Goal: Task Accomplishment & Management: Manage account settings

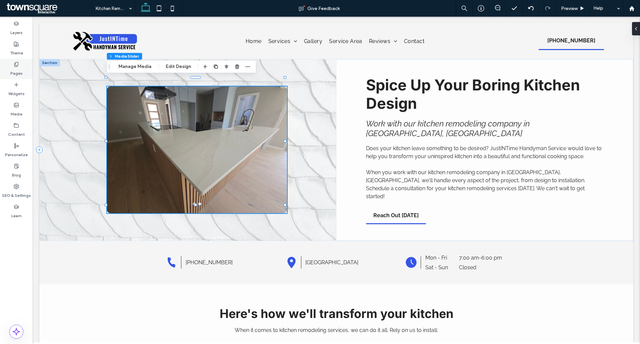
drag, startPoint x: 0, startPoint y: 64, endPoint x: 5, endPoint y: 66, distance: 6.0
click at [0, 64] on div "Pages" at bounding box center [16, 69] width 33 height 20
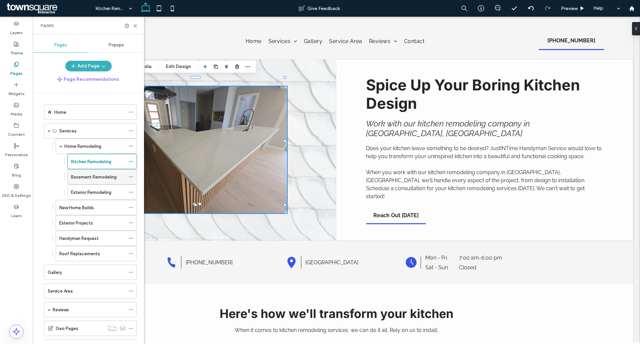
click at [77, 173] on label "Basement Remodeling" at bounding box center [94, 177] width 46 height 12
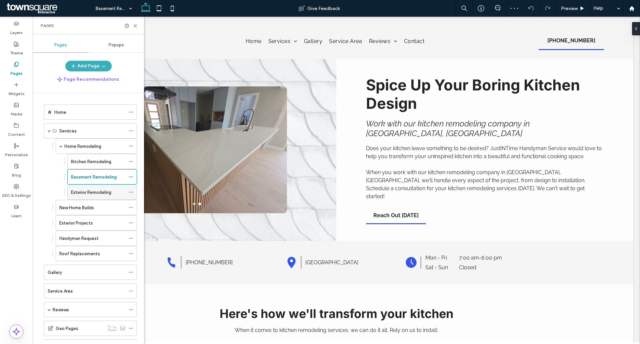
click at [98, 197] on div "Exterior Remodeling" at bounding box center [98, 192] width 54 height 15
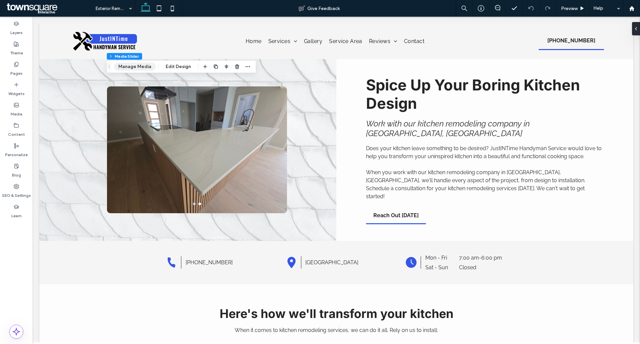
click at [142, 65] on button "Manage Media" at bounding box center [135, 67] width 42 height 8
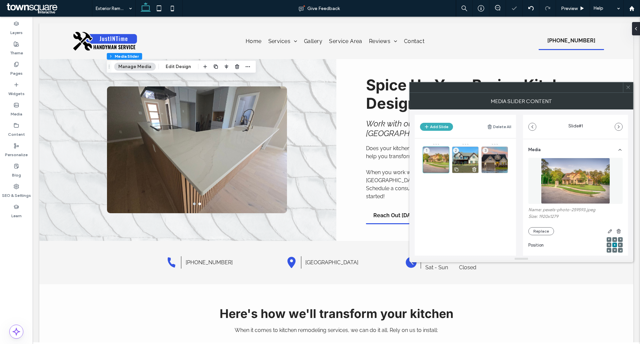
click at [458, 162] on div "2" at bounding box center [465, 159] width 27 height 27
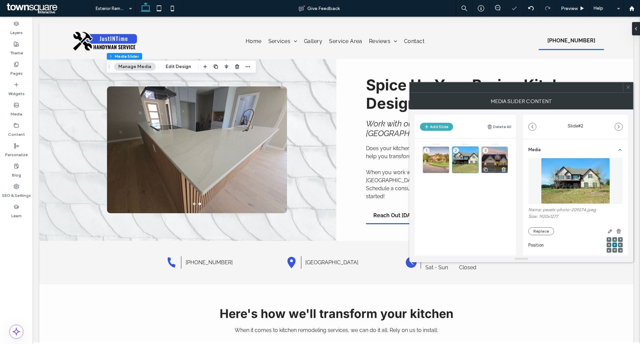
click at [495, 153] on div "3" at bounding box center [495, 159] width 27 height 27
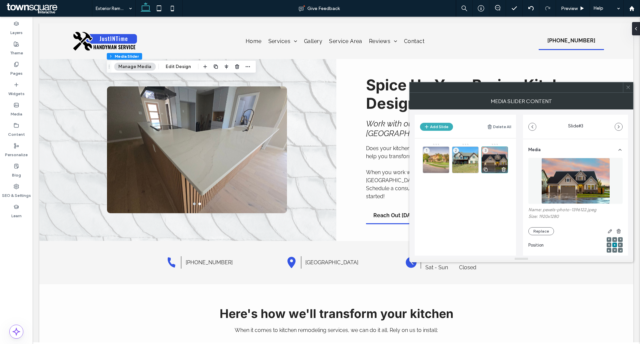
click at [488, 161] on div "3" at bounding box center [495, 159] width 27 height 27
click at [501, 128] on button "Delete All" at bounding box center [499, 127] width 24 height 8
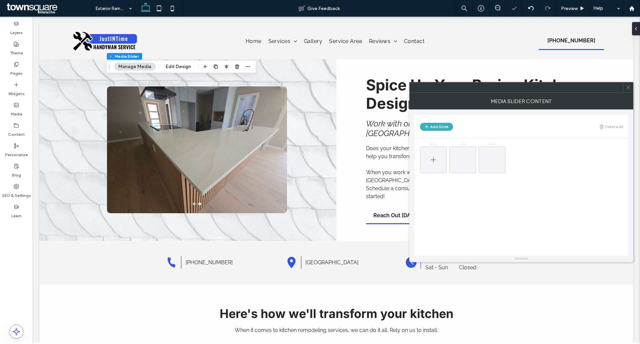
click at [433, 154] on span at bounding box center [434, 159] width 8 height 19
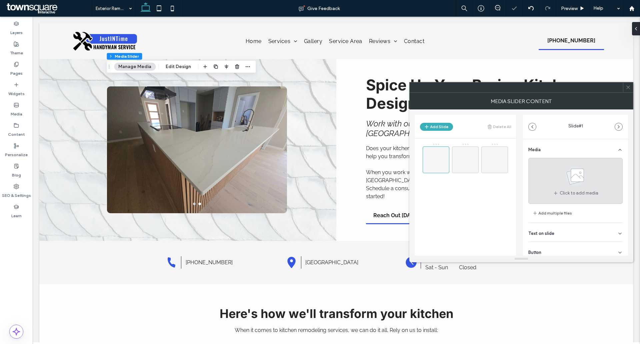
click at [566, 173] on use at bounding box center [575, 175] width 19 height 19
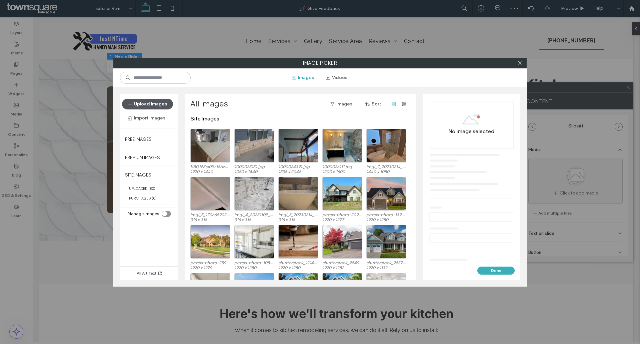
click at [156, 102] on button "Upload Images" at bounding box center [147, 104] width 51 height 11
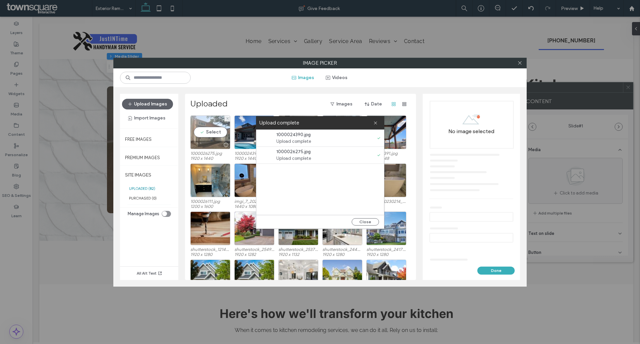
drag, startPoint x: 210, startPoint y: 130, endPoint x: 222, endPoint y: 130, distance: 12.7
click at [210, 130] on div "Select" at bounding box center [210, 132] width 40 height 34
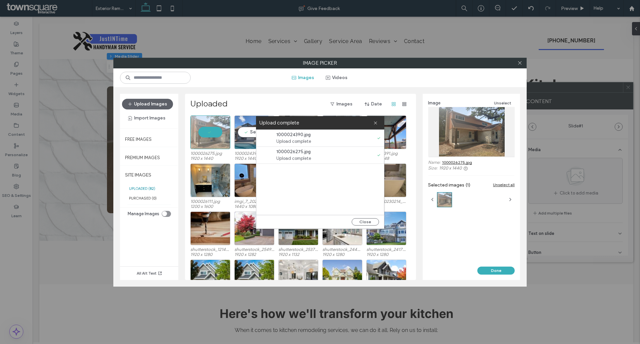
click at [255, 130] on div "Select" at bounding box center [254, 132] width 40 height 34
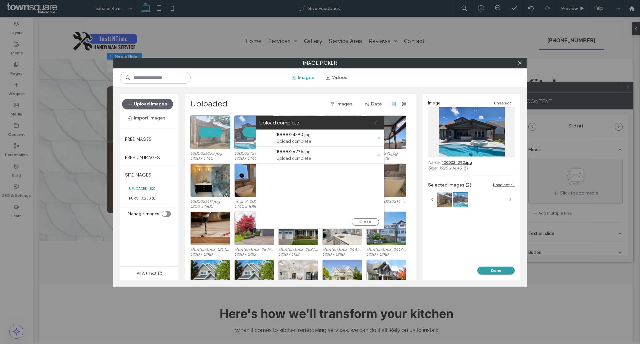
click at [497, 272] on button "Done" at bounding box center [496, 270] width 37 height 8
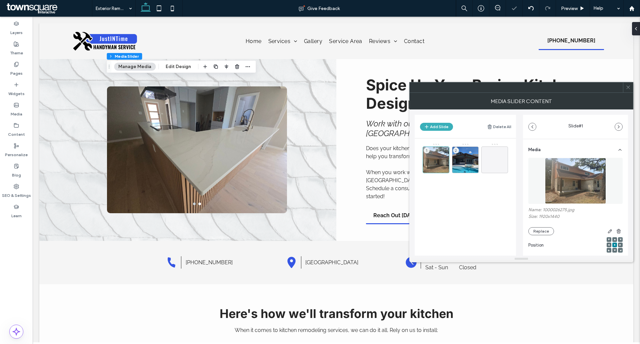
click at [628, 86] on icon at bounding box center [628, 87] width 5 height 5
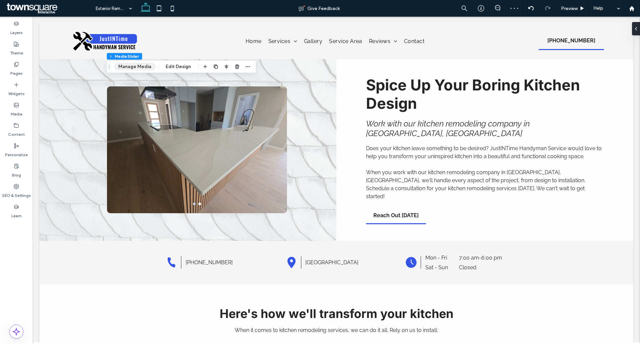
click at [143, 66] on button "Manage Media" at bounding box center [135, 67] width 42 height 8
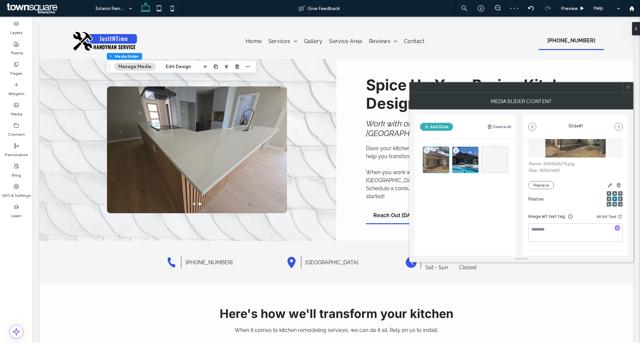
scroll to position [94, 0]
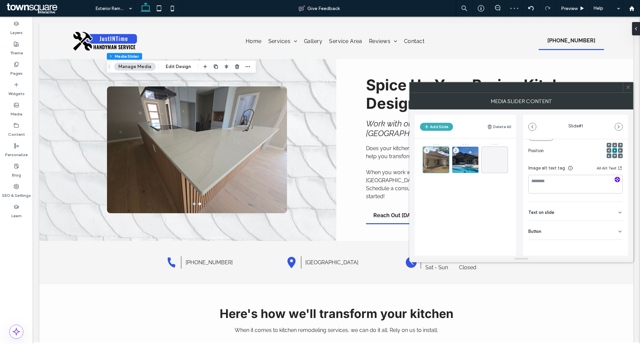
click at [615, 179] on icon "button" at bounding box center [617, 179] width 5 height 5
type textarea "**********"
click at [617, 232] on div "Button" at bounding box center [576, 236] width 94 height 19
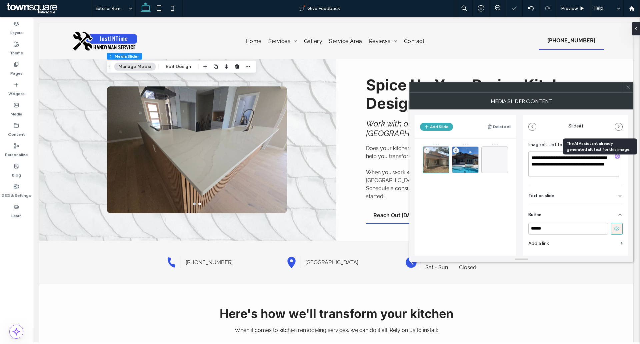
scroll to position [128, 0]
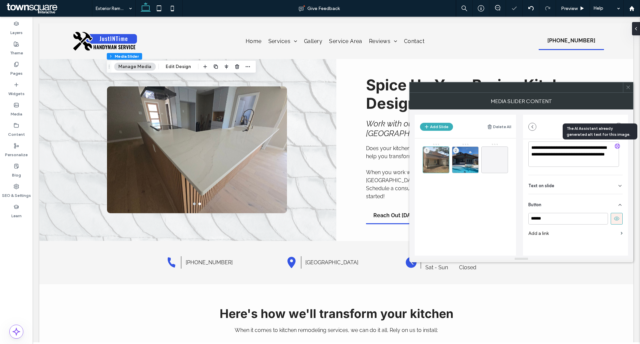
click at [616, 218] on button at bounding box center [617, 219] width 12 height 12
click at [468, 155] on div "2" at bounding box center [465, 159] width 27 height 27
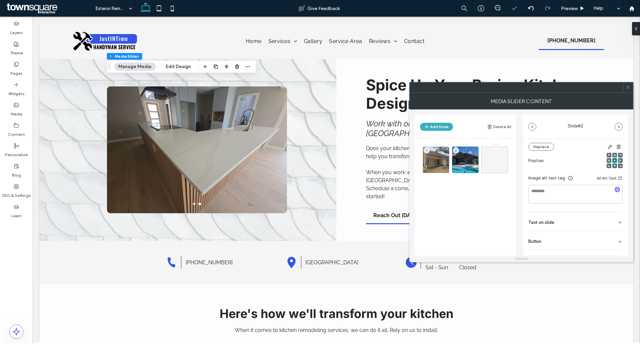
scroll to position [94, 0]
click at [615, 181] on icon "button" at bounding box center [617, 179] width 5 height 5
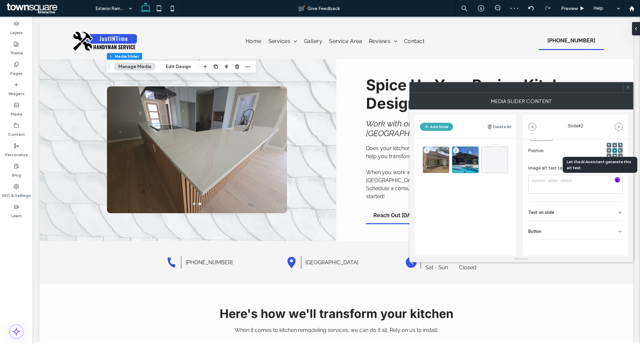
type textarea "**********"
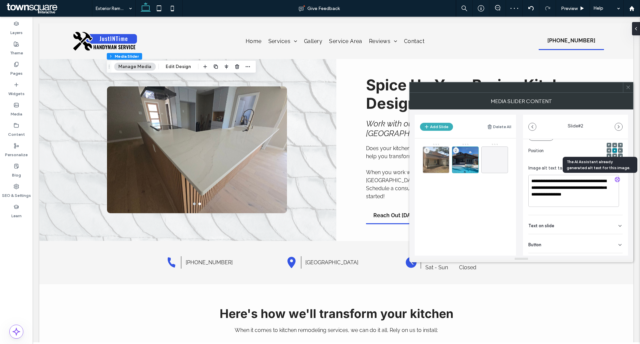
click at [616, 239] on div "Button" at bounding box center [576, 243] width 94 height 19
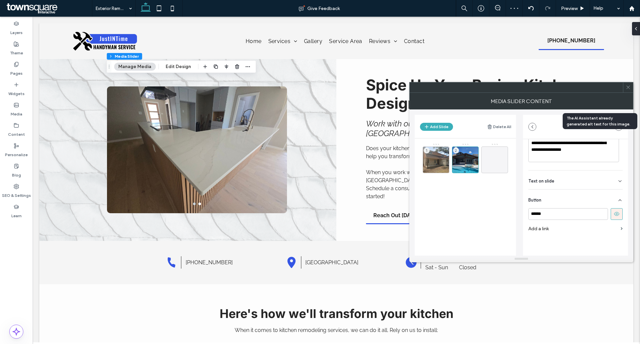
scroll to position [139, 0]
click at [614, 214] on icon at bounding box center [617, 213] width 6 height 6
click at [629, 89] on icon at bounding box center [628, 87] width 5 height 5
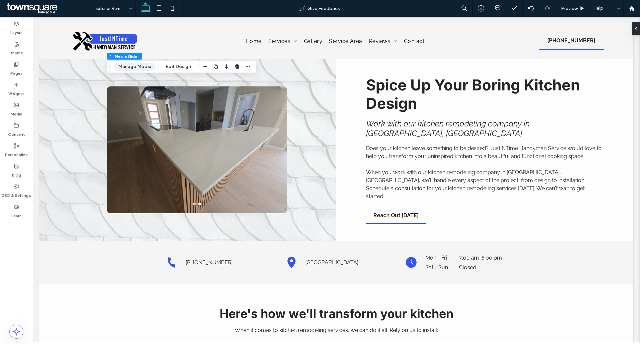
click at [141, 70] on button "Manage Media" at bounding box center [135, 67] width 42 height 8
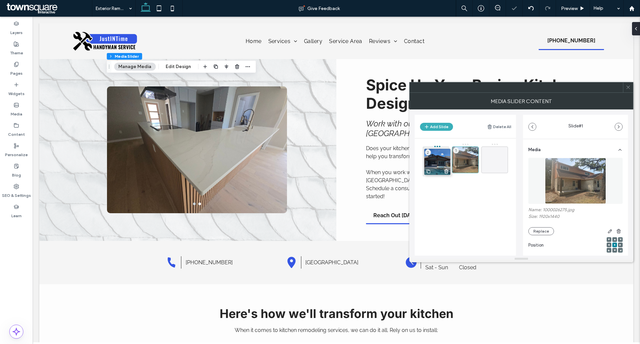
drag, startPoint x: 471, startPoint y: 153, endPoint x: 436, endPoint y: 153, distance: 34.7
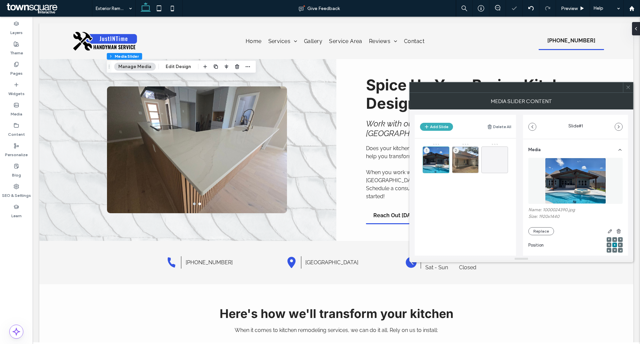
click at [627, 83] on span at bounding box center [628, 87] width 5 height 10
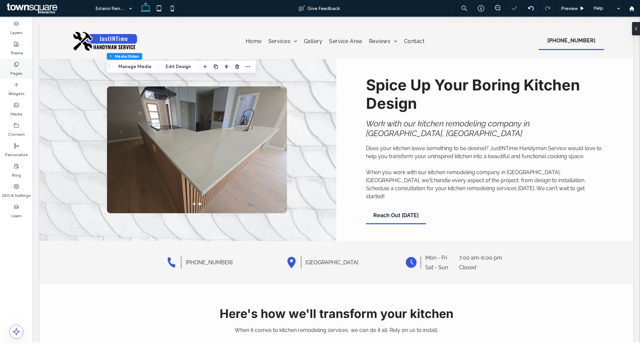
click at [19, 69] on label "Pages" at bounding box center [16, 71] width 12 height 9
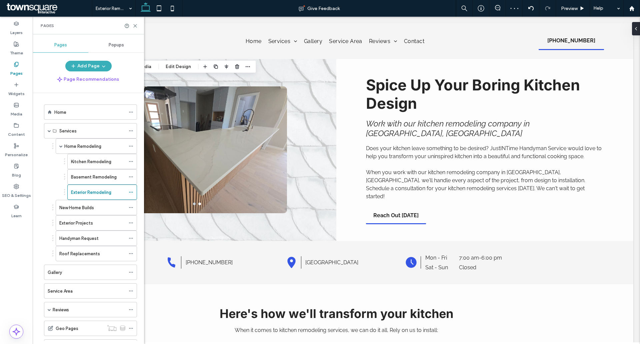
click at [79, 209] on label "New Home Builds" at bounding box center [76, 208] width 35 height 12
click at [84, 218] on div "Exterior Projects" at bounding box center [92, 222] width 66 height 15
click at [85, 237] on label "Handyman Request" at bounding box center [78, 238] width 39 height 12
click at [76, 256] on label "Roof Replacements" at bounding box center [79, 254] width 41 height 12
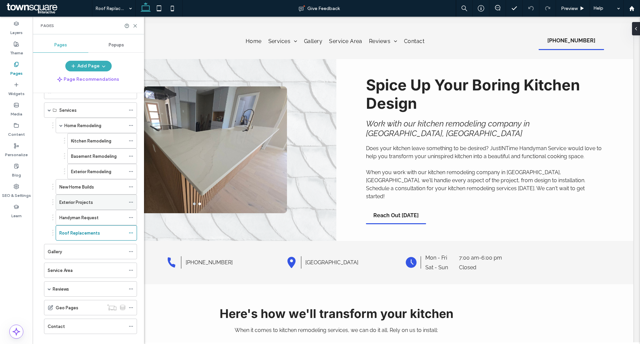
scroll to position [31, 0]
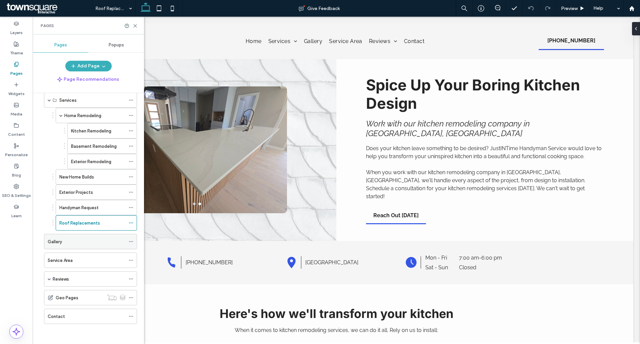
click at [68, 238] on div "Gallery" at bounding box center [87, 241] width 78 height 7
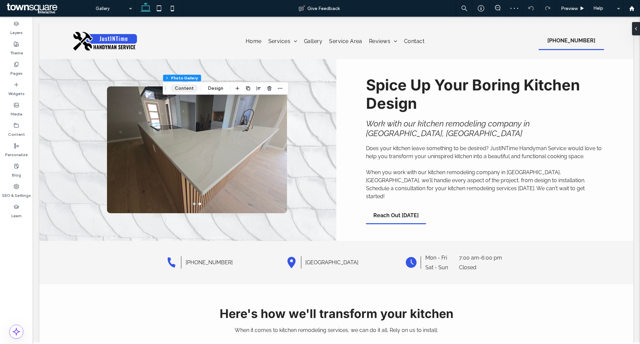
click at [188, 91] on button "Content" at bounding box center [184, 88] width 28 height 8
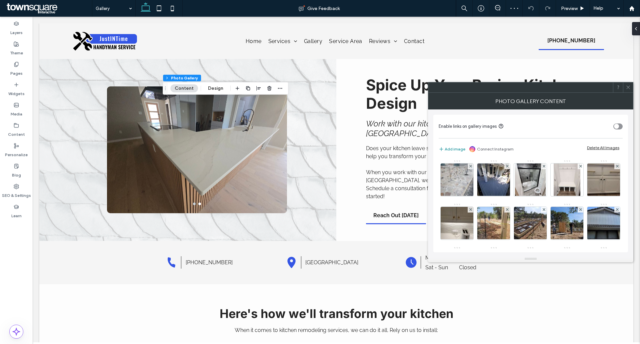
click at [458, 149] on button "Add image" at bounding box center [452, 149] width 27 height 8
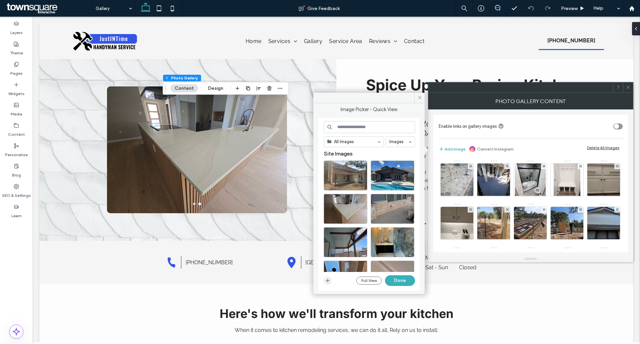
click at [328, 279] on icon "button" at bounding box center [327, 280] width 5 height 5
click at [329, 280] on use "button" at bounding box center [328, 280] width 4 height 4
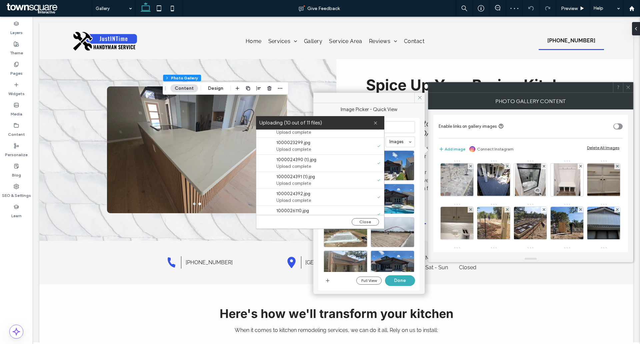
scroll to position [102, 0]
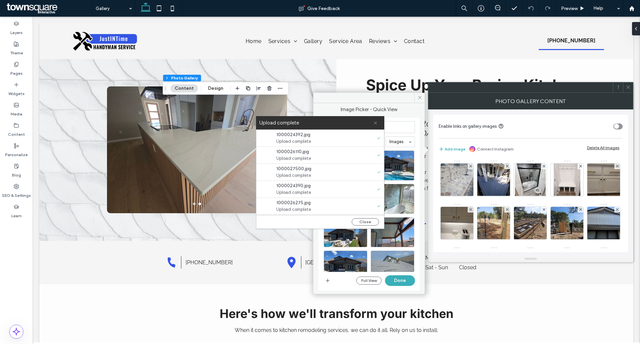
click at [375, 122] on use at bounding box center [375, 122] width 3 height 3
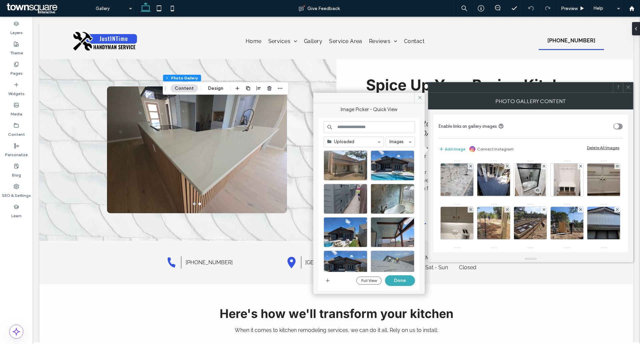
scroll to position [0, 0]
click at [345, 163] on div "Select" at bounding box center [346, 165] width 44 height 30
click at [393, 170] on div "Select" at bounding box center [393, 165] width 44 height 30
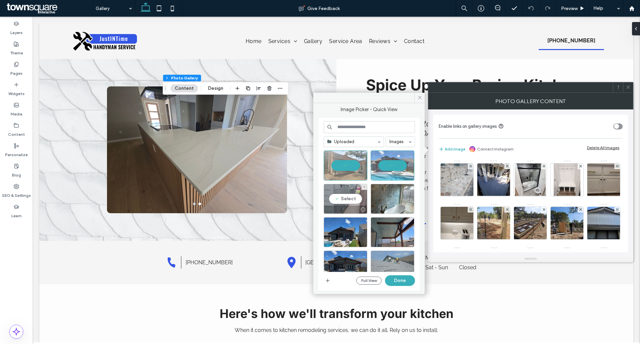
click at [346, 205] on div "Select" at bounding box center [346, 199] width 44 height 30
click at [387, 197] on div "Select" at bounding box center [393, 199] width 44 height 30
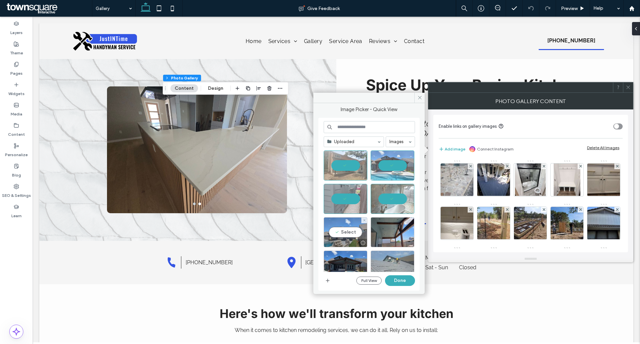
click at [343, 235] on div "Select" at bounding box center [346, 232] width 44 height 30
click at [384, 229] on div "Select" at bounding box center [393, 232] width 44 height 30
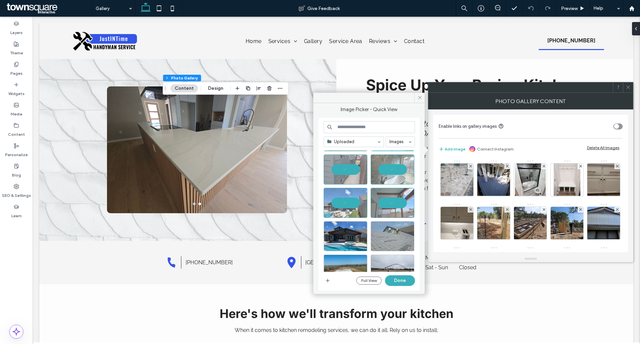
scroll to position [67, 0]
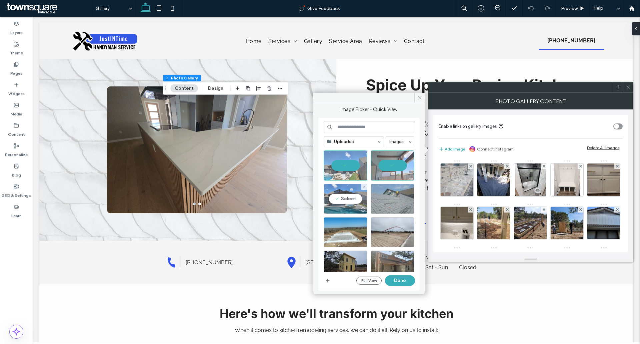
click at [347, 202] on div "Select" at bounding box center [346, 199] width 44 height 30
click at [395, 200] on div "Select" at bounding box center [393, 199] width 44 height 30
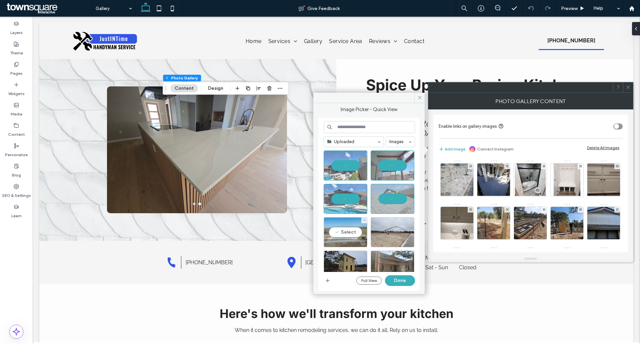
click at [350, 232] on div "Select" at bounding box center [346, 232] width 44 height 30
click at [390, 231] on div "Select" at bounding box center [393, 232] width 44 height 30
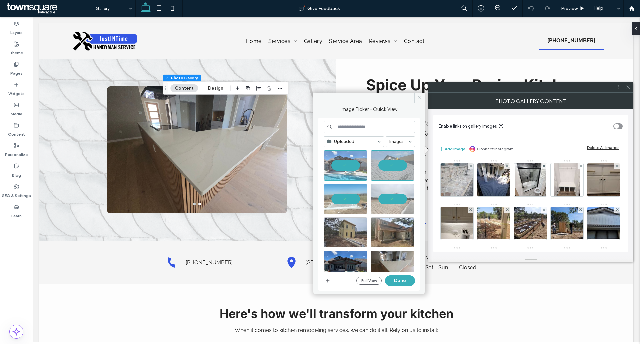
click at [348, 227] on div at bounding box center [346, 232] width 44 height 30
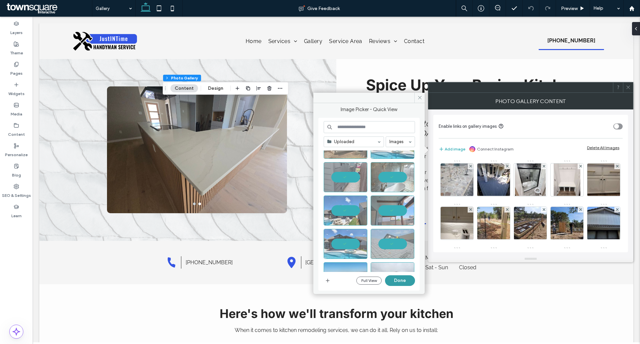
scroll to position [33, 0]
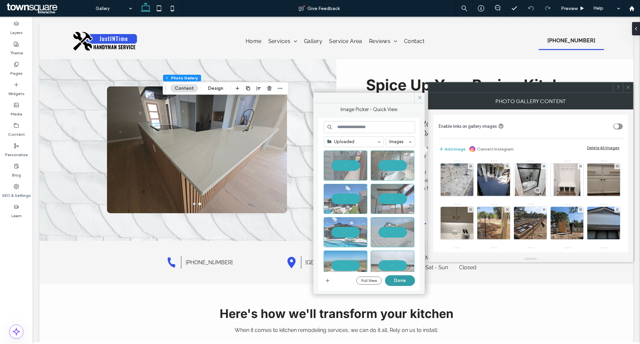
click at [405, 280] on button "Done" at bounding box center [400, 280] width 30 height 11
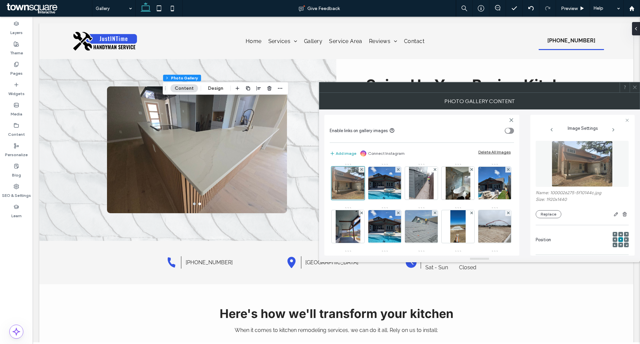
scroll to position [0, 0]
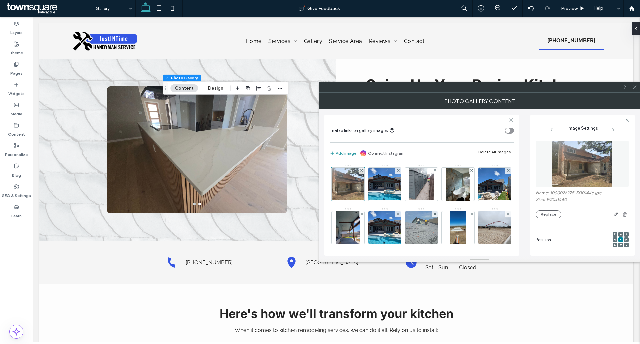
click at [341, 152] on button "Add image" at bounding box center [343, 153] width 27 height 8
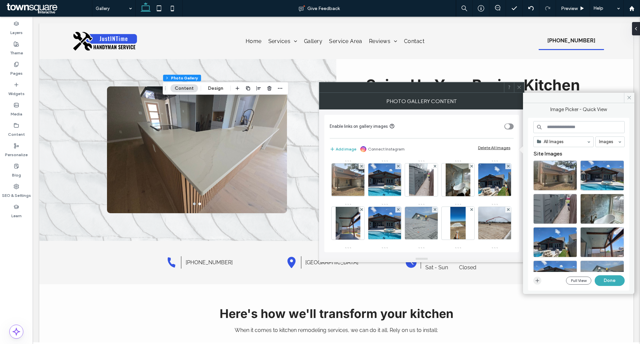
click at [534, 282] on span "button" at bounding box center [538, 280] width 8 height 8
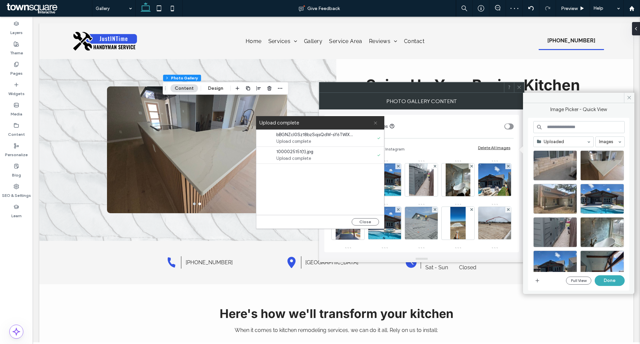
click at [376, 121] on icon at bounding box center [376, 123] width 4 height 4
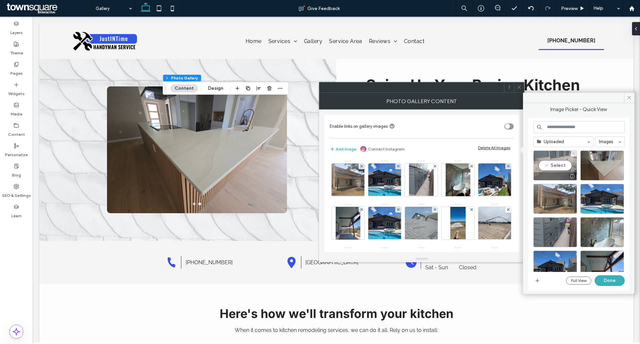
click at [560, 164] on div "Select" at bounding box center [556, 165] width 44 height 30
click at [611, 158] on div "Select" at bounding box center [603, 165] width 44 height 30
click at [612, 277] on button "Done" at bounding box center [610, 280] width 30 height 11
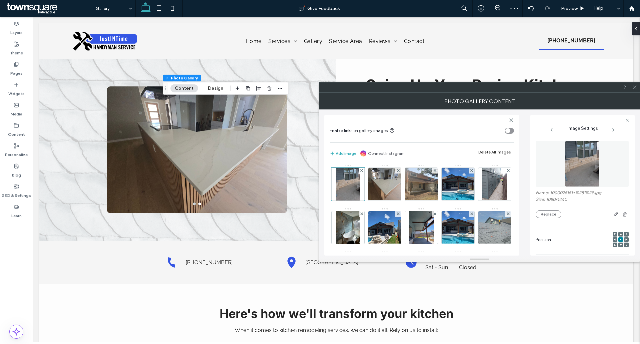
click at [633, 91] on span at bounding box center [635, 87] width 5 height 10
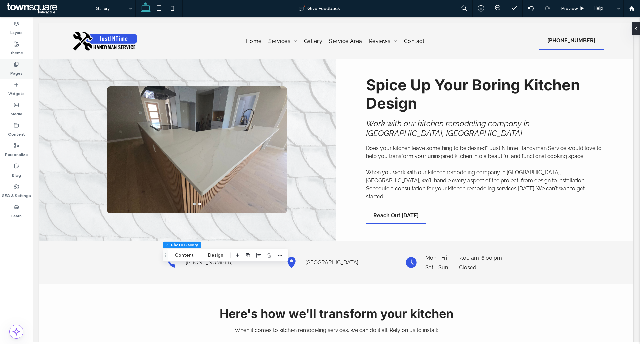
click at [3, 73] on div "Pages" at bounding box center [16, 69] width 33 height 20
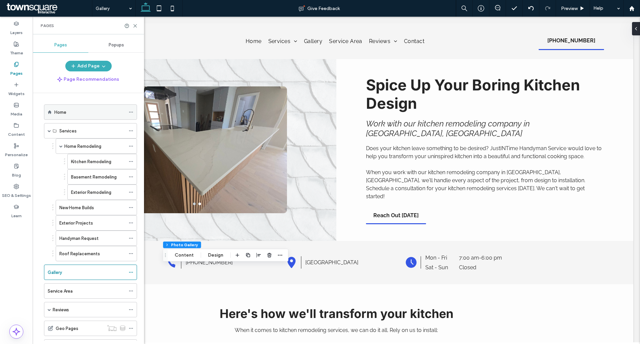
click at [63, 113] on label "Home" at bounding box center [60, 112] width 12 height 12
click at [136, 25] on use at bounding box center [135, 25] width 3 height 3
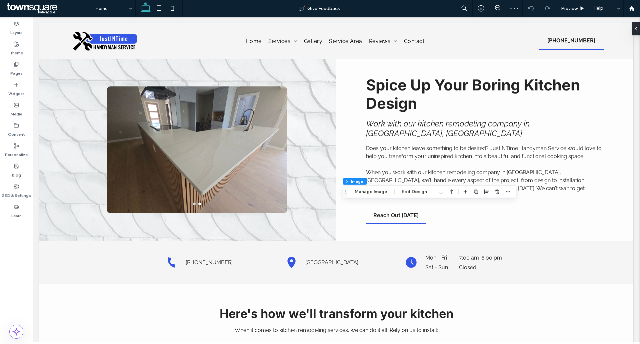
type input "**"
click at [363, 194] on button "Manage Image" at bounding box center [371, 192] width 41 height 8
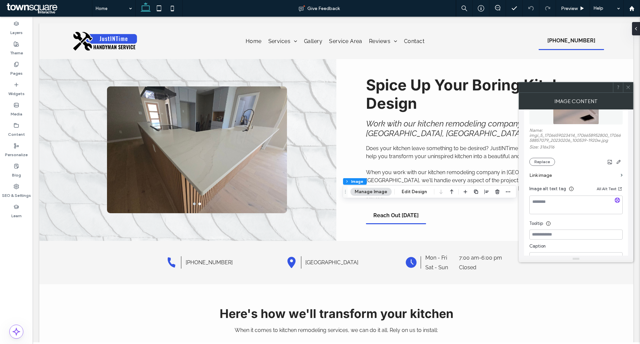
scroll to position [100, 0]
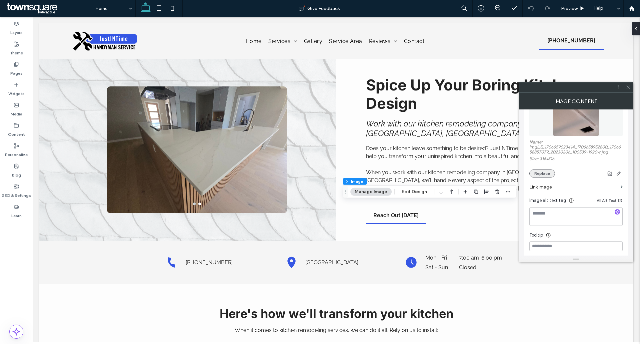
click at [551, 175] on button "Replace" at bounding box center [543, 173] width 26 height 8
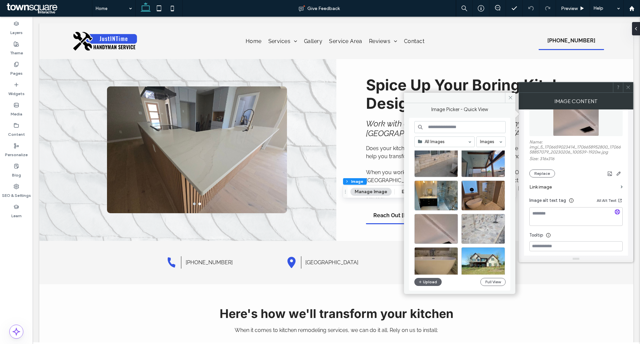
scroll to position [286, 0]
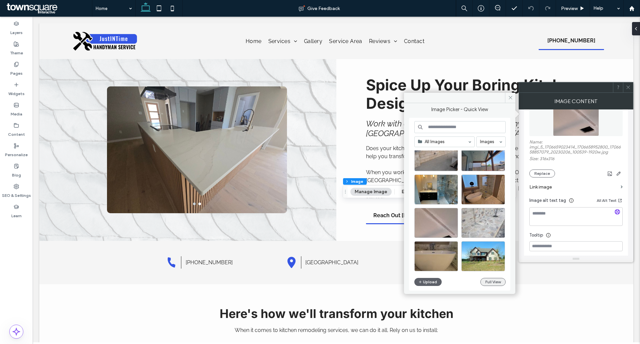
click at [492, 279] on button "Full View" at bounding box center [493, 282] width 25 height 8
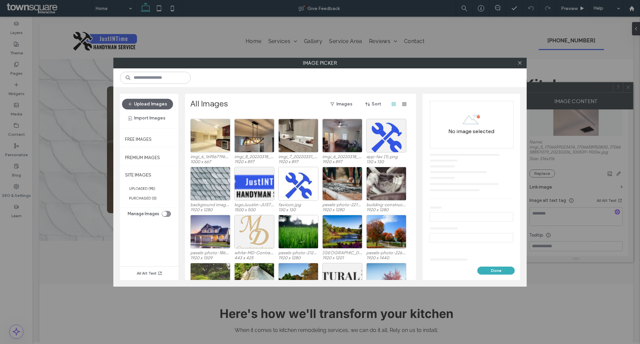
scroll to position [834, 0]
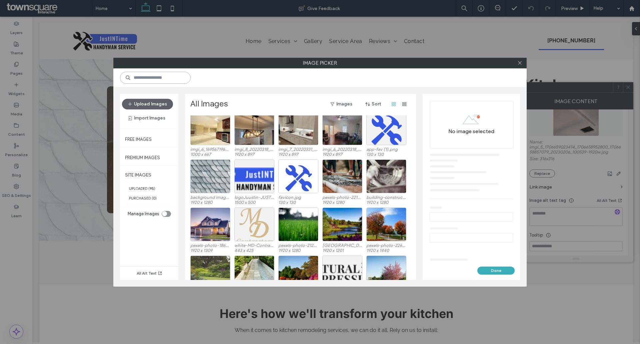
click at [156, 79] on input at bounding box center [155, 78] width 71 height 12
click at [151, 137] on label "Free Images" at bounding box center [138, 137] width 27 height 8
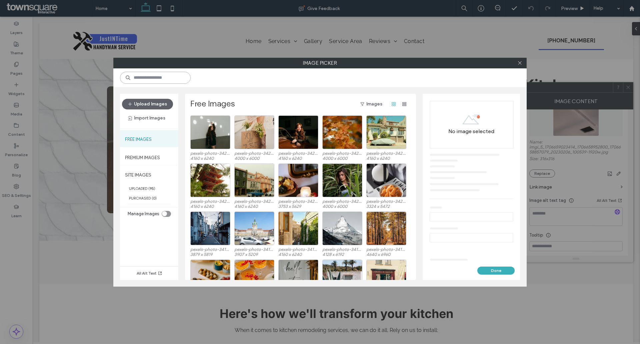
click at [167, 81] on input at bounding box center [155, 78] width 71 height 12
type input "********"
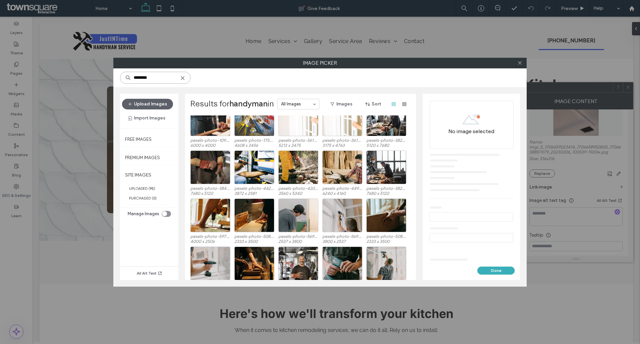
scroll to position [0, 0]
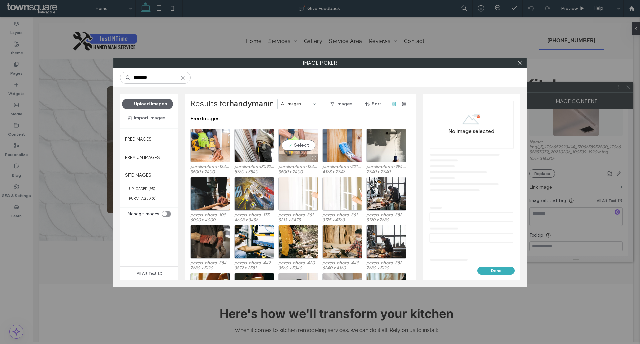
click at [299, 141] on div "Select" at bounding box center [298, 146] width 40 height 34
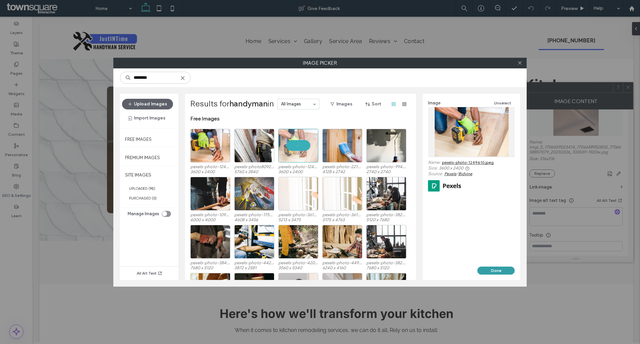
click at [491, 272] on button "Done" at bounding box center [496, 270] width 37 height 8
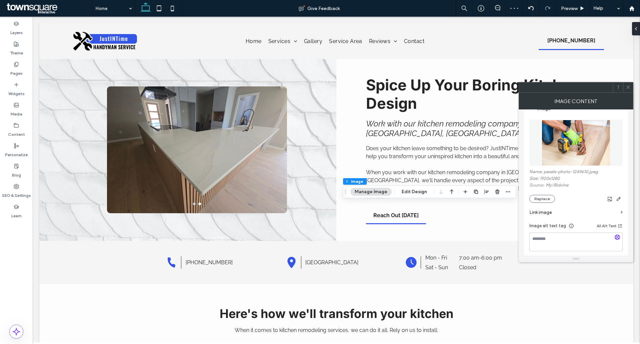
scroll to position [67, 0]
click at [618, 242] on use "button" at bounding box center [618, 240] width 4 height 4
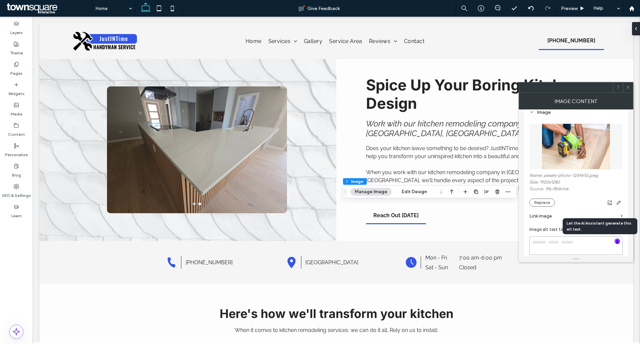
type textarea "**********"
click at [629, 89] on icon at bounding box center [628, 87] width 5 height 5
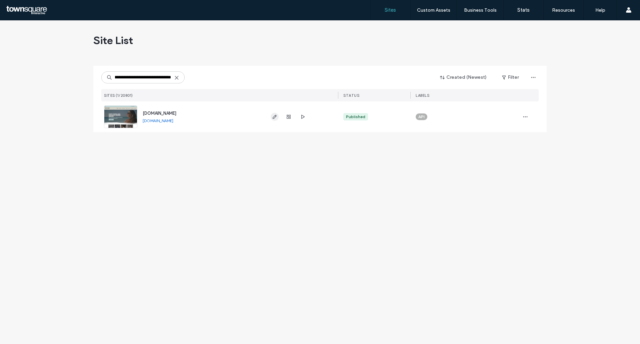
type input "**********"
click at [275, 116] on use "button" at bounding box center [275, 117] width 4 height 4
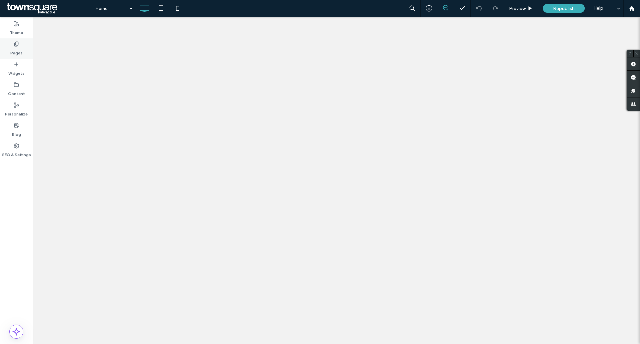
click at [10, 55] on div "Pages" at bounding box center [16, 48] width 33 height 20
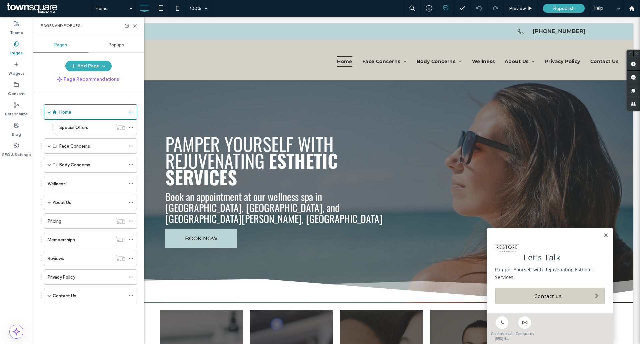
click at [136, 29] on div "Pages and Popups" at bounding box center [88, 26] width 111 height 18
drag, startPoint x: 136, startPoint y: 27, endPoint x: 126, endPoint y: 92, distance: 66.0
click at [136, 27] on icon at bounding box center [135, 25] width 5 height 5
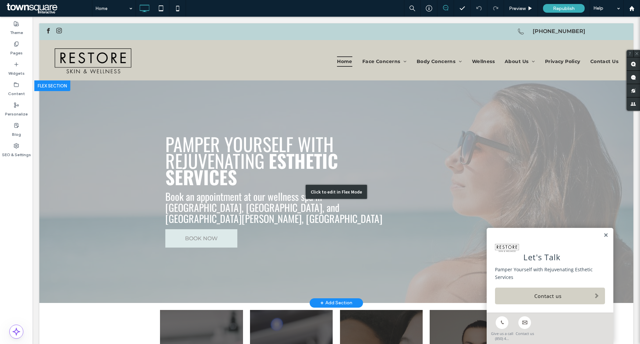
click at [203, 226] on div "Click to edit in Flex Mode" at bounding box center [336, 191] width 594 height 222
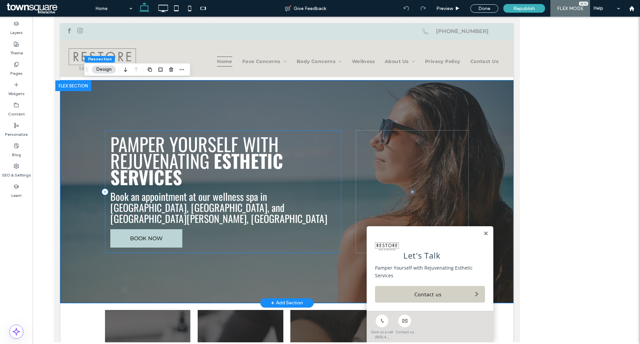
drag, startPoint x: 223, startPoint y: 224, endPoint x: 196, endPoint y: 224, distance: 26.3
click at [202, 224] on div "BOOK NOW Pamper Yourself with Rejuvenating Esthetic Services Book an appointmen…" at bounding box center [223, 191] width 236 height 122
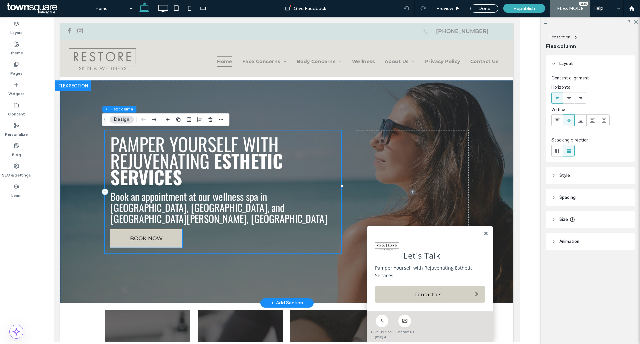
click at [164, 229] on link "BOOK NOW" at bounding box center [146, 238] width 72 height 18
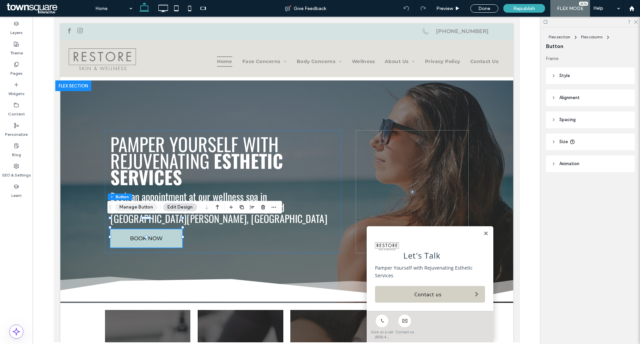
click at [132, 208] on button "Manage Button" at bounding box center [136, 207] width 42 height 8
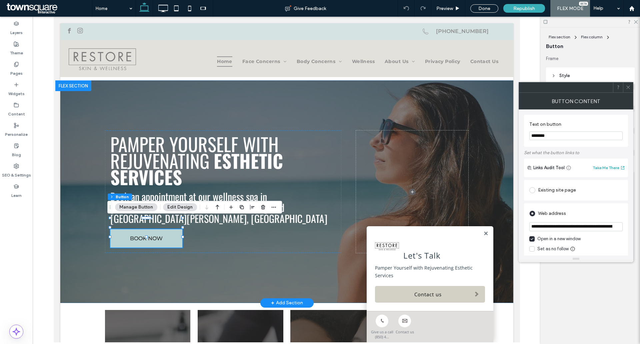
drag, startPoint x: 671, startPoint y: 243, endPoint x: 496, endPoint y: 230, distance: 175.6
paste input "**********"
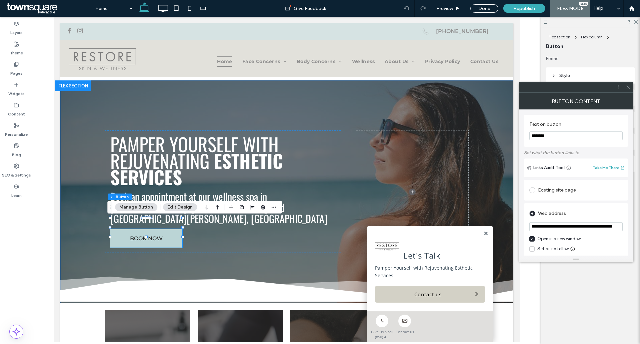
scroll to position [0, 31]
type input "**********"
click at [627, 85] on icon at bounding box center [628, 87] width 5 height 5
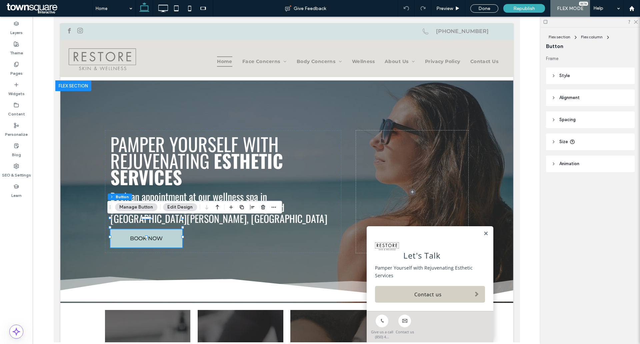
scroll to position [0, 0]
click at [483, 234] on link at bounding box center [485, 234] width 5 height 6
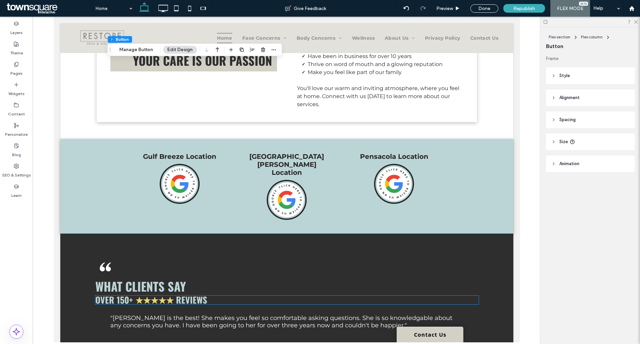
scroll to position [1234, 0]
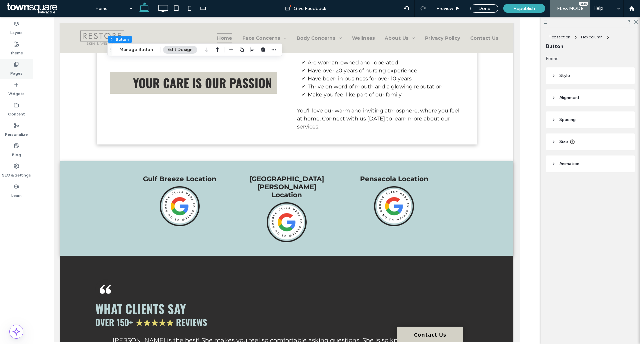
click at [19, 67] on label "Pages" at bounding box center [16, 71] width 12 height 9
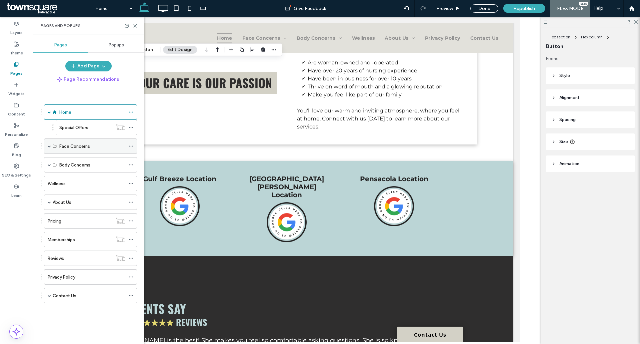
click at [48, 146] on span at bounding box center [49, 145] width 3 height 3
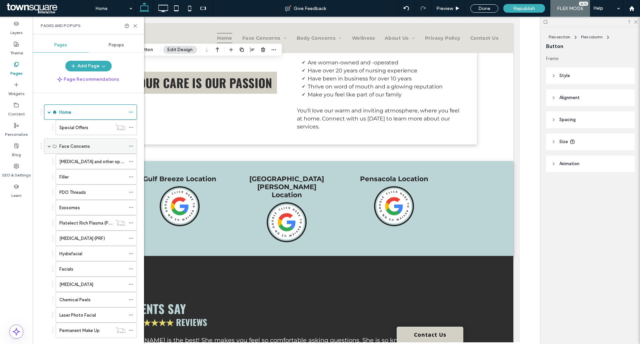
click at [60, 153] on div "Face Concerns" at bounding box center [92, 146] width 66 height 15
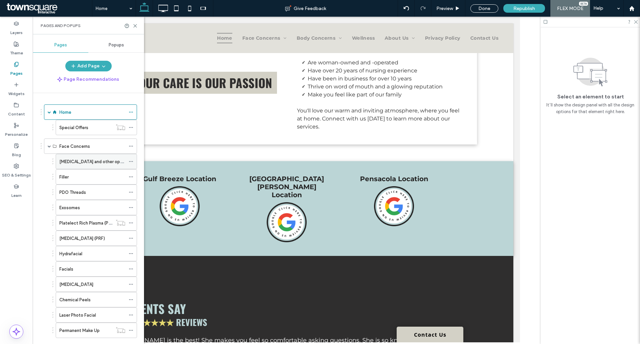
click at [68, 159] on label "[MEDICAL_DATA] and other options" at bounding box center [94, 162] width 71 height 12
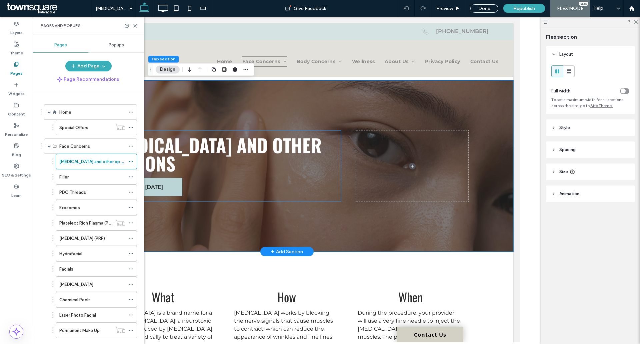
click at [192, 168] on div "Book [DATE] [MEDICAL_DATA] and other options" at bounding box center [223, 165] width 236 height 71
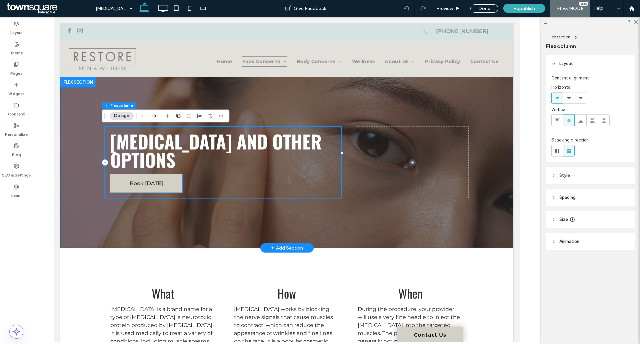
click at [163, 174] on link "Book [DATE]" at bounding box center [146, 183] width 72 height 18
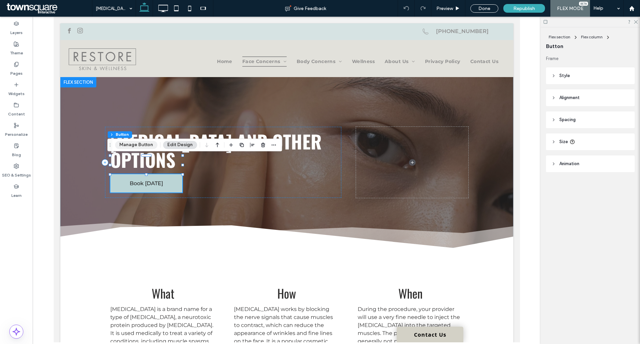
click at [124, 144] on button "Manage Button" at bounding box center [136, 145] width 42 height 8
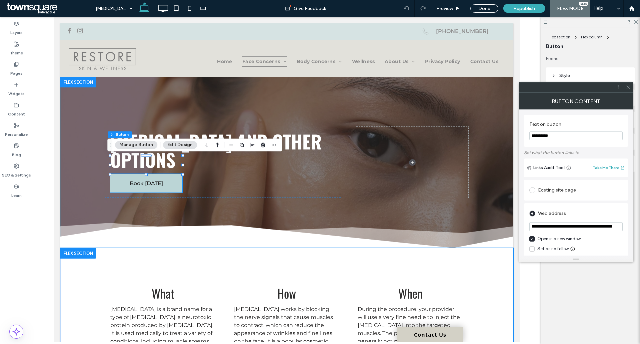
drag, startPoint x: 667, startPoint y: 242, endPoint x: 497, endPoint y: 232, distance: 170.4
paste input "**********"
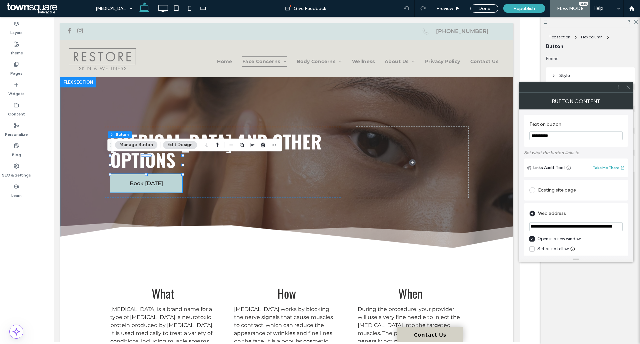
type input "**********"
click at [627, 88] on icon at bounding box center [628, 87] width 5 height 5
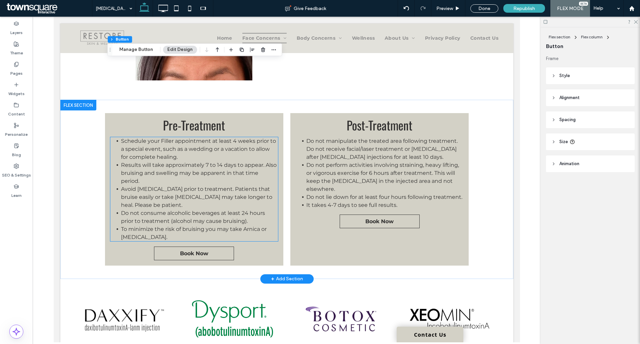
scroll to position [500, 0]
click at [207, 246] on link "Book Now" at bounding box center [194, 253] width 80 height 14
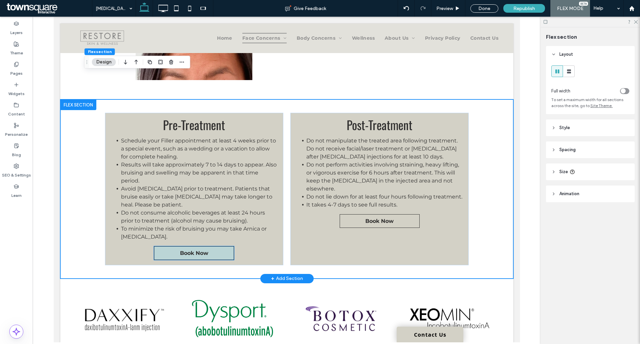
click at [183, 250] on span "Book Now" at bounding box center [194, 253] width 28 height 6
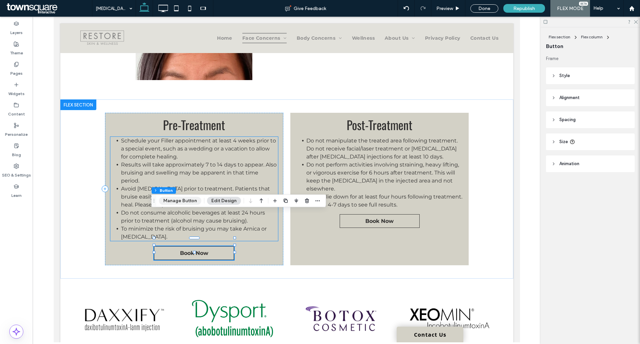
click at [179, 200] on button "Manage Button" at bounding box center [180, 201] width 42 height 8
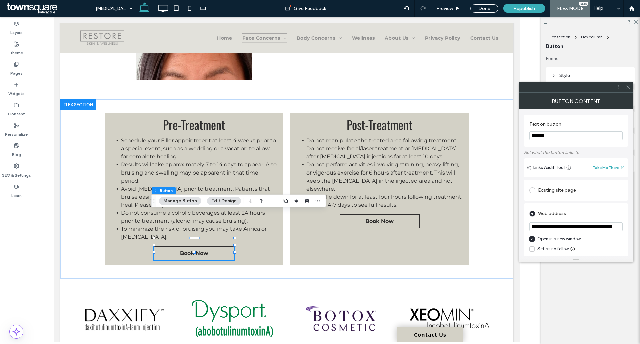
scroll to position [0, 57]
drag, startPoint x: 532, startPoint y: 226, endPoint x: 694, endPoint y: 217, distance: 162.3
click at [640, 217] on html ".wqwq-1{fill:#231f20;} .cls-1q, .cls-2q { fill-rule: evenodd; } .cls-2q { fill:…" at bounding box center [320, 172] width 640 height 344
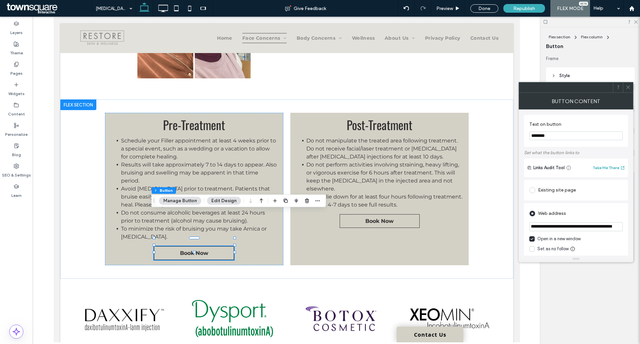
paste input "url"
type input "**********"
drag, startPoint x: 627, startPoint y: 86, endPoint x: 608, endPoint y: 101, distance: 24.4
click at [627, 86] on use at bounding box center [628, 87] width 3 height 3
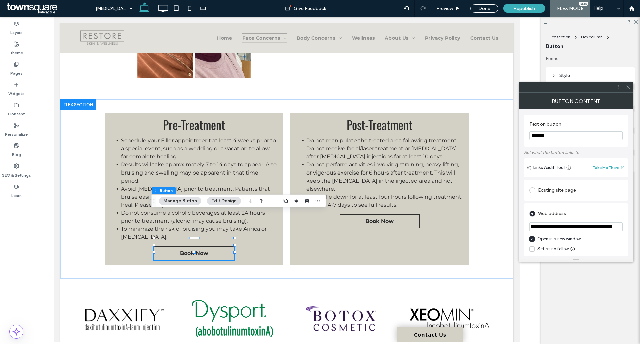
scroll to position [0, 0]
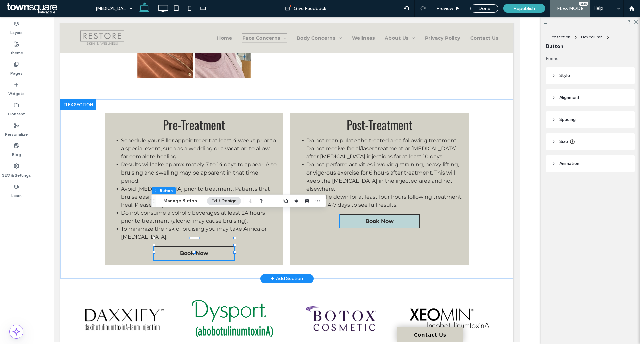
click at [368, 218] on span "Book Now" at bounding box center [379, 221] width 28 height 6
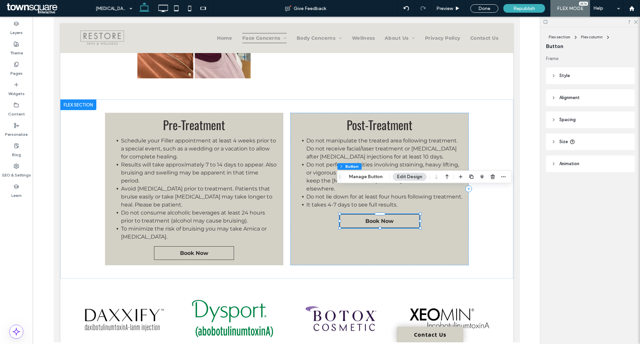
click at [365, 172] on div "Flex section Flex column Button Manage Button Edit Design" at bounding box center [424, 176] width 175 height 13
click at [371, 175] on button "Manage Button" at bounding box center [366, 177] width 42 height 8
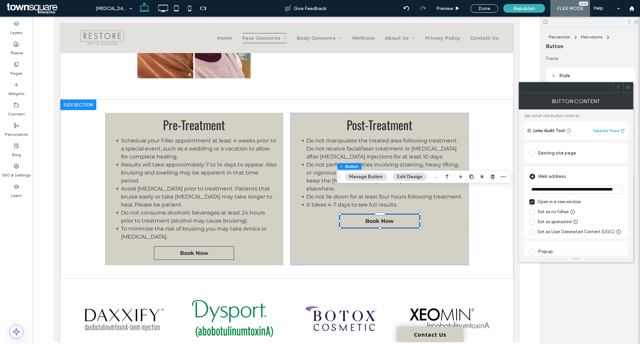
scroll to position [0, 57]
drag, startPoint x: 532, startPoint y: 191, endPoint x: 652, endPoint y: 186, distance: 120.5
click at [640, 186] on html ".wqwq-1{fill:#231f20;} .cls-1q, .cls-2q { fill-rule: evenodd; } .cls-2q { fill:…" at bounding box center [320, 172] width 640 height 344
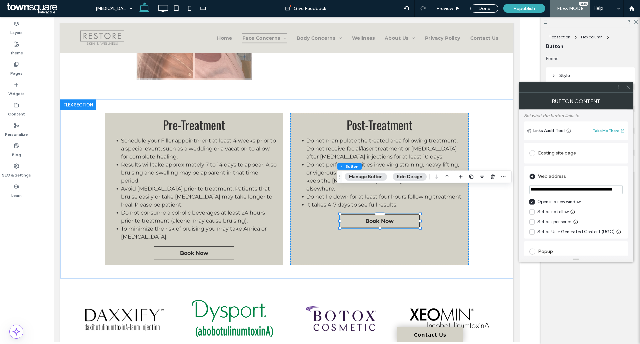
paste input "url"
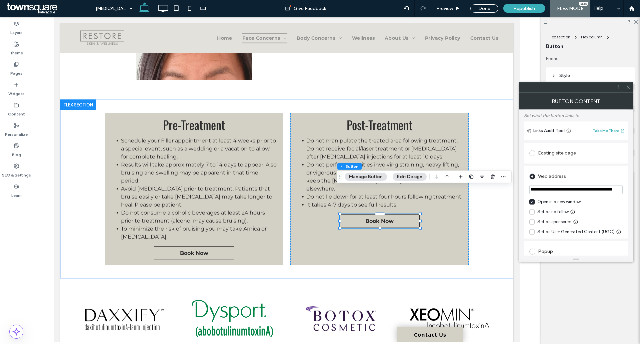
scroll to position [0, 31]
type input "**********"
click at [629, 86] on use at bounding box center [628, 87] width 3 height 3
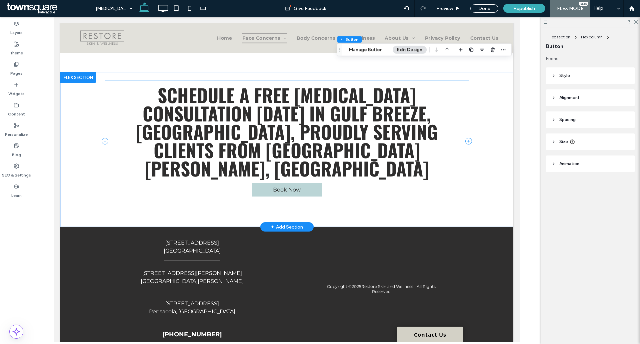
scroll to position [700, 0]
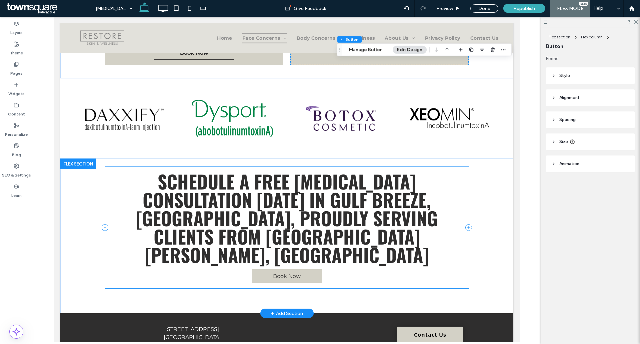
click at [290, 269] on link "Book Now" at bounding box center [287, 276] width 70 height 14
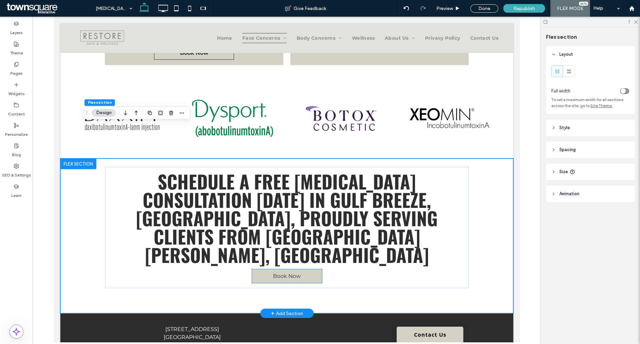
click at [273, 273] on span "Book Now" at bounding box center [287, 276] width 28 height 6
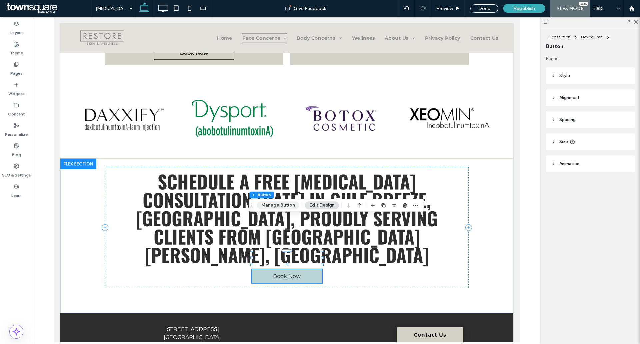
click at [268, 204] on button "Manage Button" at bounding box center [278, 205] width 42 height 8
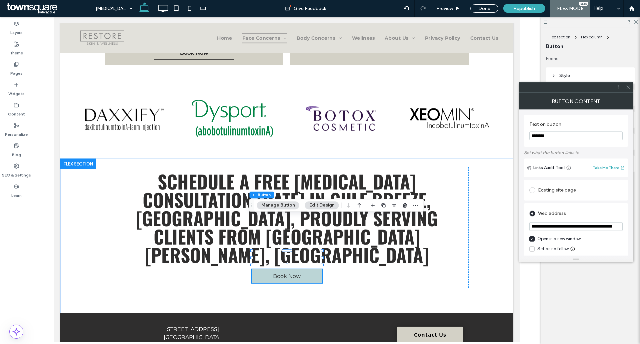
scroll to position [0, 57]
drag, startPoint x: 532, startPoint y: 226, endPoint x: 670, endPoint y: 225, distance: 138.1
click at [640, 225] on html ".wqwq-1{fill:#231f20;} .cls-1q, .cls-2q { fill-rule: evenodd; } .cls-2q { fill:…" at bounding box center [320, 172] width 640 height 344
paste input "**********"
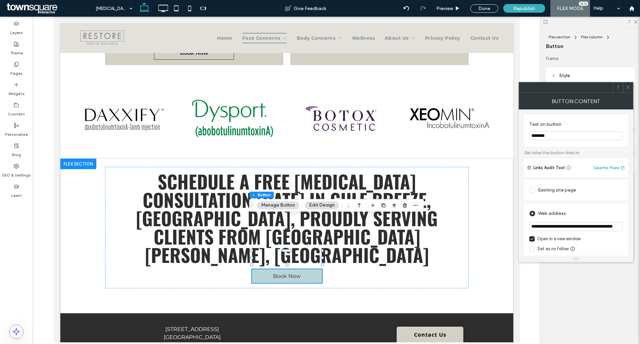
scroll to position [0, 30]
type input "**********"
click at [630, 89] on icon at bounding box center [628, 87] width 5 height 5
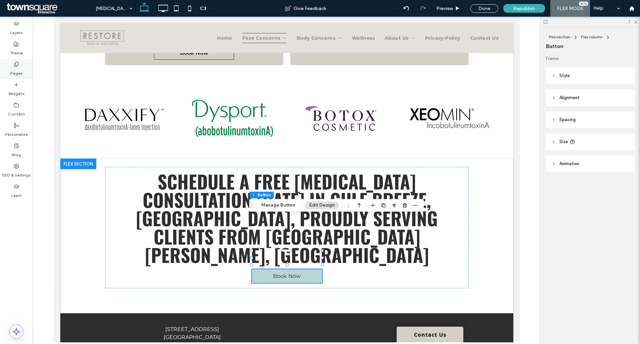
click at [4, 67] on div "Pages" at bounding box center [16, 69] width 33 height 20
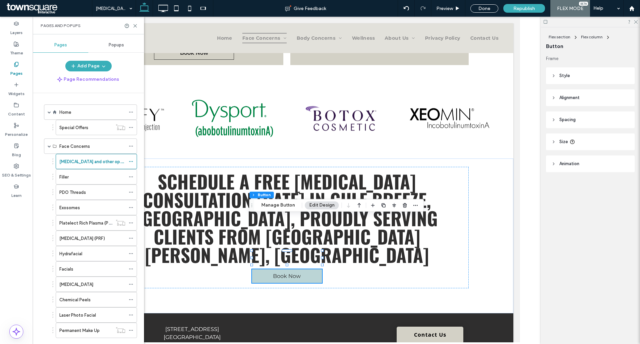
click at [74, 174] on div "Filler" at bounding box center [92, 176] width 66 height 7
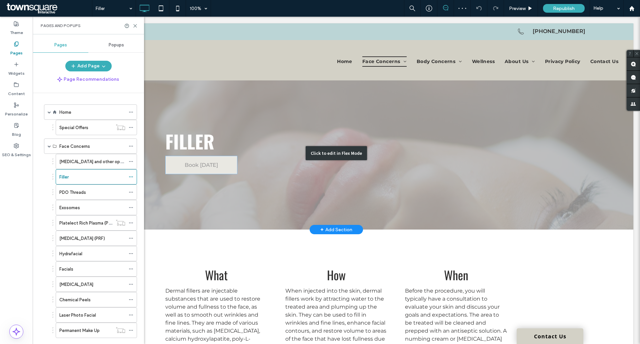
click at [193, 170] on div "Click to edit in Flex Mode" at bounding box center [336, 153] width 594 height 153
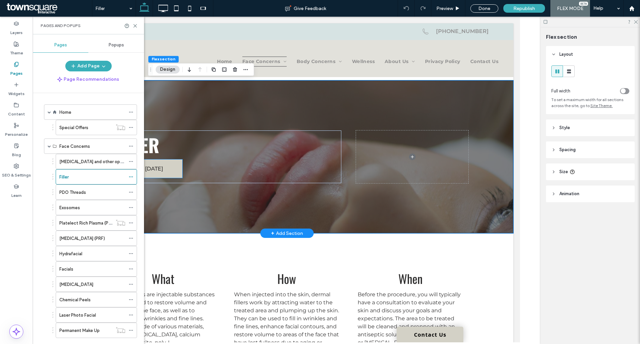
click at [163, 171] on link "Book [DATE]" at bounding box center [146, 168] width 72 height 18
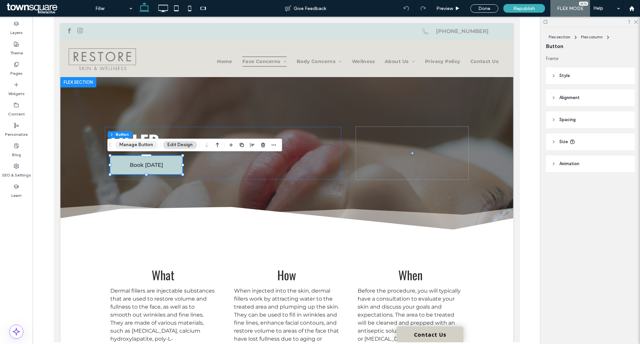
click at [129, 143] on button "Manage Button" at bounding box center [136, 145] width 42 height 8
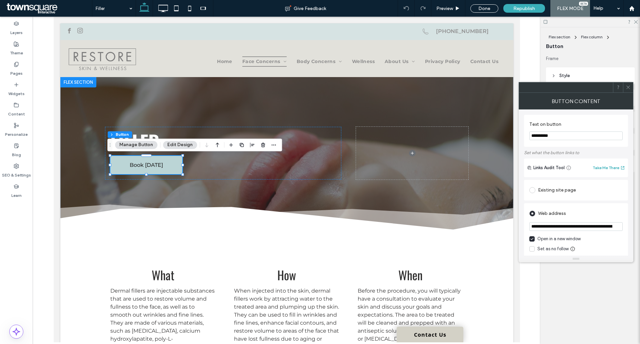
scroll to position [0, 31]
drag, startPoint x: 532, startPoint y: 228, endPoint x: 649, endPoint y: 223, distance: 117.5
click at [640, 223] on html ".wqwq-1{fill:#231f20;} .cls-1q, .cls-2q { fill-rule: evenodd; } .cls-2q { fill:…" at bounding box center [320, 172] width 640 height 344
click at [626, 89] on icon at bounding box center [628, 87] width 5 height 5
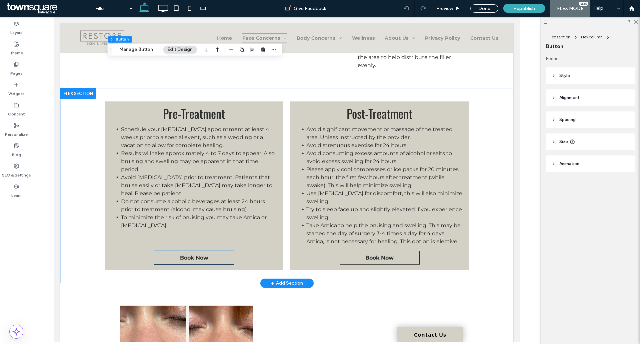
scroll to position [334, 0]
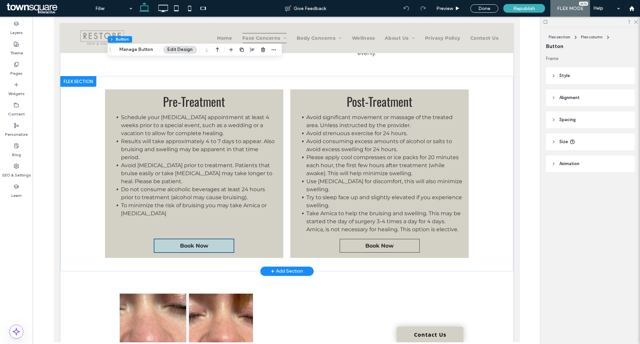
click at [184, 242] on link "Book Now" at bounding box center [194, 246] width 80 height 14
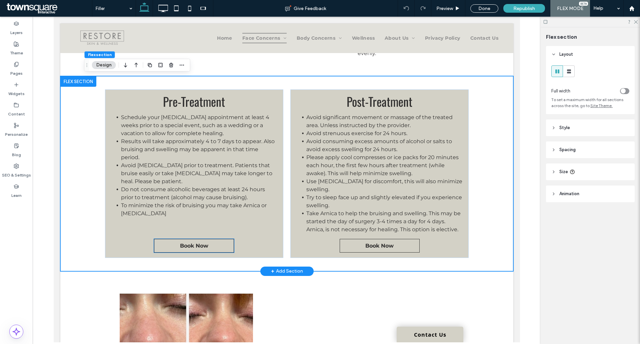
click at [180, 242] on span "Book Now" at bounding box center [194, 245] width 28 height 6
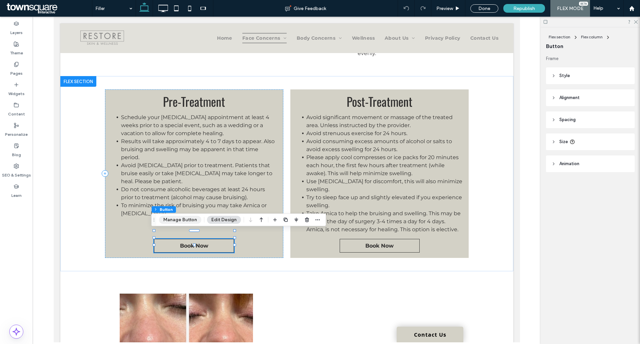
click at [174, 220] on button "Manage Button" at bounding box center [180, 220] width 42 height 8
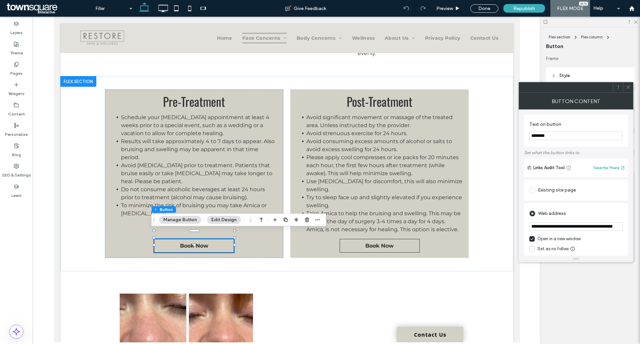
scroll to position [0, 57]
drag, startPoint x: 531, startPoint y: 227, endPoint x: 669, endPoint y: 217, distance: 138.4
click at [640, 217] on html ".wqwq-1{fill:#231f20;} .cls-1q, .cls-2q { fill-rule: evenodd; } .cls-2q { fill:…" at bounding box center [320, 172] width 640 height 344
paste input "url"
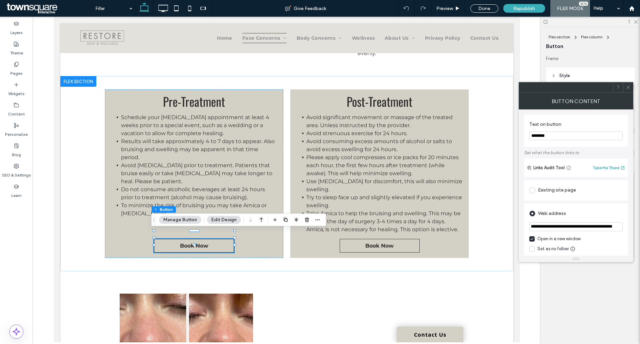
type input "**********"
drag, startPoint x: 628, startPoint y: 84, endPoint x: 441, endPoint y: 188, distance: 213.3
click at [628, 84] on span at bounding box center [628, 87] width 5 height 10
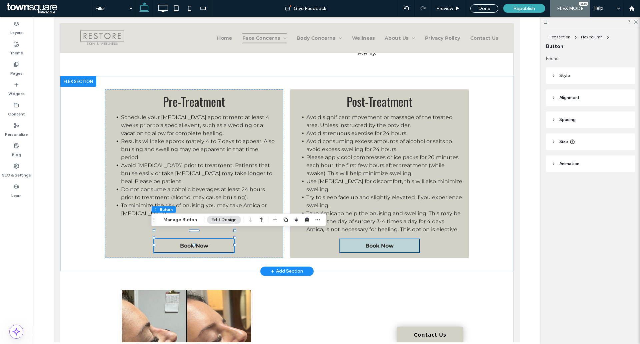
click at [390, 242] on link "Book Now" at bounding box center [380, 246] width 80 height 14
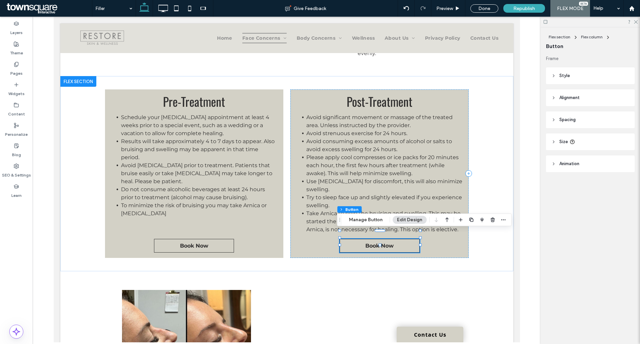
click at [367, 224] on div "Flex section Flex column Button Manage Button Edit Design" at bounding box center [424, 219] width 175 height 13
click at [368, 218] on button "Manage Button" at bounding box center [366, 220] width 42 height 8
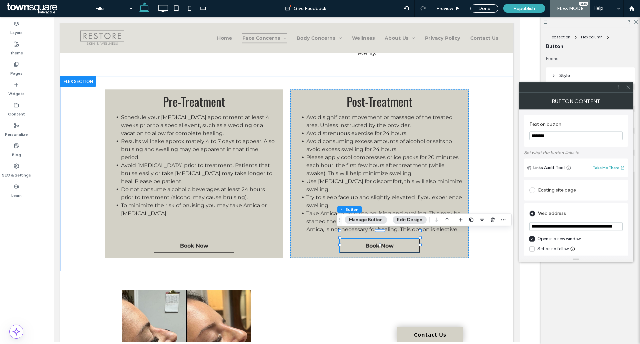
scroll to position [0, 57]
drag, startPoint x: 530, startPoint y: 226, endPoint x: 640, endPoint y: 228, distance: 109.7
click at [640, 228] on body ".wqwq-1{fill:#231f20;} .cls-1q, .cls-2q { fill-rule: evenodd; } .cls-2q { fill:…" at bounding box center [320, 172] width 640 height 344
paste input "url"
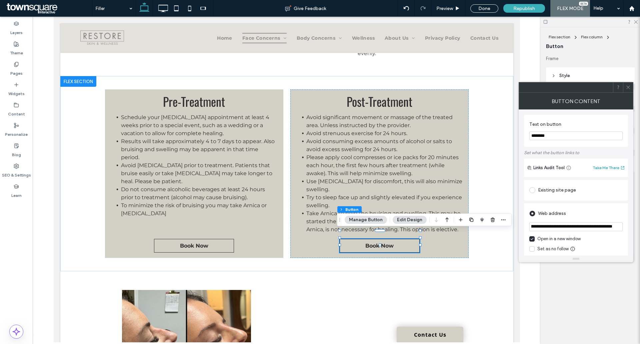
type input "**********"
click at [630, 88] on icon at bounding box center [628, 87] width 5 height 5
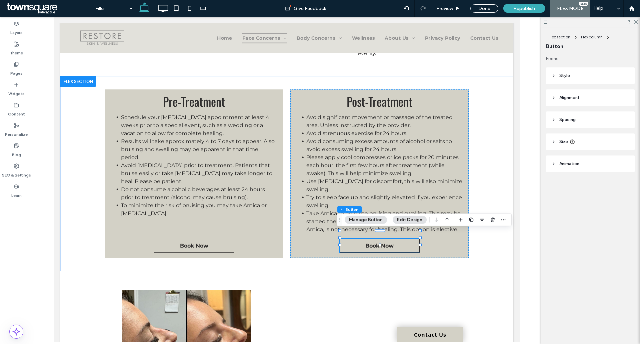
scroll to position [0, 0]
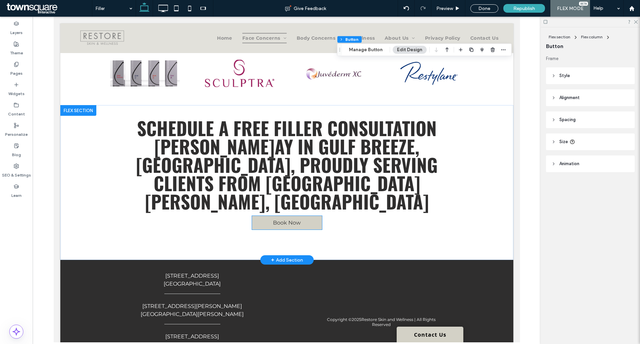
click at [307, 216] on link "Book Now" at bounding box center [287, 223] width 70 height 14
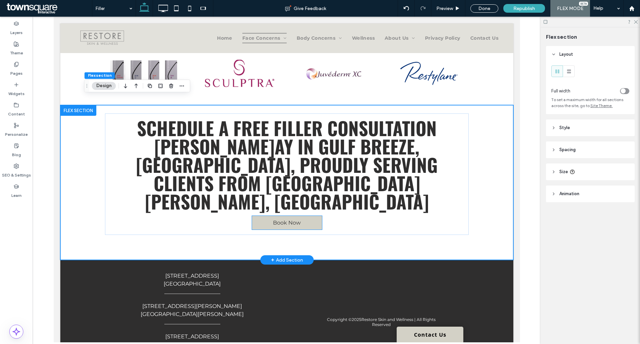
click at [305, 216] on link "Book Now" at bounding box center [287, 223] width 70 height 14
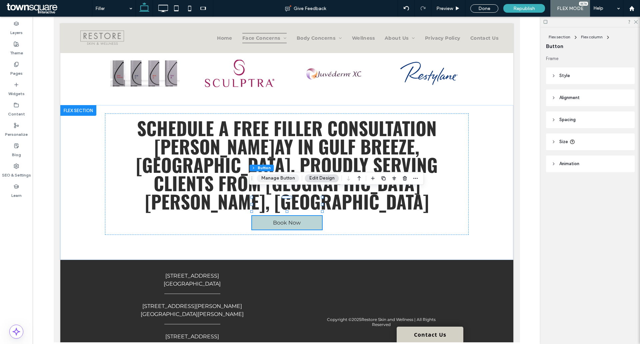
click at [271, 175] on button "Manage Button" at bounding box center [278, 178] width 42 height 8
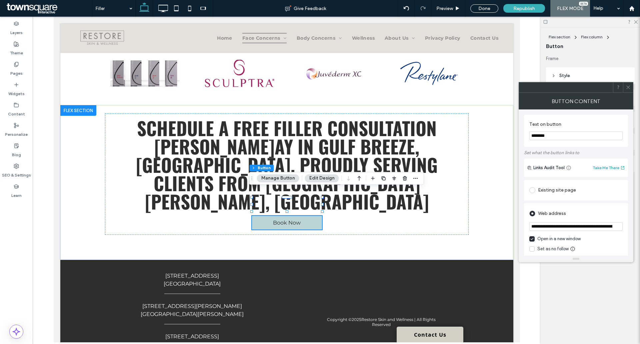
drag, startPoint x: 529, startPoint y: 224, endPoint x: 595, endPoint y: 225, distance: 65.7
click at [595, 225] on div "**********" at bounding box center [576, 239] width 104 height 72
drag, startPoint x: 532, startPoint y: 227, endPoint x: 625, endPoint y: 226, distance: 93.4
click at [625, 226] on div "**********" at bounding box center [576, 239] width 104 height 72
paste input "url"
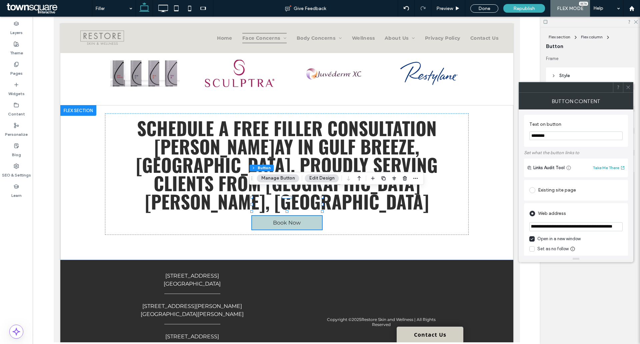
scroll to position [0, 31]
type input "**********"
drag, startPoint x: 170, startPoint y: 217, endPoint x: 68, endPoint y: 170, distance: 111.9
click at [170, 217] on div "Schedule a free Filler consultation [PERSON_NAME] ay In [GEOGRAPHIC_DATA], [GEO…" at bounding box center [287, 182] width 400 height 155
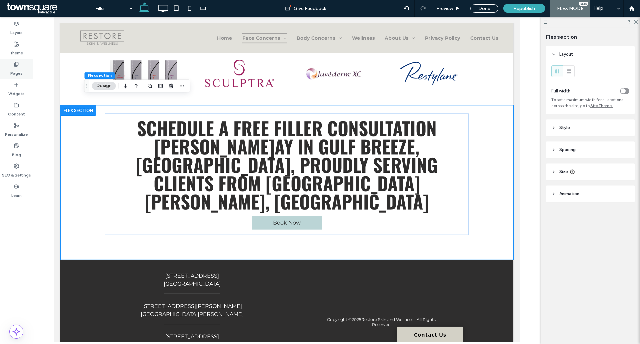
click at [16, 60] on div "Pages" at bounding box center [16, 69] width 33 height 20
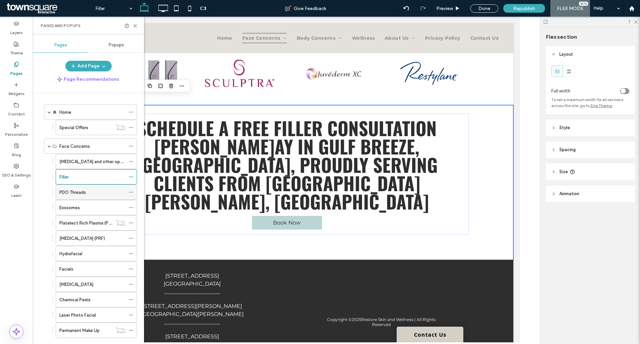
click at [77, 194] on label "PDO Threads" at bounding box center [72, 192] width 27 height 12
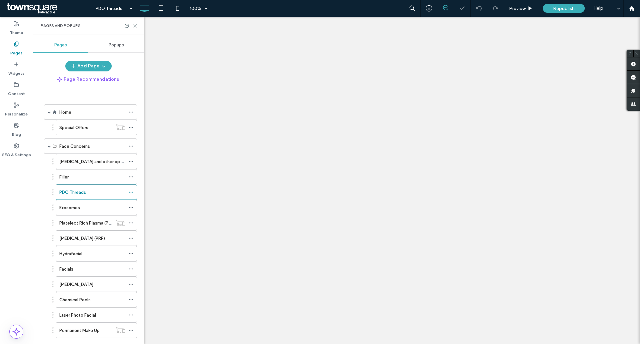
click at [133, 26] on icon at bounding box center [135, 25] width 5 height 5
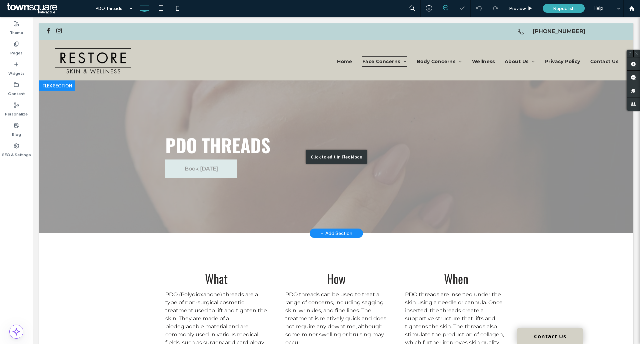
click at [175, 166] on div "Click to edit in Flex Mode" at bounding box center [336, 156] width 594 height 153
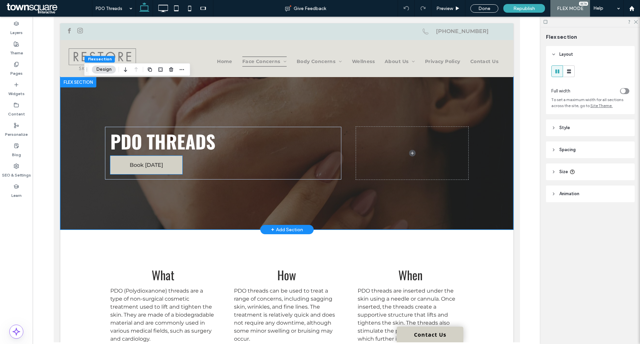
drag, startPoint x: 195, startPoint y: 166, endPoint x: 172, endPoint y: 166, distance: 23.3
click at [174, 166] on link "Book [DATE]" at bounding box center [146, 165] width 72 height 18
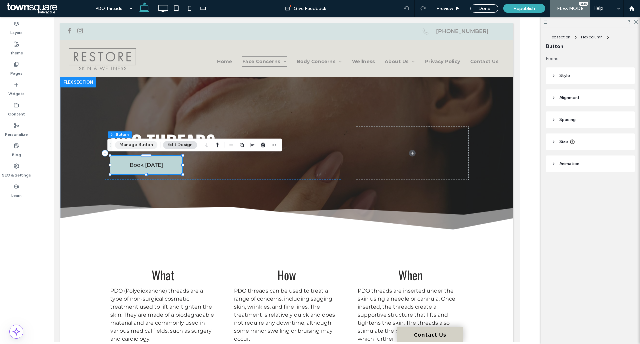
click at [145, 144] on button "Manage Button" at bounding box center [136, 145] width 42 height 8
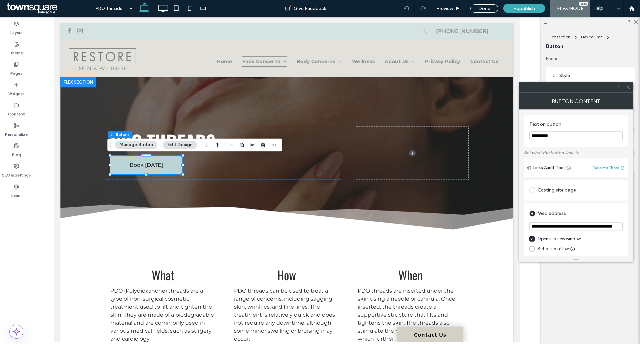
scroll to position [0, 31]
drag, startPoint x: 532, startPoint y: 225, endPoint x: 640, endPoint y: 223, distance: 108.1
click at [640, 223] on html ".wqwq-1{fill:#231f20;} .cls-1q, .cls-2q { fill-rule: evenodd; } .cls-2q { fill:…" at bounding box center [320, 172] width 640 height 344
click at [627, 84] on span at bounding box center [628, 87] width 5 height 10
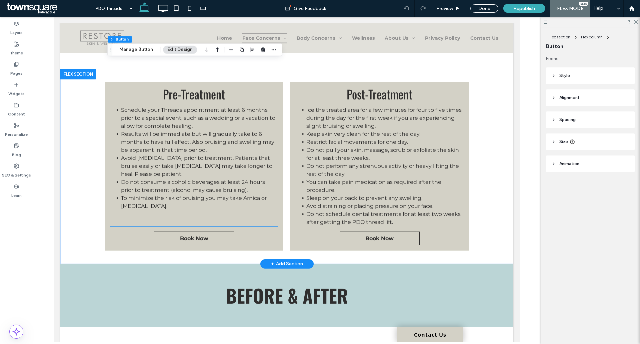
scroll to position [334, 0]
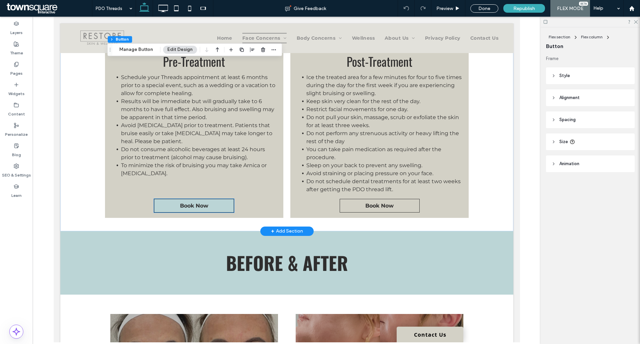
click at [222, 210] on link "Book Now" at bounding box center [194, 206] width 80 height 14
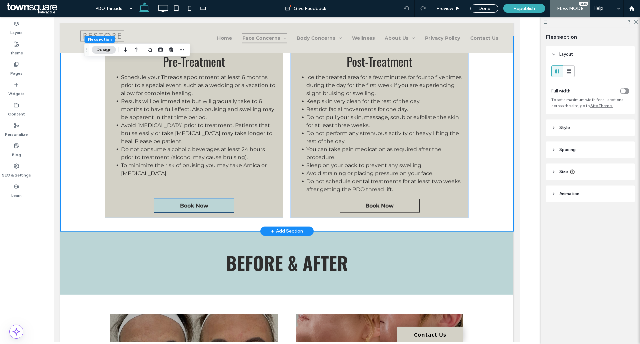
click at [193, 209] on link "Book Now" at bounding box center [194, 206] width 80 height 14
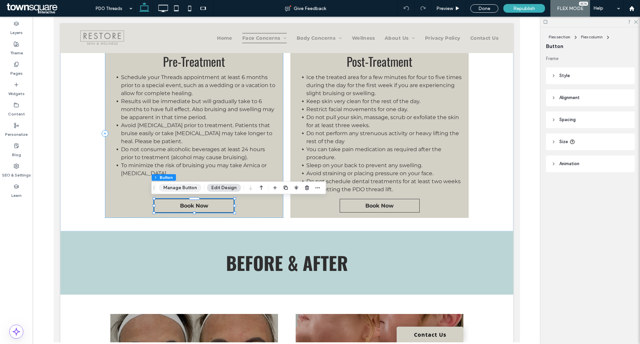
click at [180, 188] on button "Manage Button" at bounding box center [180, 188] width 42 height 8
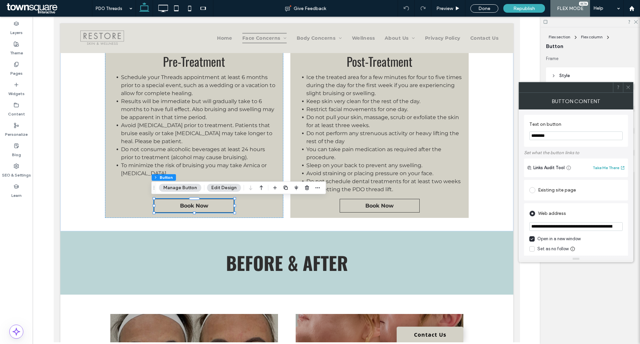
scroll to position [0, 57]
drag, startPoint x: 530, startPoint y: 229, endPoint x: 640, endPoint y: 222, distance: 109.6
click at [640, 222] on body ".wqwq-1{fill:#231f20;} .cls-1q, .cls-2q { fill-rule: evenodd; } .cls-2q { fill:…" at bounding box center [320, 172] width 640 height 344
paste input "url"
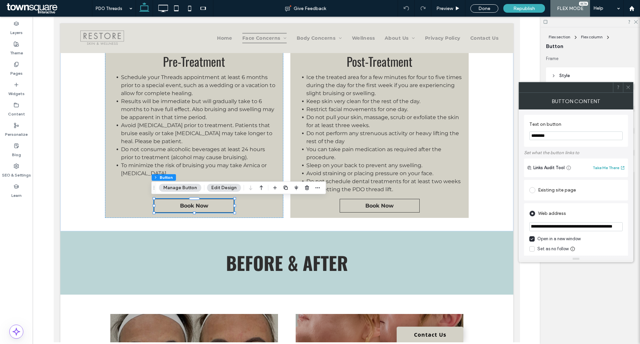
type input "**********"
click at [633, 83] on div at bounding box center [628, 87] width 10 height 10
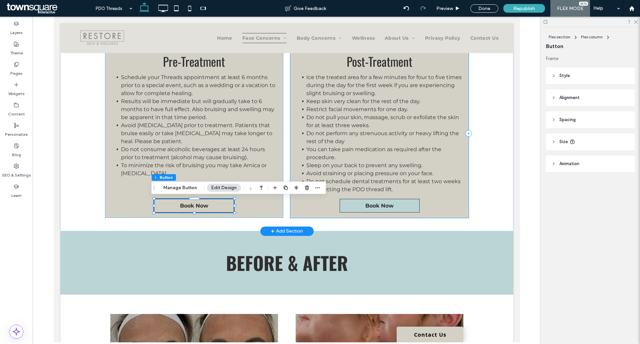
click at [370, 204] on span "Book Now" at bounding box center [379, 205] width 28 height 6
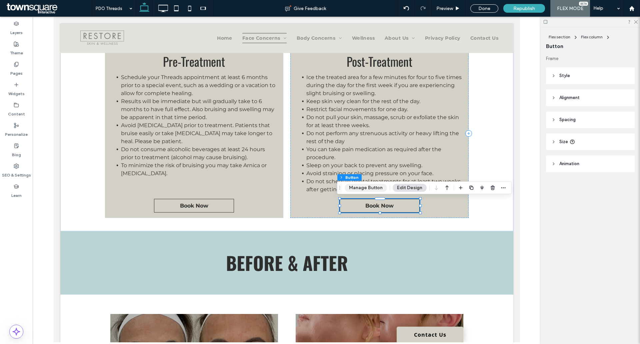
click at [364, 190] on button "Manage Button" at bounding box center [366, 188] width 42 height 8
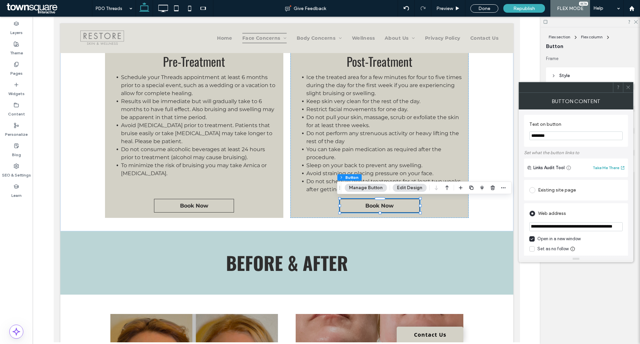
drag, startPoint x: 532, startPoint y: 228, endPoint x: 650, endPoint y: 227, distance: 118.1
click at [640, 227] on html ".wqwq-1{fill:#231f20;} .cls-1q, .cls-2q { fill-rule: evenodd; } .cls-2q { fill:…" at bounding box center [320, 172] width 640 height 344
paste input "url"
type input "**********"
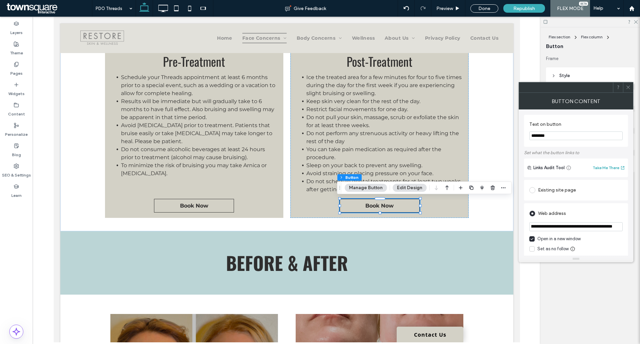
click at [628, 88] on icon at bounding box center [628, 87] width 5 height 5
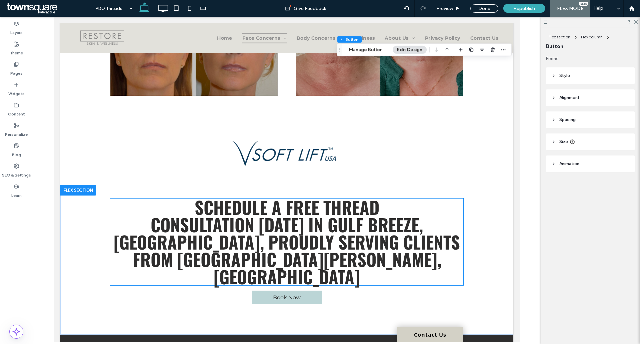
scroll to position [734, 0]
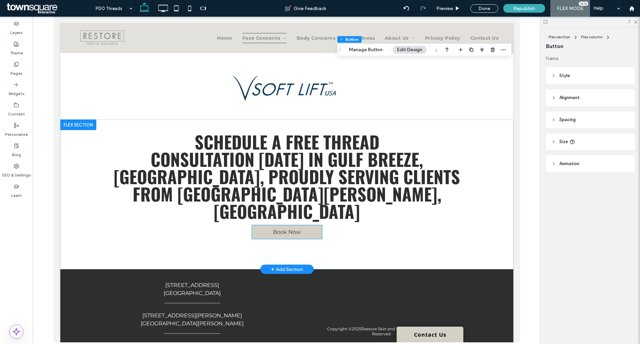
click at [302, 225] on link "Book Now" at bounding box center [287, 232] width 70 height 14
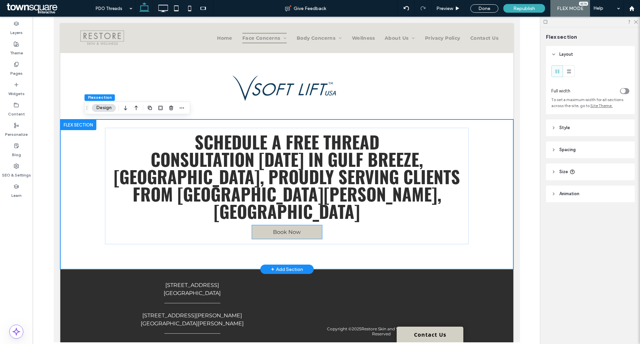
click at [290, 229] on span "Book Now" at bounding box center [287, 232] width 28 height 6
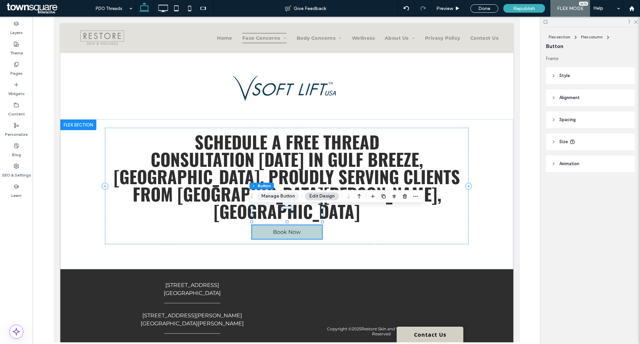
click at [273, 196] on button "Manage Button" at bounding box center [278, 196] width 42 height 8
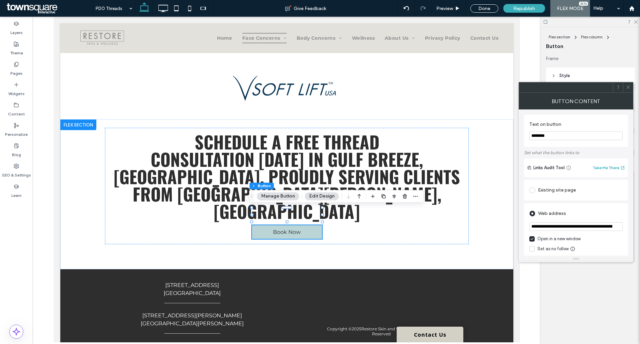
scroll to position [0, 57]
drag, startPoint x: 531, startPoint y: 226, endPoint x: 629, endPoint y: 223, distance: 97.8
click at [629, 223] on div "**********" at bounding box center [576, 182] width 115 height 146
paste input "url"
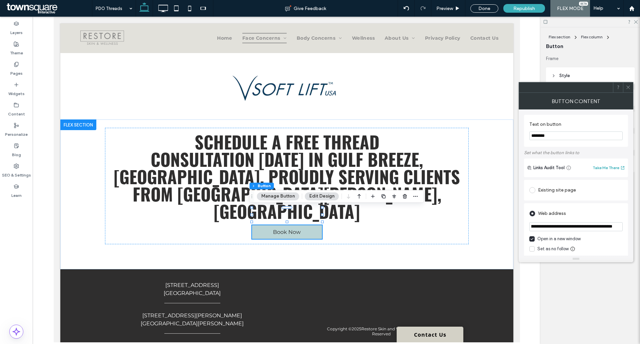
type input "**********"
click at [630, 86] on icon at bounding box center [628, 87] width 5 height 5
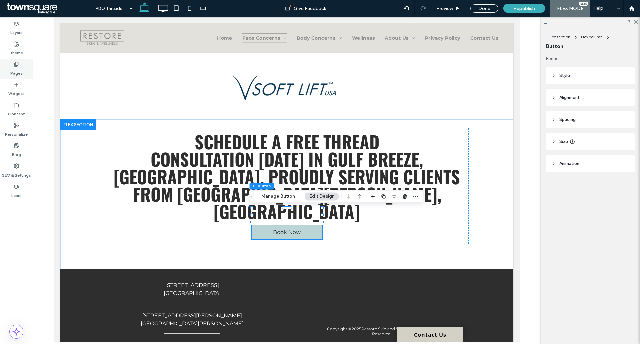
click at [27, 72] on div "Pages" at bounding box center [16, 69] width 33 height 20
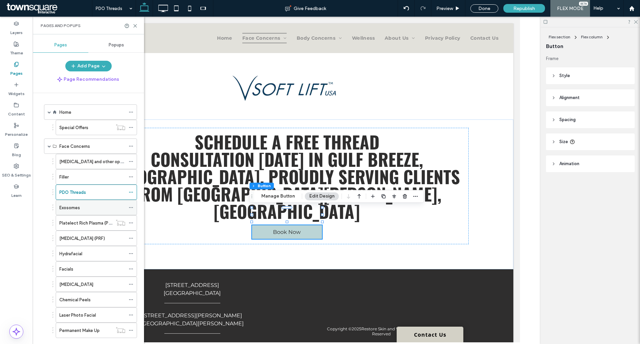
click at [85, 208] on div "Exosomes" at bounding box center [92, 207] width 66 height 7
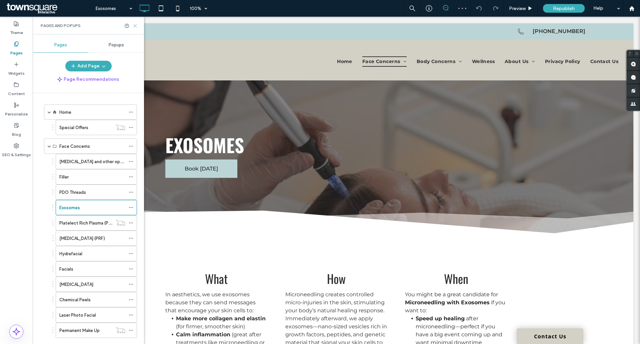
click at [135, 24] on icon at bounding box center [135, 25] width 5 height 5
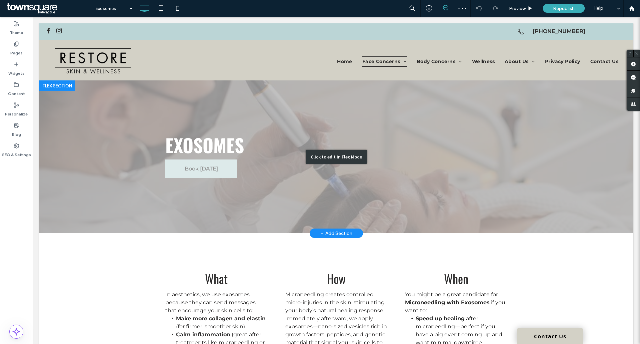
click at [169, 167] on div "Click to edit in Flex Mode" at bounding box center [336, 156] width 594 height 153
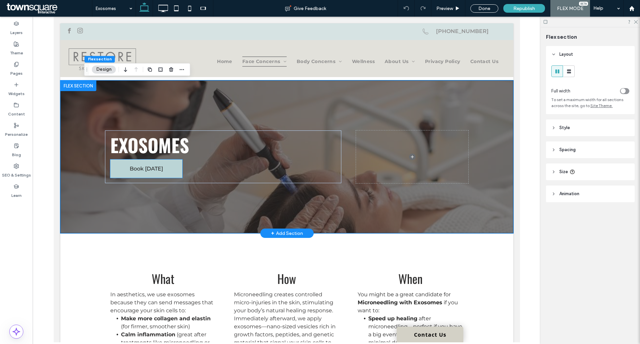
click at [169, 167] on link "Book [DATE]" at bounding box center [146, 168] width 72 height 18
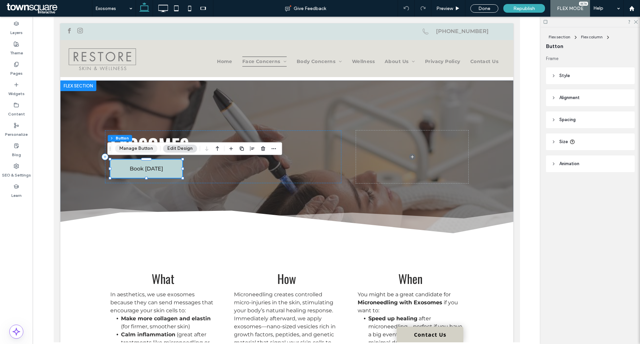
click at [130, 146] on button "Manage Button" at bounding box center [136, 148] width 42 height 8
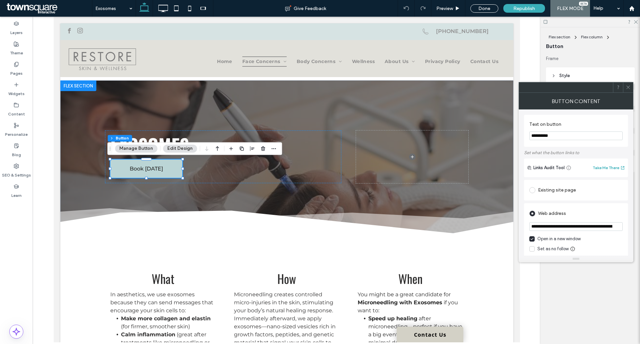
scroll to position [0, 31]
drag, startPoint x: 530, startPoint y: 226, endPoint x: 665, endPoint y: 225, distance: 135.7
click at [640, 225] on html ".wqwq-1{fill:#231f20;} .cls-1q, .cls-2q { fill-rule: evenodd; } .cls-2q { fill:…" at bounding box center [320, 172] width 640 height 344
click at [630, 86] on icon at bounding box center [628, 87] width 5 height 5
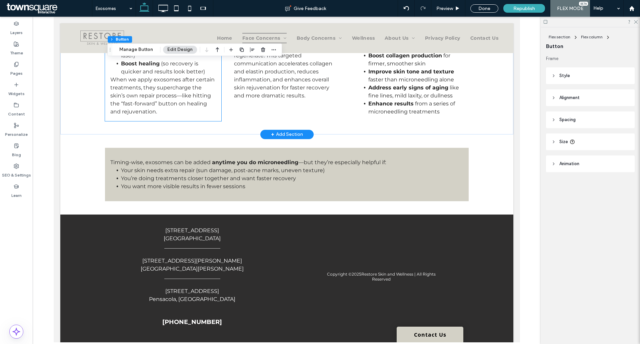
scroll to position [233, 0]
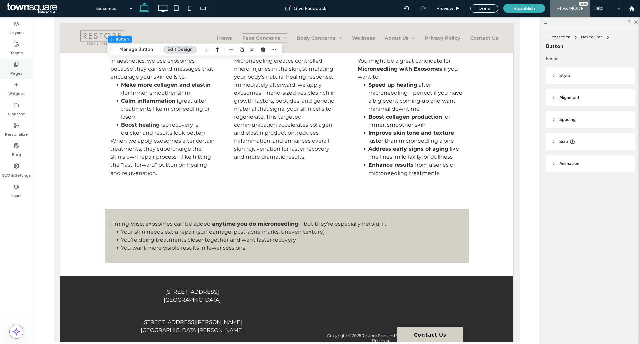
click at [26, 71] on div "Pages" at bounding box center [16, 69] width 33 height 20
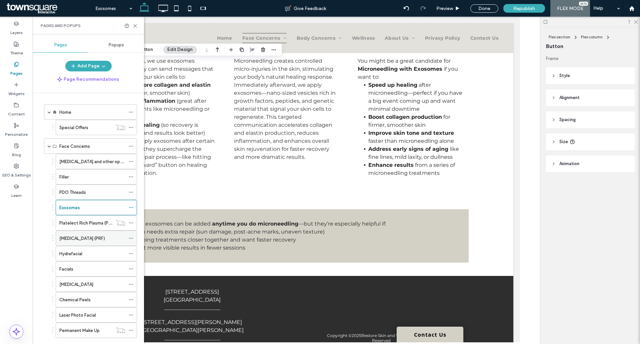
click at [96, 243] on div "[MEDICAL_DATA] (PRF)" at bounding box center [92, 238] width 66 height 15
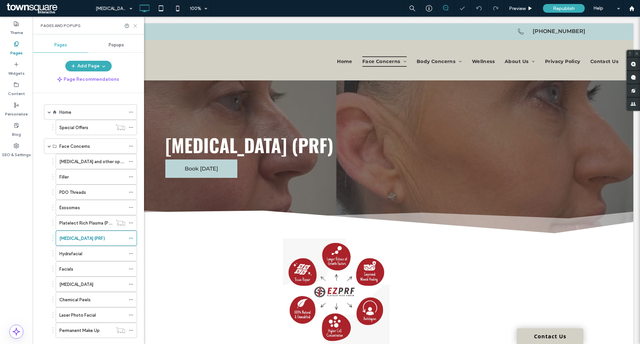
click at [134, 27] on icon at bounding box center [135, 25] width 5 height 5
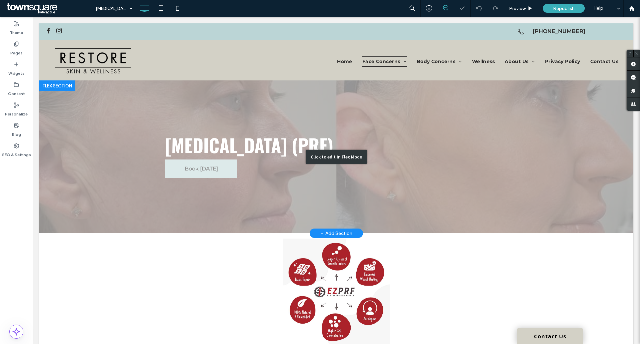
click at [195, 166] on div "Click to edit in Flex Mode" at bounding box center [336, 156] width 594 height 153
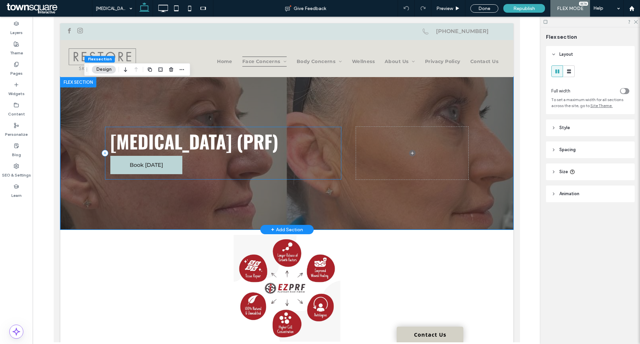
click at [191, 166] on div "[MEDICAL_DATA] (PRF) Book [DATE]" at bounding box center [223, 153] width 236 height 53
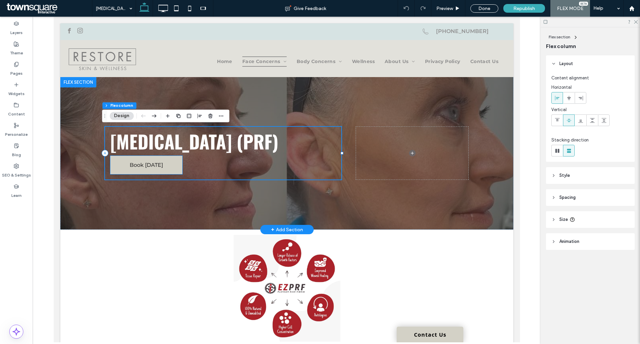
click at [168, 163] on link "Book [DATE]" at bounding box center [146, 165] width 72 height 18
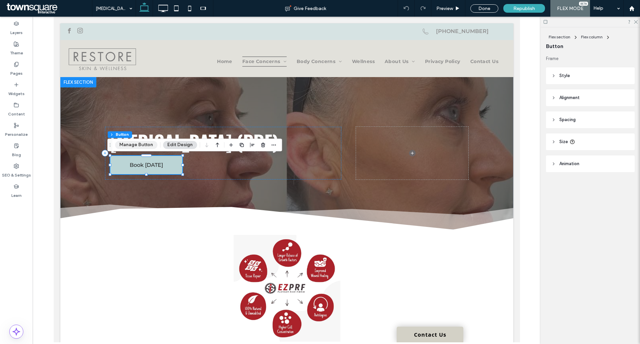
click at [136, 142] on button "Manage Button" at bounding box center [136, 145] width 42 height 8
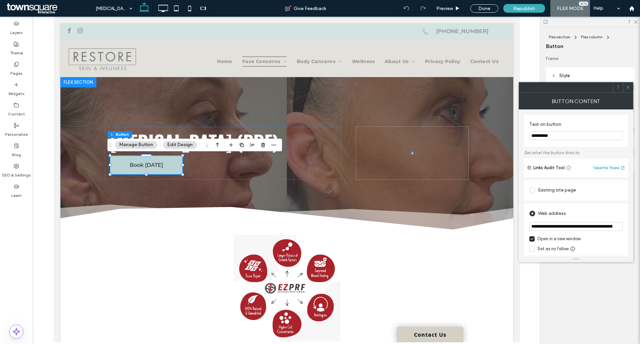
scroll to position [0, 31]
drag, startPoint x: 532, startPoint y: 225, endPoint x: 629, endPoint y: 220, distance: 97.2
click at [629, 220] on div "**********" at bounding box center [576, 182] width 115 height 146
click at [628, 85] on icon at bounding box center [628, 87] width 5 height 5
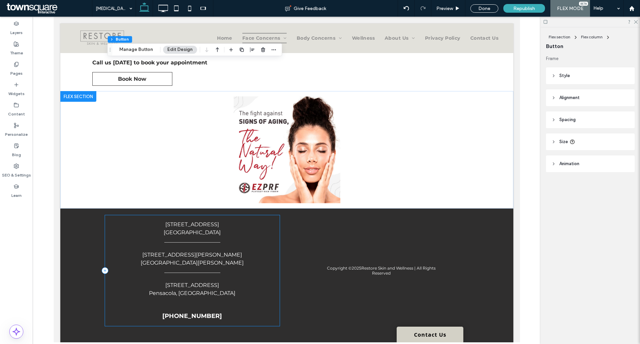
scroll to position [1034, 0]
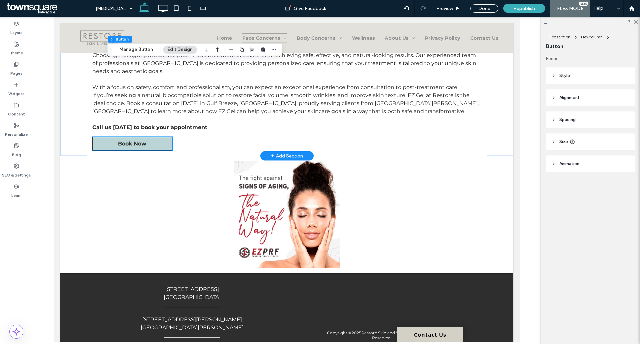
click at [137, 147] on span "Book Now" at bounding box center [132, 143] width 28 height 6
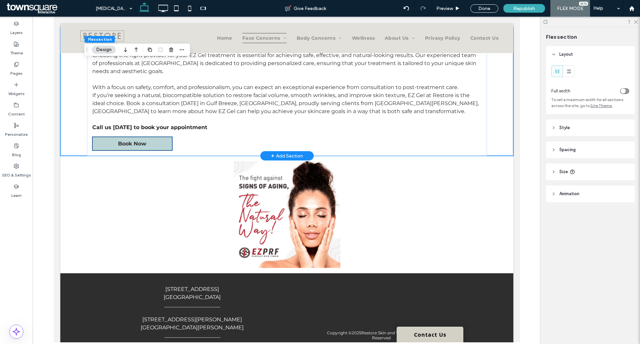
click at [126, 145] on span "Book Now" at bounding box center [132, 143] width 28 height 6
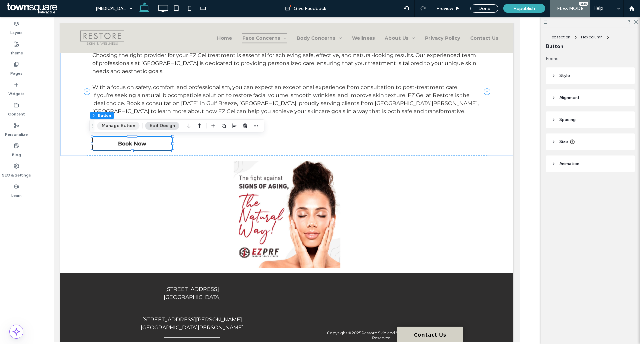
click at [122, 128] on button "Manage Button" at bounding box center [118, 126] width 42 height 8
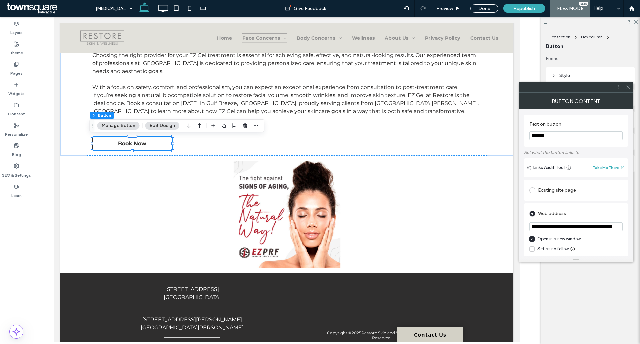
scroll to position [0, 57]
drag, startPoint x: 532, startPoint y: 227, endPoint x: 623, endPoint y: 226, distance: 90.7
click at [623, 226] on div "**********" at bounding box center [576, 239] width 104 height 72
paste input "url"
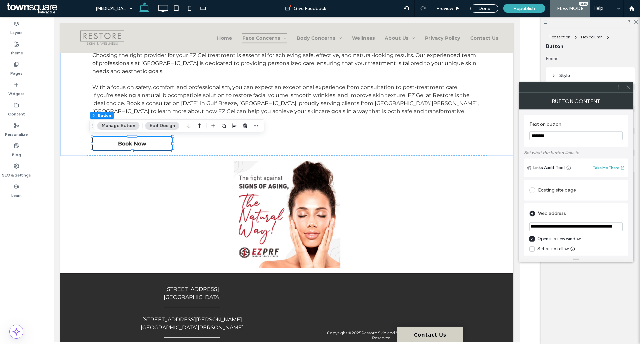
type input "**********"
click at [629, 89] on icon at bounding box center [628, 87] width 5 height 5
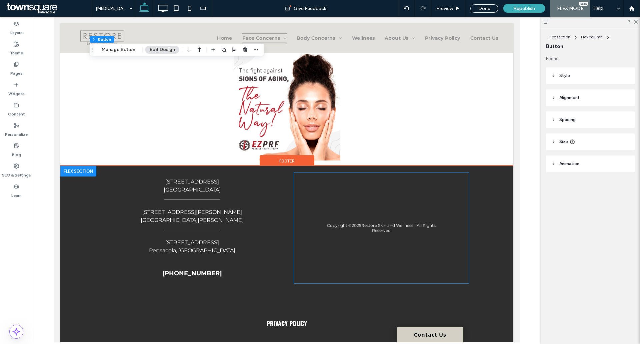
scroll to position [1167, 0]
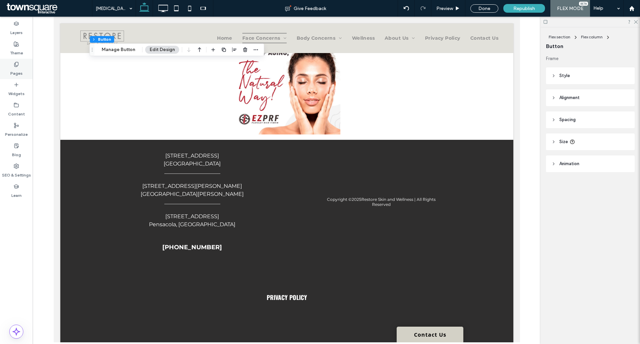
click at [4, 68] on div "Pages" at bounding box center [16, 69] width 33 height 20
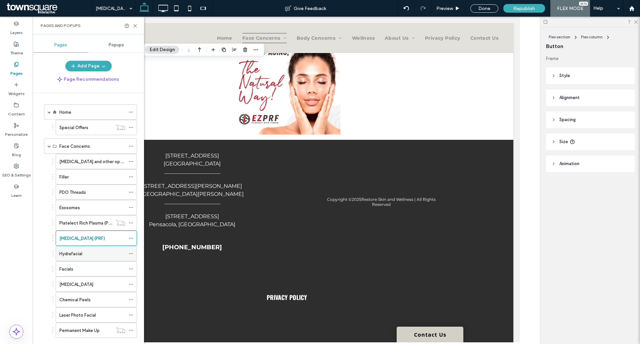
click at [79, 252] on label "Hydrafacial" at bounding box center [70, 254] width 23 height 12
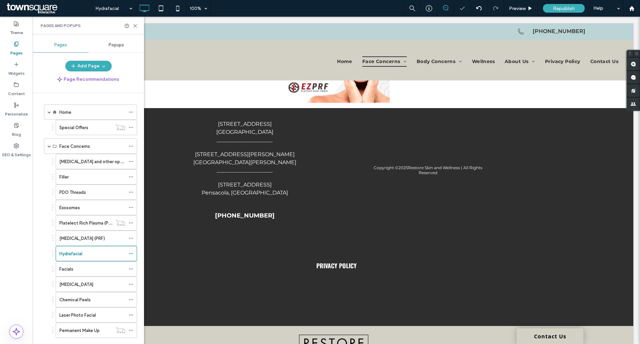
click at [135, 26] on icon at bounding box center [135, 25] width 5 height 5
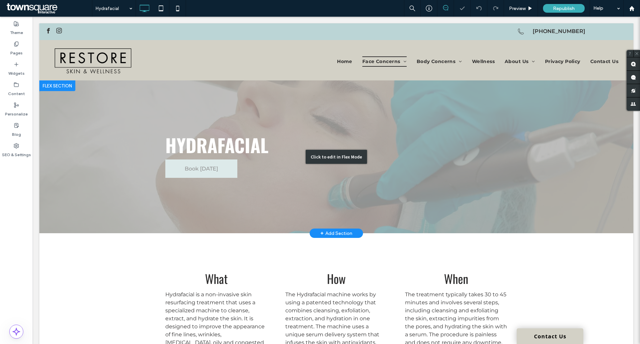
click at [164, 167] on div "Click to edit in Flex Mode" at bounding box center [336, 156] width 594 height 153
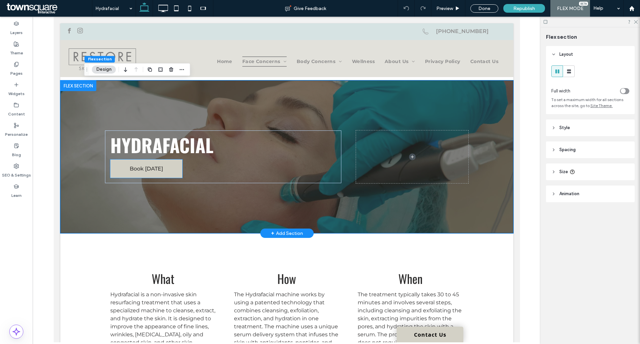
drag, startPoint x: 185, startPoint y: 167, endPoint x: 164, endPoint y: 167, distance: 21.0
click at [164, 167] on link "Book [DATE]" at bounding box center [146, 168] width 72 height 18
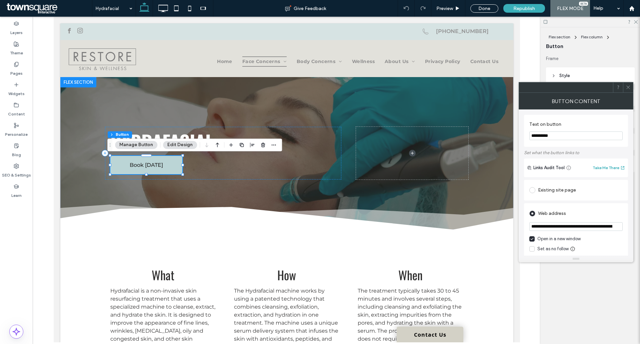
drag, startPoint x: 135, startPoint y: 145, endPoint x: 172, endPoint y: 137, distance: 38.0
click at [135, 145] on button "Manage Button" at bounding box center [136, 145] width 42 height 8
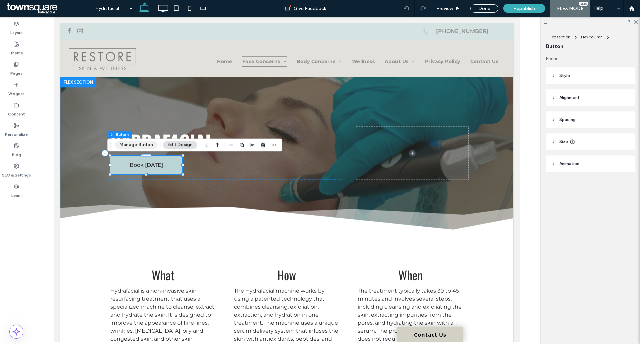
click at [137, 143] on button "Manage Button" at bounding box center [136, 145] width 42 height 8
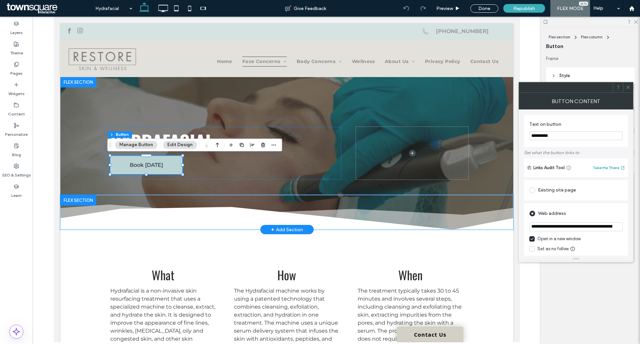
drag, startPoint x: 517, startPoint y: 226, endPoint x: 477, endPoint y: 226, distance: 40.4
paste input "**********"
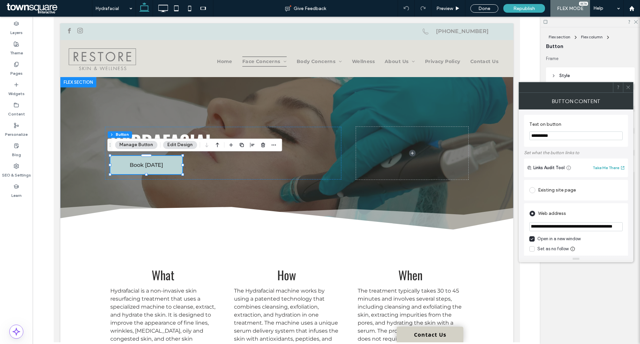
type input "**********"
click at [628, 87] on icon at bounding box center [628, 87] width 5 height 5
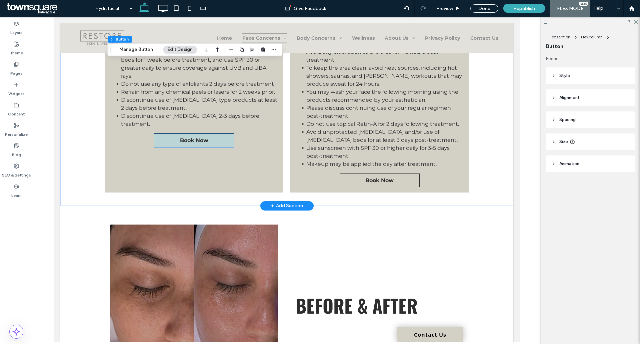
click at [222, 133] on link "Book Now" at bounding box center [194, 140] width 80 height 14
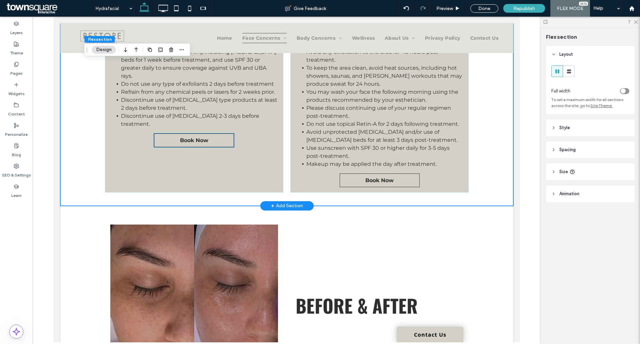
scroll to position [361, 0]
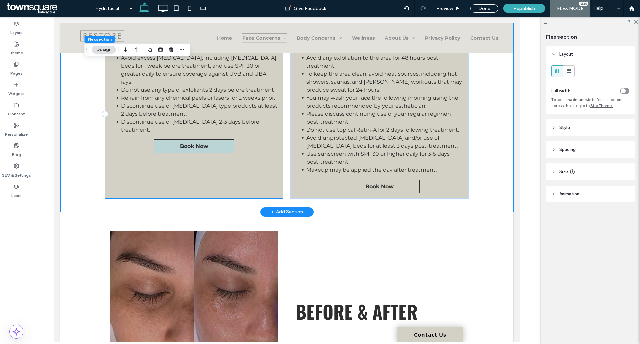
click at [184, 143] on span "Book Now" at bounding box center [194, 146] width 28 height 6
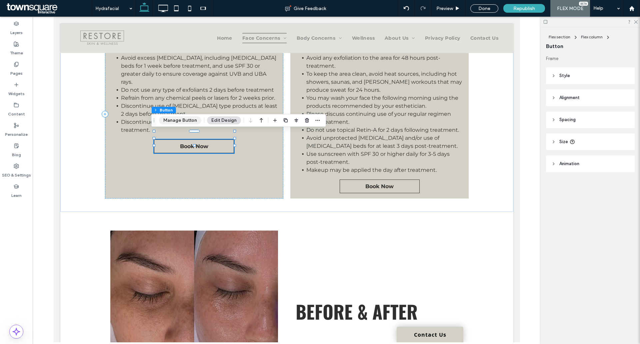
drag, startPoint x: 178, startPoint y: 123, endPoint x: 194, endPoint y: 122, distance: 16.0
click at [178, 123] on button "Manage Button" at bounding box center [180, 120] width 42 height 8
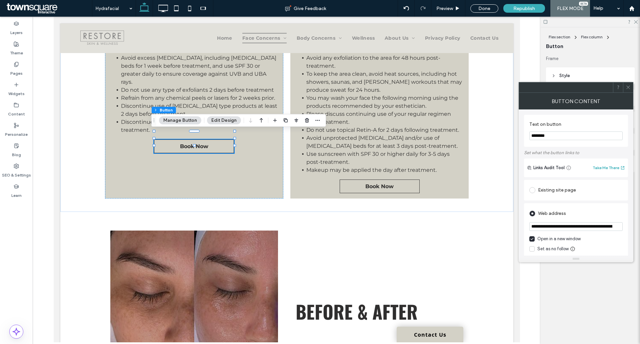
scroll to position [0, 57]
drag, startPoint x: 530, startPoint y: 226, endPoint x: 645, endPoint y: 222, distance: 114.5
click at [640, 222] on html ".wqwq-1{fill:#231f20;} .cls-1q, .cls-2q { fill-rule: evenodd; } .cls-2q { fill:…" at bounding box center [320, 172] width 640 height 344
paste input "url"
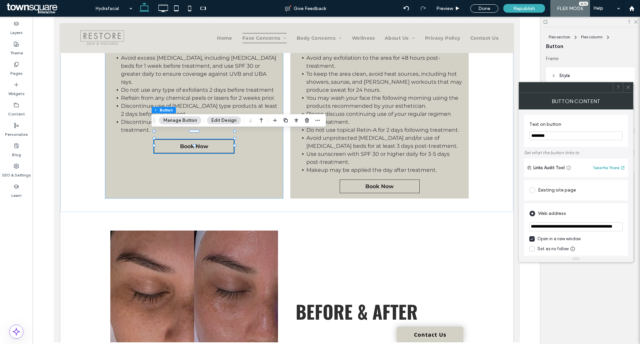
type input "**********"
click at [627, 86] on icon at bounding box center [628, 87] width 5 height 5
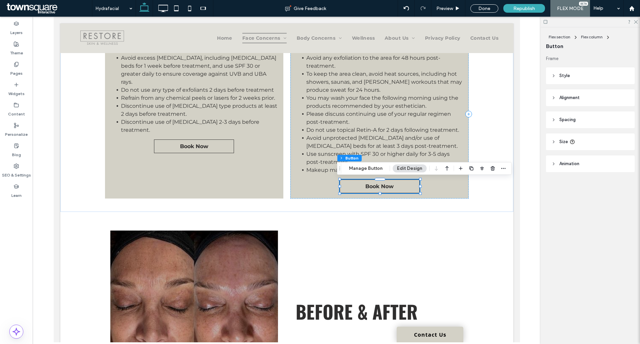
type input "**"
click at [376, 165] on button "Manage Button" at bounding box center [366, 168] width 42 height 8
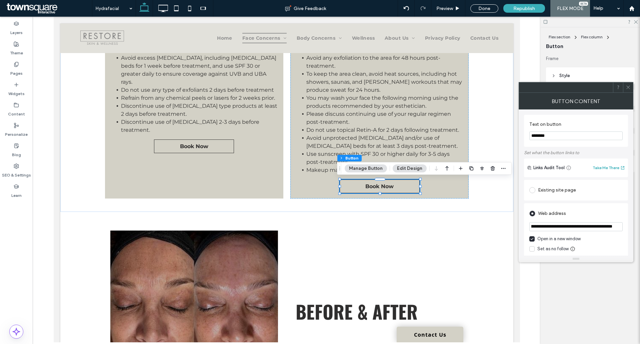
drag, startPoint x: 549, startPoint y: 226, endPoint x: 623, endPoint y: 223, distance: 74.1
click at [623, 223] on input "**********" at bounding box center [576, 226] width 93 height 9
paste input "url"
type input "**********"
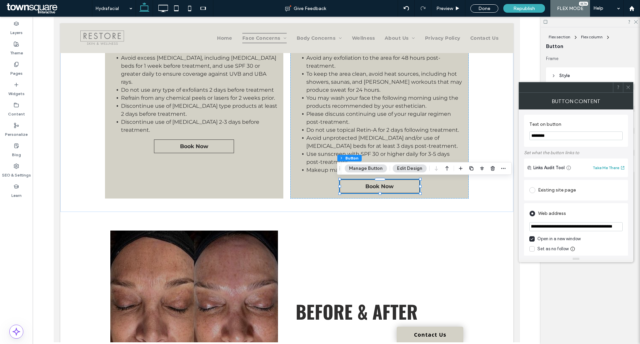
click at [630, 87] on icon at bounding box center [628, 87] width 5 height 5
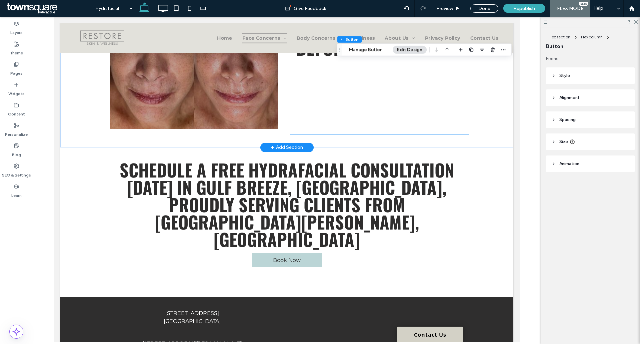
scroll to position [694, 0]
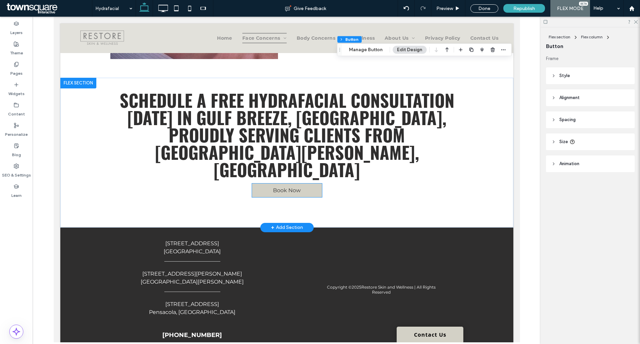
click at [295, 187] on span "Book Now" at bounding box center [287, 190] width 28 height 6
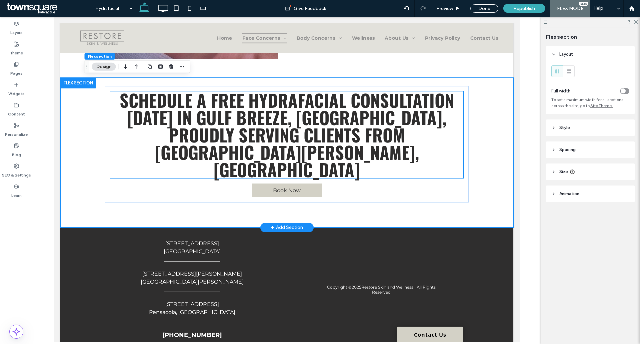
click at [281, 187] on span "Book Now" at bounding box center [287, 190] width 28 height 6
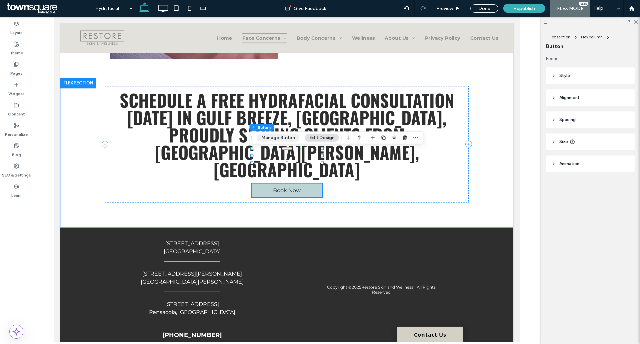
click at [269, 138] on button "Manage Button" at bounding box center [278, 138] width 42 height 8
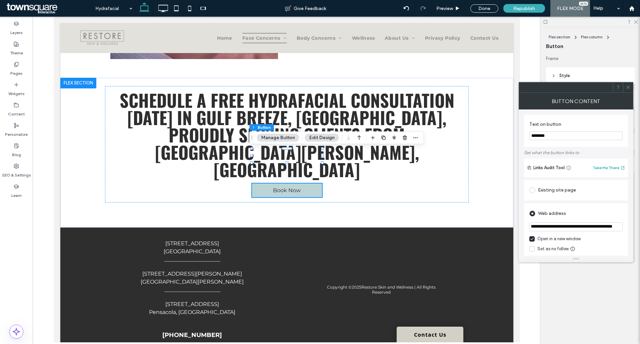
drag, startPoint x: 530, startPoint y: 228, endPoint x: 641, endPoint y: 222, distance: 111.2
click at [640, 222] on html ".wqwq-1{fill:#231f20;} .cls-1q, .cls-2q { fill-rule: evenodd; } .cls-2q { fill:…" at bounding box center [320, 172] width 640 height 344
paste input "url"
type input "**********"
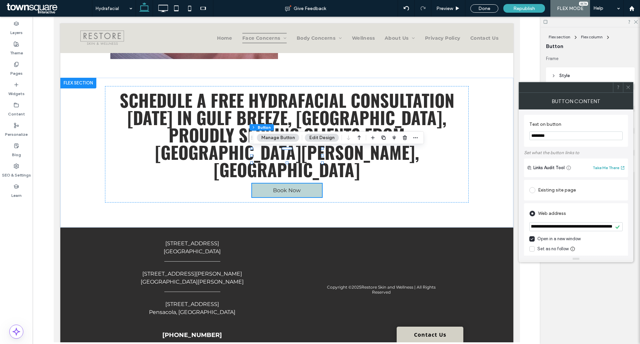
click at [628, 86] on icon at bounding box center [628, 87] width 5 height 5
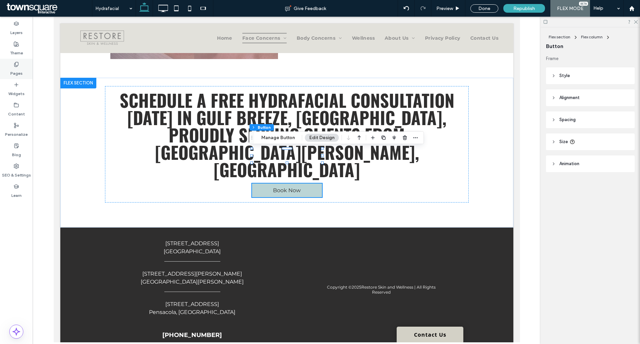
click at [25, 64] on div "Pages" at bounding box center [16, 69] width 33 height 20
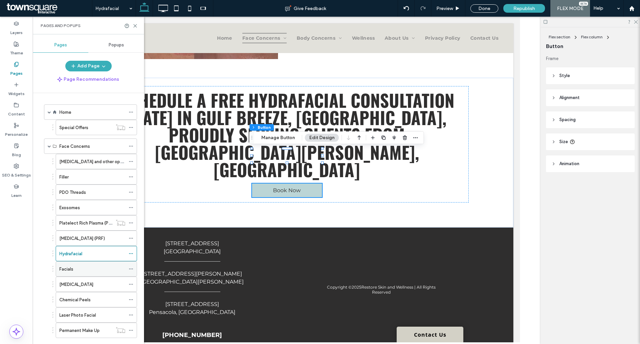
click at [91, 269] on div "Facials" at bounding box center [92, 268] width 66 height 7
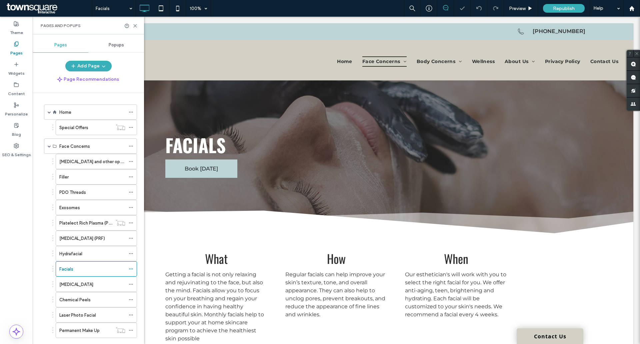
click at [138, 26] on div "Pages and Popups" at bounding box center [88, 26] width 111 height 18
click at [135, 26] on use at bounding box center [135, 25] width 3 height 3
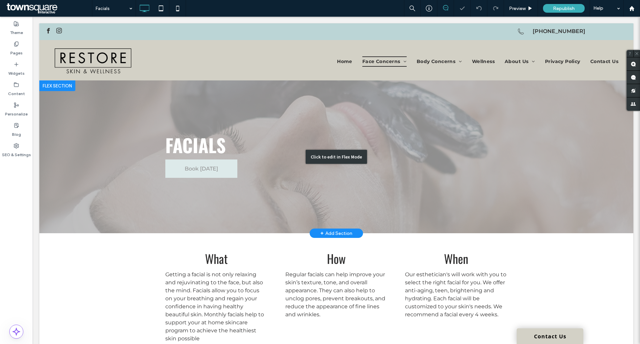
click at [167, 174] on div "Click to edit in Flex Mode" at bounding box center [336, 156] width 594 height 153
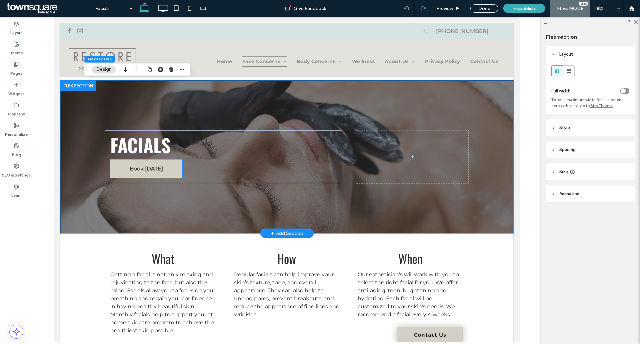
click at [166, 170] on link "Book [DATE]" at bounding box center [146, 168] width 72 height 18
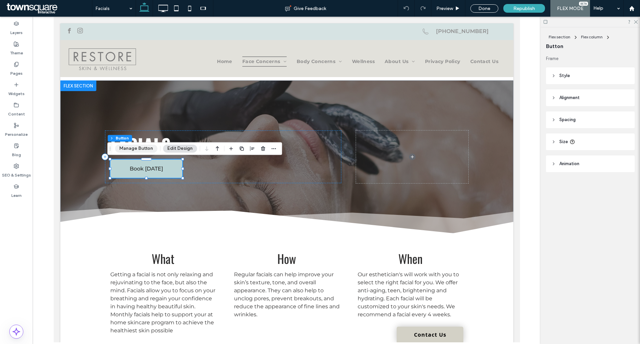
click at [140, 147] on button "Manage Button" at bounding box center [136, 148] width 42 height 8
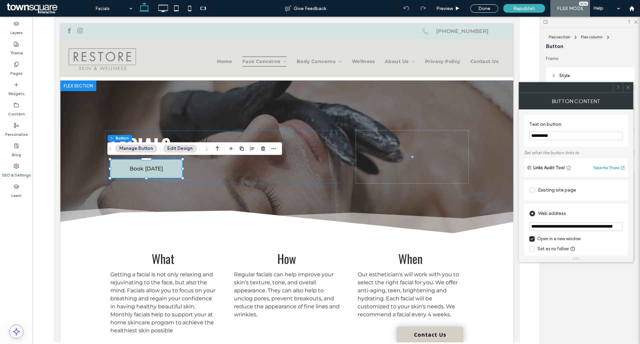
scroll to position [0, 31]
drag, startPoint x: 531, startPoint y: 227, endPoint x: 650, endPoint y: 223, distance: 118.8
click at [640, 223] on html ".wqwq-1{fill:#231f20;} .cls-1q, .cls-2q { fill-rule: evenodd; } .cls-2q { fill:…" at bounding box center [320, 172] width 640 height 344
click at [630, 89] on icon at bounding box center [628, 87] width 5 height 5
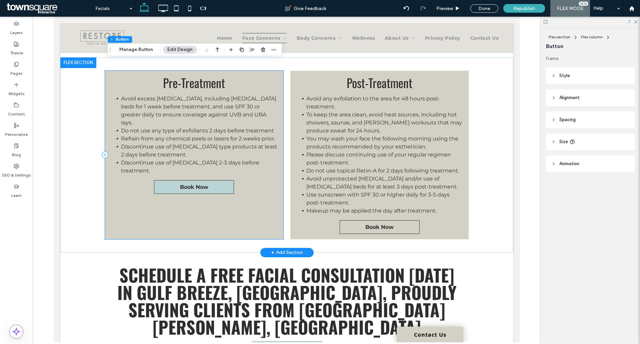
scroll to position [300, 0]
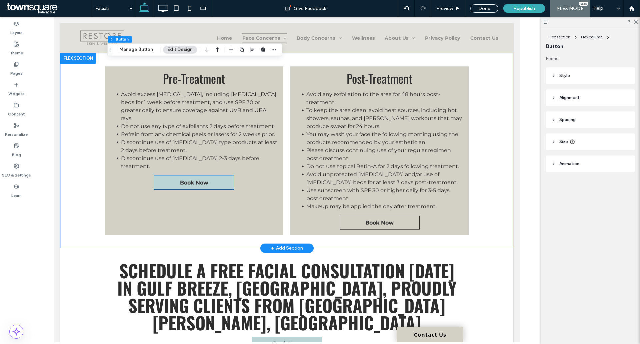
click at [177, 180] on link "Book Now" at bounding box center [194, 183] width 80 height 14
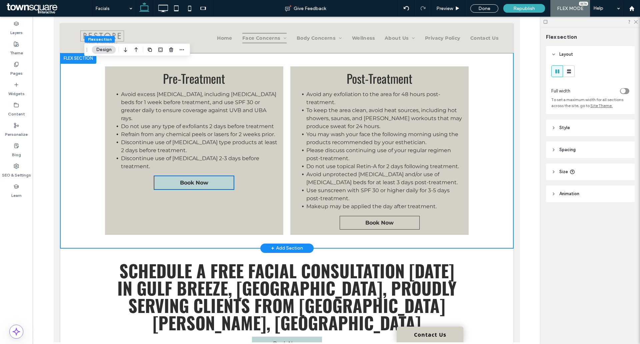
click at [172, 176] on link "Book Now" at bounding box center [194, 183] width 80 height 14
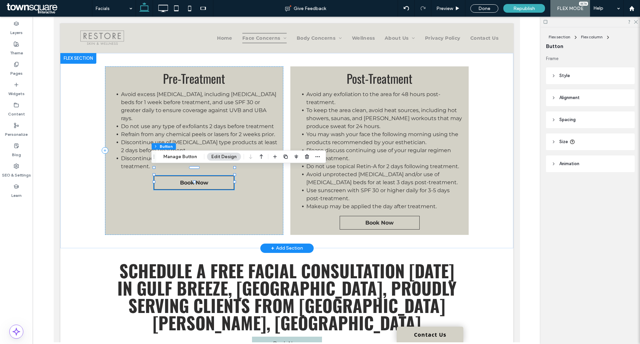
type input "**"
click at [168, 148] on button "Flex section" at bounding box center [166, 146] width 28 height 7
click at [182, 160] on button "Manage Button" at bounding box center [180, 157] width 42 height 8
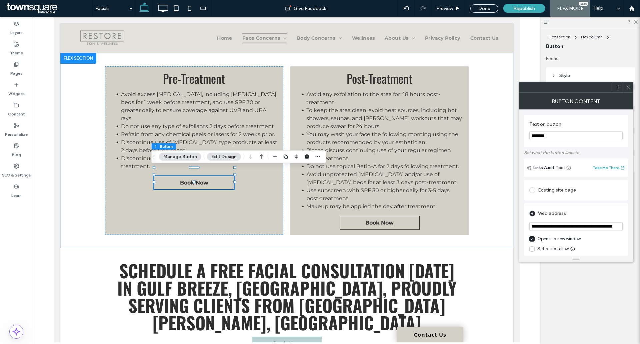
scroll to position [0, 57]
drag, startPoint x: 533, startPoint y: 226, endPoint x: 639, endPoint y: 227, distance: 106.4
click at [639, 227] on body ".wqwq-1{fill:#231f20;} .cls-1q, .cls-2q { fill-rule: evenodd; } .cls-2q { fill:…" at bounding box center [320, 172] width 640 height 344
paste input "url"
type input "**********"
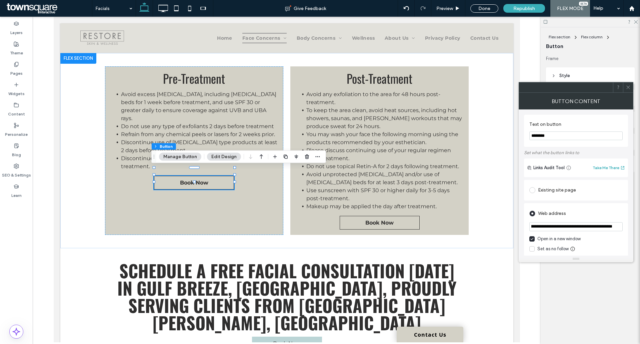
scroll to position [0, 33]
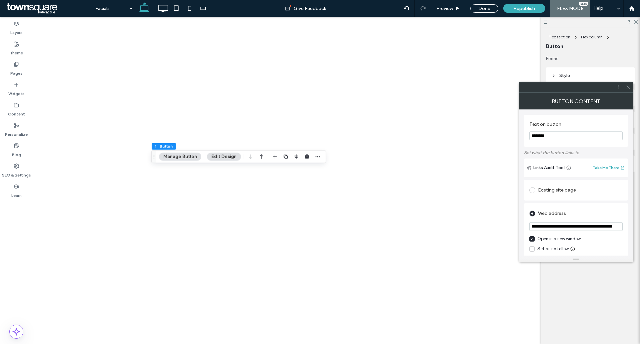
type input "**********"
click at [628, 87] on icon at bounding box center [628, 87] width 5 height 5
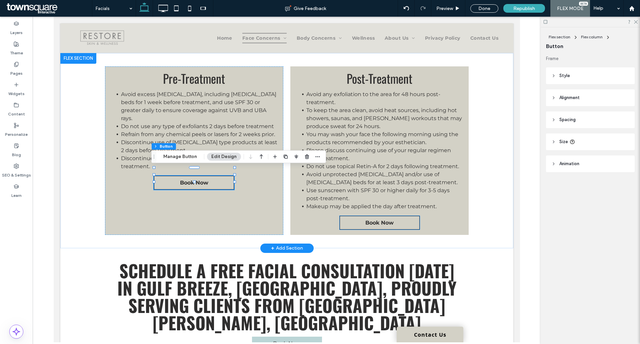
click at [376, 227] on link "Book Now" at bounding box center [380, 223] width 80 height 14
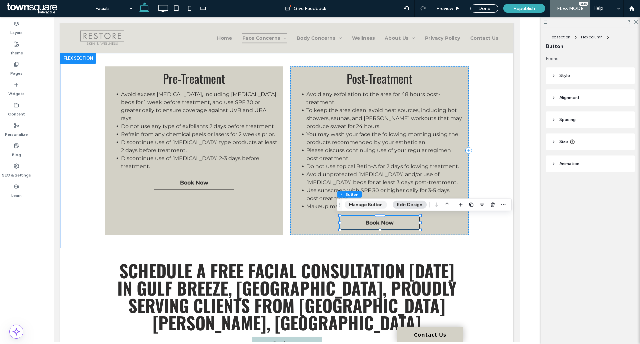
click at [363, 204] on button "Manage Button" at bounding box center [366, 205] width 42 height 8
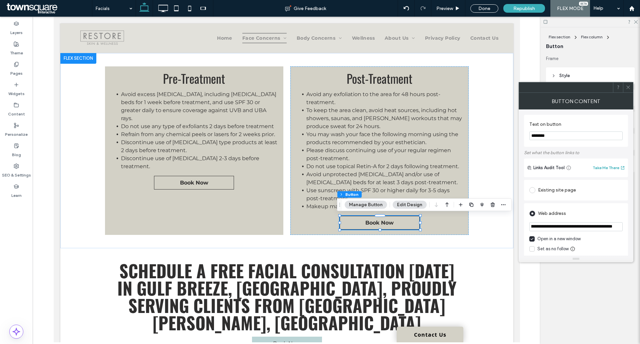
scroll to position [0, 57]
drag, startPoint x: 548, startPoint y: 228, endPoint x: 625, endPoint y: 227, distance: 77.4
click at [625, 227] on div "**********" at bounding box center [576, 239] width 104 height 72
type input "*"
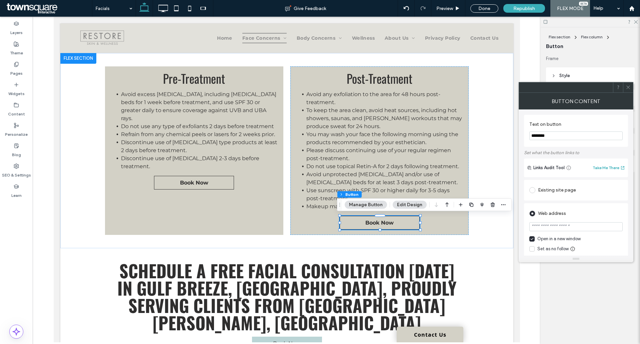
paste input "**********"
type input "**********"
click at [628, 85] on icon at bounding box center [628, 87] width 5 height 5
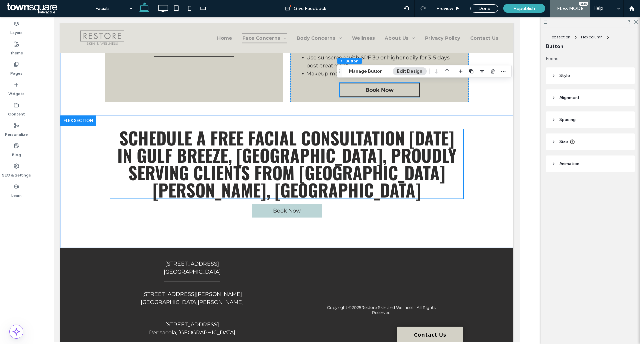
scroll to position [434, 0]
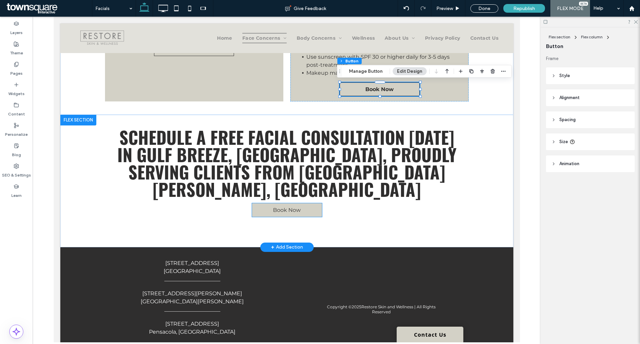
click at [284, 203] on link "Book Now" at bounding box center [287, 210] width 70 height 14
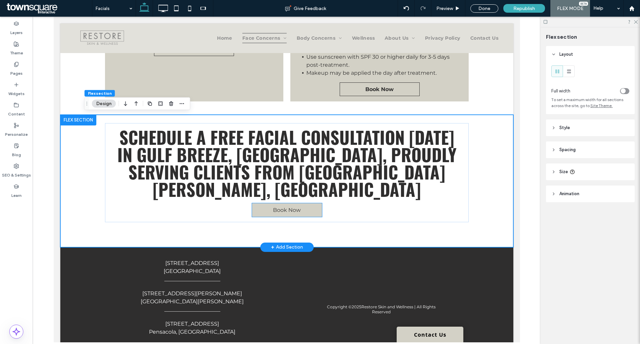
click at [281, 207] on span "Book Now" at bounding box center [287, 210] width 28 height 6
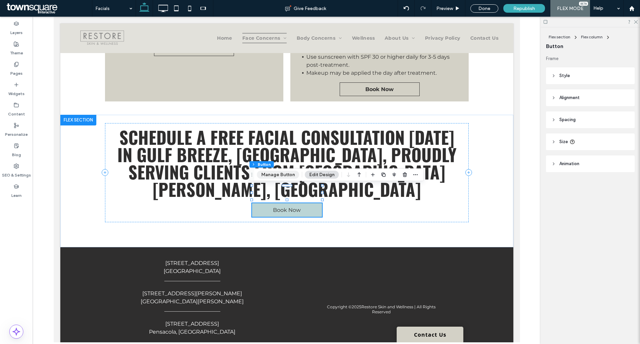
click at [271, 174] on button "Manage Button" at bounding box center [278, 175] width 42 height 8
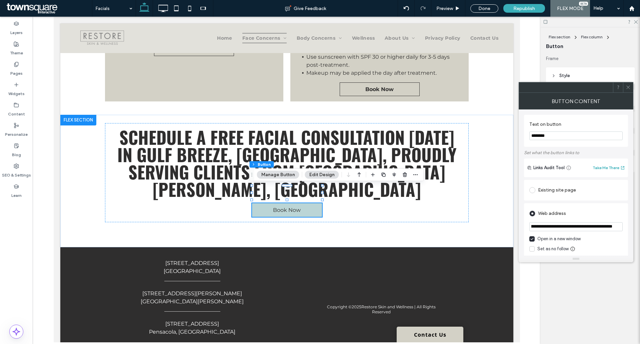
drag, startPoint x: 530, startPoint y: 227, endPoint x: 629, endPoint y: 226, distance: 98.4
click at [629, 226] on div "**********" at bounding box center [576, 182] width 115 height 146
paste input "url"
type input "**********"
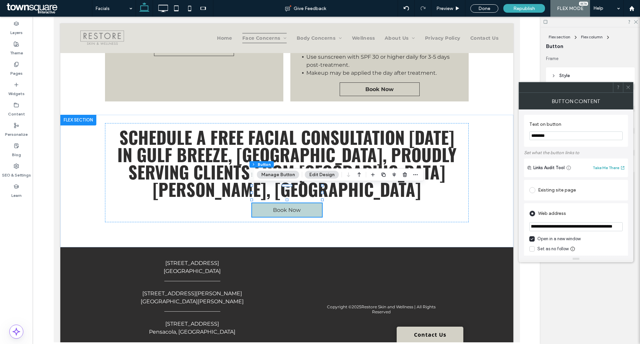
click at [627, 85] on icon at bounding box center [628, 87] width 5 height 5
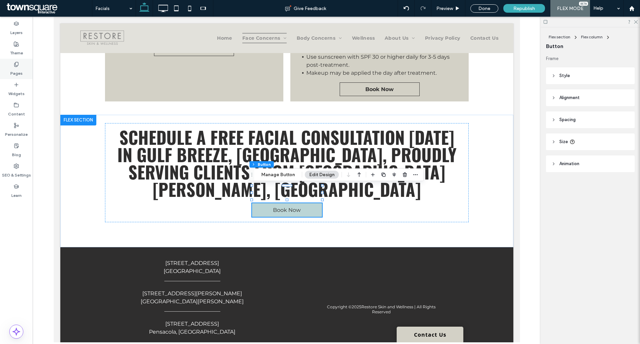
click at [9, 75] on div "Pages" at bounding box center [16, 69] width 33 height 20
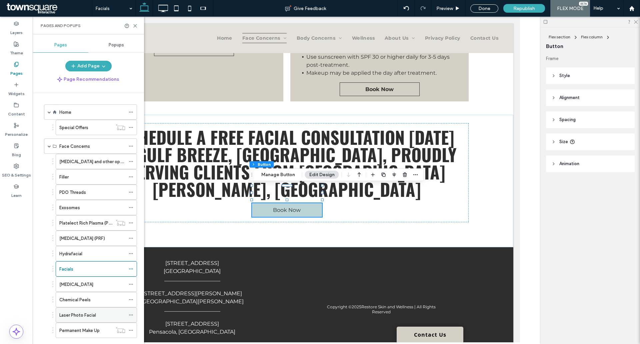
scroll to position [100, 0]
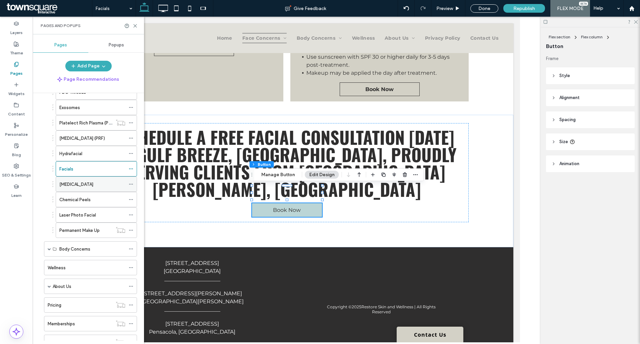
click at [82, 184] on label "[MEDICAL_DATA]" at bounding box center [76, 184] width 34 height 12
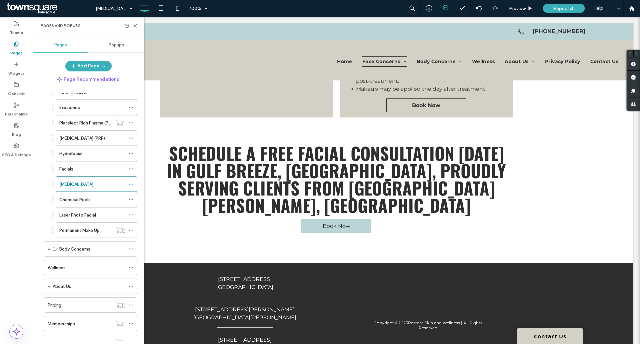
click at [136, 25] on icon at bounding box center [135, 25] width 5 height 5
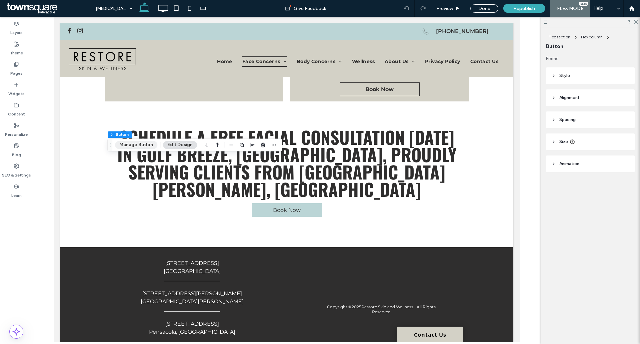
click at [137, 146] on button "Manage Button" at bounding box center [136, 145] width 42 height 8
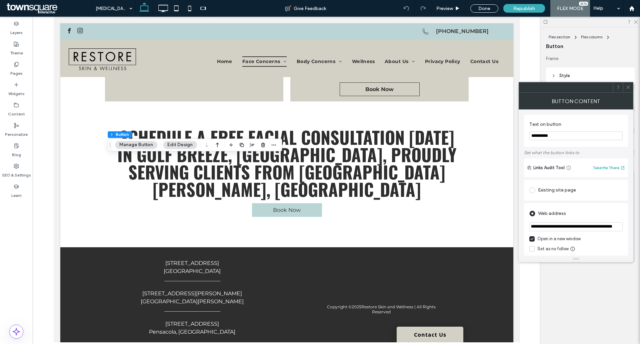
drag, startPoint x: 548, startPoint y: 226, endPoint x: 670, endPoint y: 223, distance: 122.1
click at [640, 223] on html ".wqwq-1{fill:#231f20;} .cls-1q, .cls-2q { fill-rule: evenodd; } .cls-2q { fill:…" at bounding box center [320, 172] width 640 height 344
paste input "url"
type input "**********"
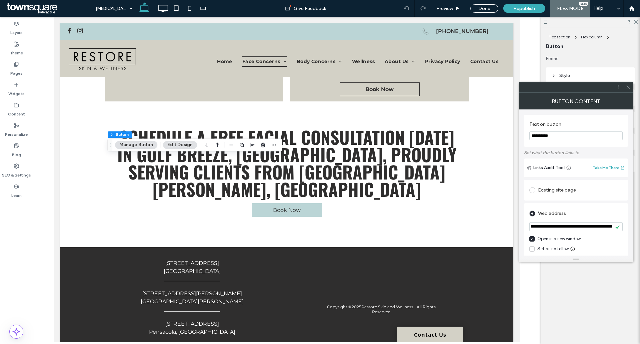
click at [628, 87] on icon at bounding box center [628, 87] width 5 height 5
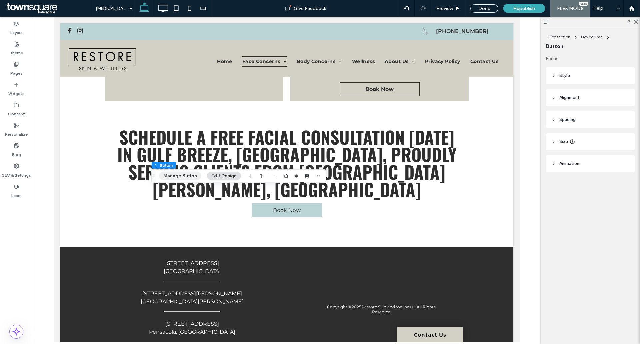
click at [182, 177] on button "Manage Button" at bounding box center [180, 176] width 42 height 8
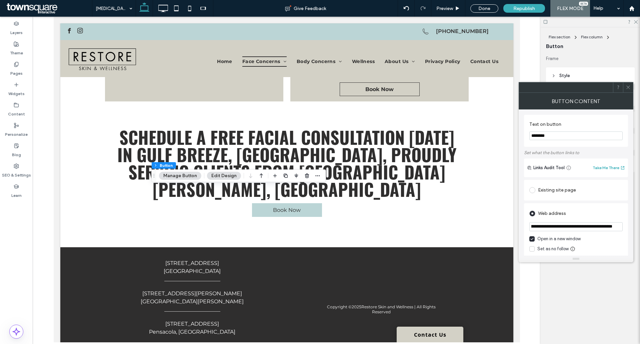
drag, startPoint x: 532, startPoint y: 226, endPoint x: 633, endPoint y: 225, distance: 101.4
click at [633, 225] on div "**********" at bounding box center [576, 182] width 115 height 146
paste input "url"
type input "**********"
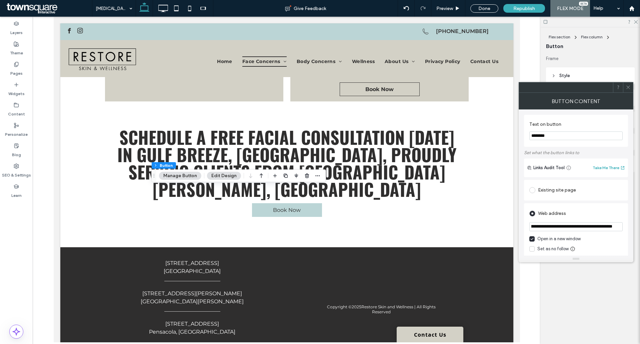
click at [604, 210] on div "Web address" at bounding box center [576, 213] width 93 height 11
click at [627, 87] on icon at bounding box center [628, 87] width 5 height 5
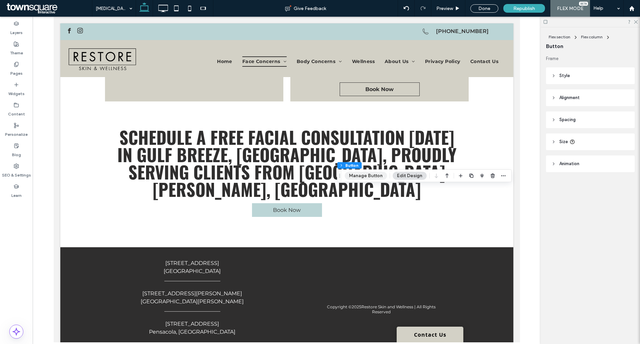
type input "**"
click at [363, 179] on button "Manage Button" at bounding box center [366, 176] width 42 height 8
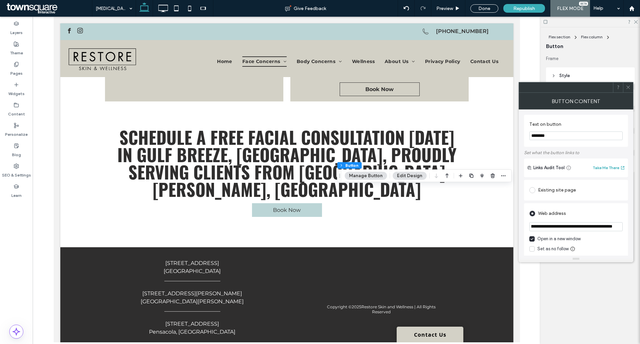
drag, startPoint x: 532, startPoint y: 227, endPoint x: 632, endPoint y: 225, distance: 100.4
click at [632, 225] on div "**********" at bounding box center [576, 182] width 115 height 146
paste input "url"
type input "**********"
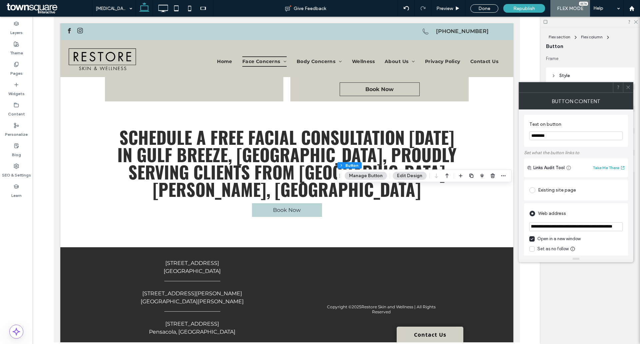
click at [620, 212] on div "Web address" at bounding box center [576, 213] width 93 height 11
click at [626, 87] on icon at bounding box center [628, 87] width 5 height 5
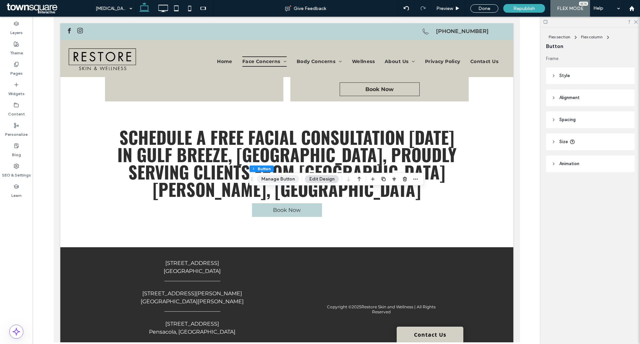
click at [280, 177] on button "Manage Button" at bounding box center [278, 179] width 42 height 8
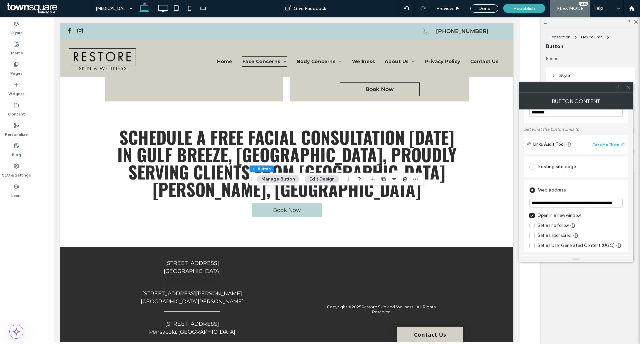
scroll to position [33, 0]
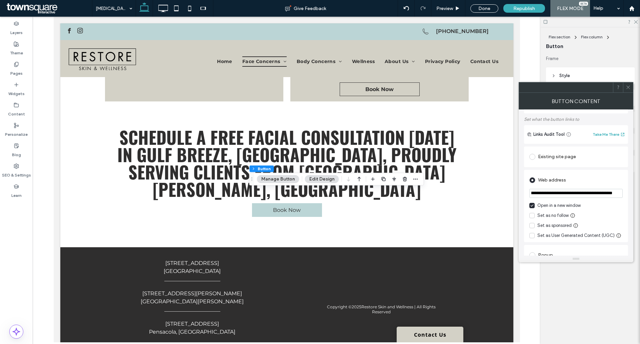
drag, startPoint x: 532, startPoint y: 193, endPoint x: 634, endPoint y: 193, distance: 102.4
click at [634, 193] on body ".wqwq-1{fill:#231f20;} .cls-1q, .cls-2q { fill-rule: evenodd; } .cls-2q { fill:…" at bounding box center [320, 172] width 640 height 344
paste input "url"
type input "**********"
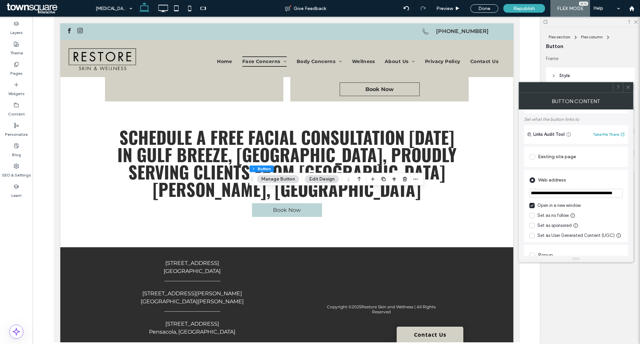
click at [611, 158] on div "Existing site page" at bounding box center [576, 156] width 93 height 11
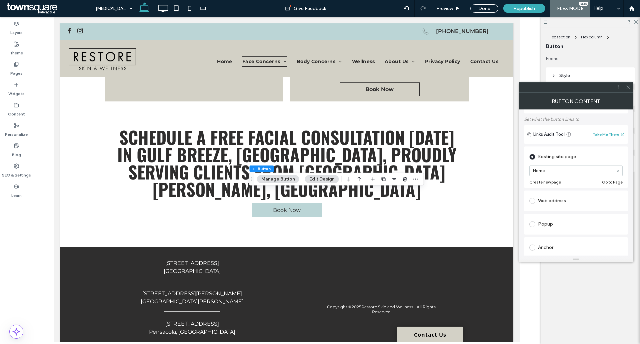
click at [552, 198] on div "Web address" at bounding box center [576, 200] width 93 height 11
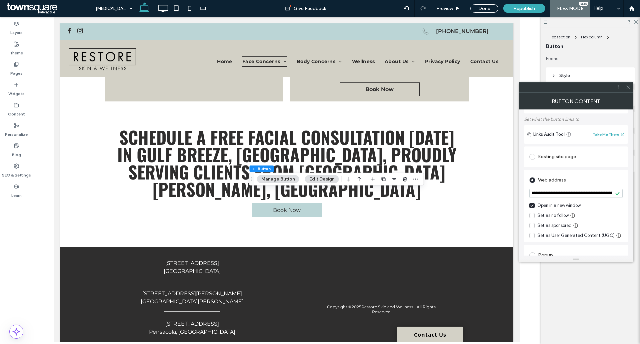
click at [627, 87] on icon at bounding box center [628, 87] width 5 height 5
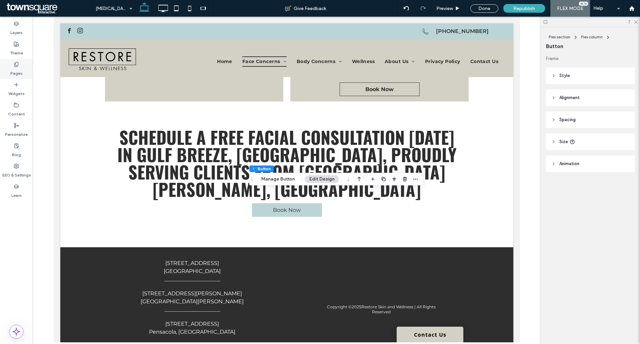
click at [17, 71] on label "Pages" at bounding box center [16, 71] width 12 height 9
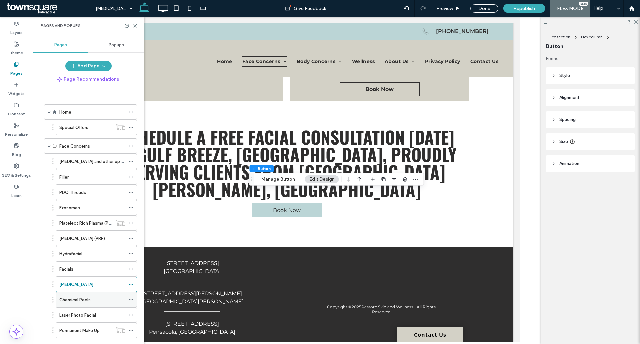
click at [90, 304] on div "Chemical Peels" at bounding box center [92, 299] width 66 height 15
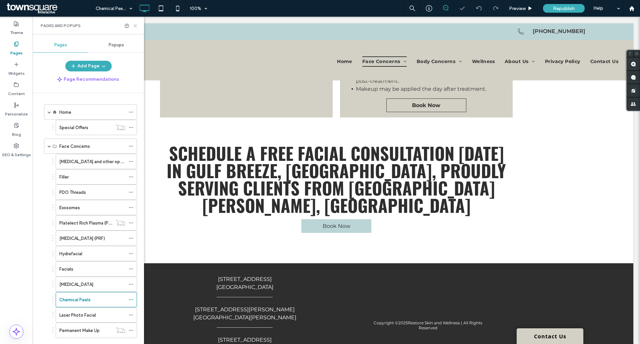
click at [135, 24] on icon at bounding box center [135, 25] width 5 height 5
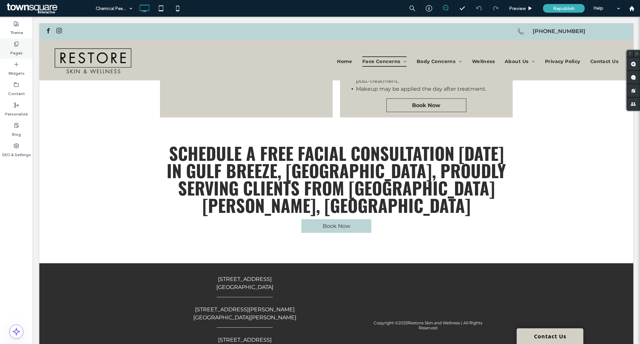
click at [12, 51] on label "Pages" at bounding box center [16, 51] width 12 height 9
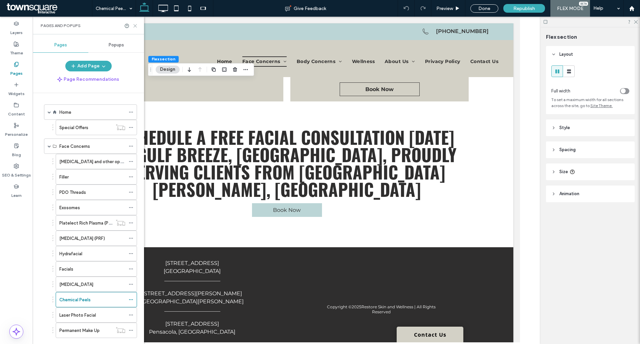
click at [136, 27] on use at bounding box center [135, 25] width 3 height 3
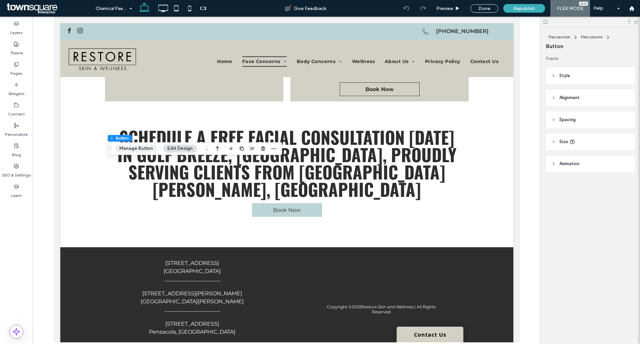
click at [131, 147] on button "Manage Button" at bounding box center [136, 148] width 42 height 8
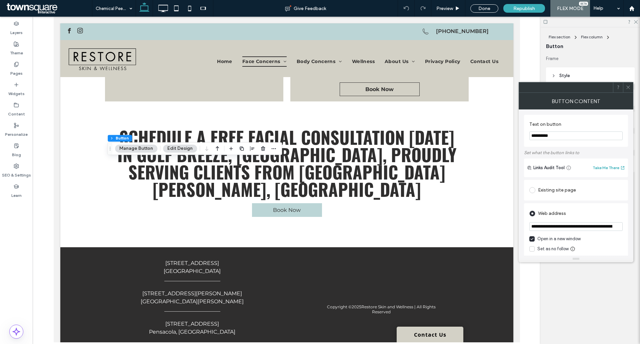
scroll to position [0, 31]
drag, startPoint x: 530, startPoint y: 228, endPoint x: 633, endPoint y: 233, distance: 103.2
click at [633, 233] on div "**********" at bounding box center [576, 182] width 115 height 146
click at [624, 88] on div at bounding box center [628, 87] width 10 height 10
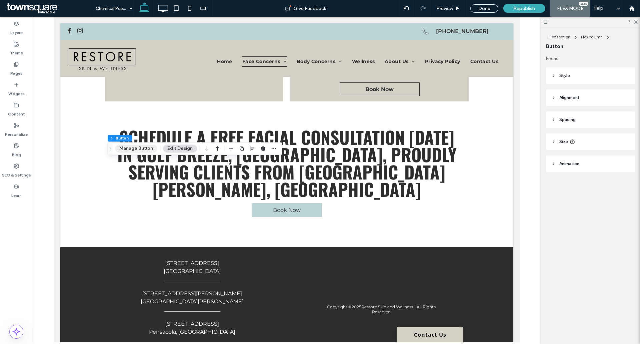
click at [127, 147] on button "Manage Button" at bounding box center [136, 148] width 42 height 8
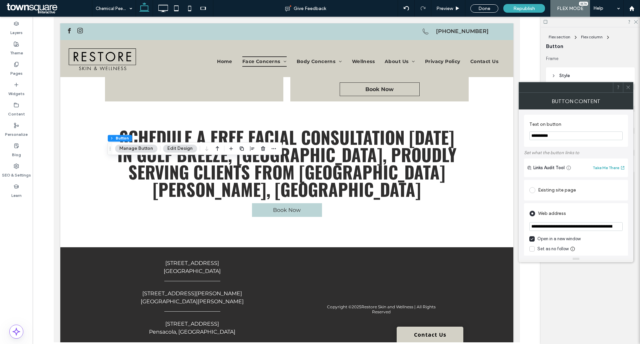
scroll to position [0, 31]
drag, startPoint x: 531, startPoint y: 228, endPoint x: 630, endPoint y: 224, distance: 98.8
click at [630, 224] on div "**********" at bounding box center [576, 182] width 115 height 146
click at [610, 212] on div "Web address" at bounding box center [576, 213] width 93 height 11
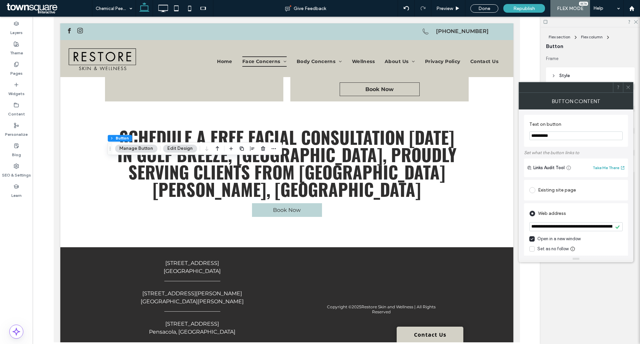
click at [628, 90] on span at bounding box center [628, 87] width 5 height 10
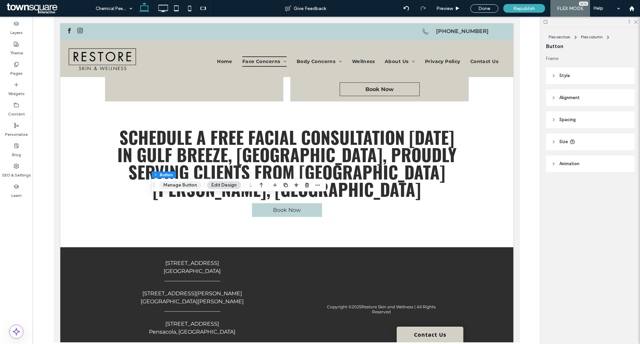
click at [173, 186] on button "Manage Button" at bounding box center [180, 185] width 42 height 8
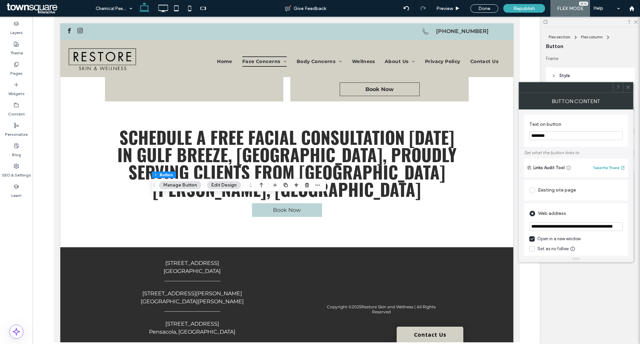
scroll to position [0, 57]
drag, startPoint x: 531, startPoint y: 229, endPoint x: 640, endPoint y: 227, distance: 109.8
click at [640, 227] on html ".wqwq-1{fill:#231f20;} .cls-1q, .cls-2q { fill-rule: evenodd; } .cls-2q { fill:…" at bounding box center [320, 172] width 640 height 344
paste input "url"
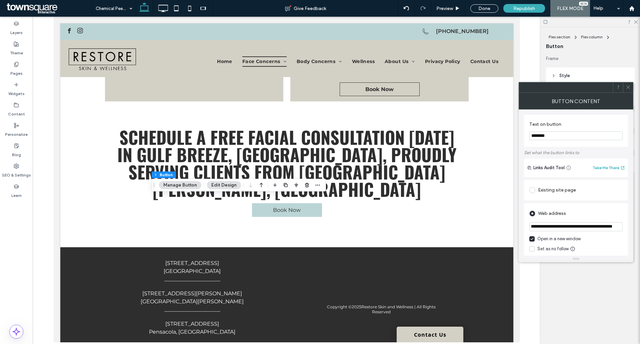
type input "**********"
click at [628, 88] on icon at bounding box center [628, 87] width 5 height 5
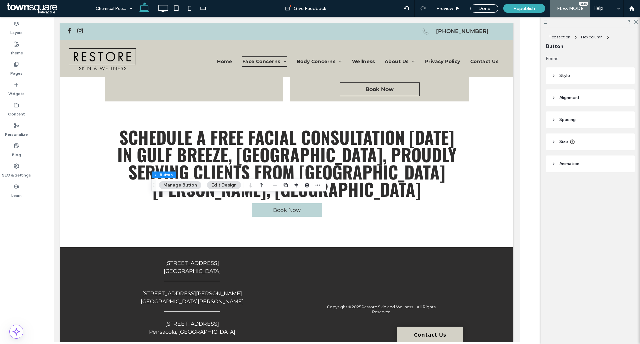
scroll to position [0, 0]
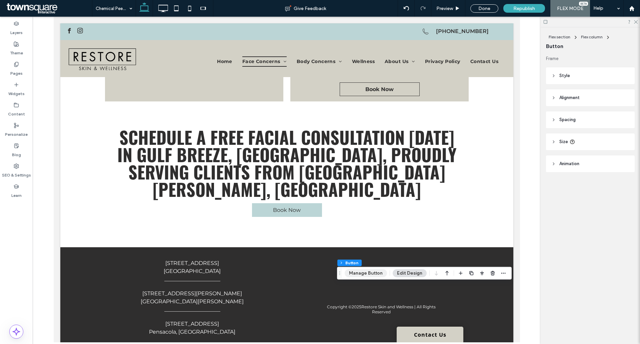
type input "**"
click at [358, 271] on button "Manage Button" at bounding box center [366, 273] width 42 height 8
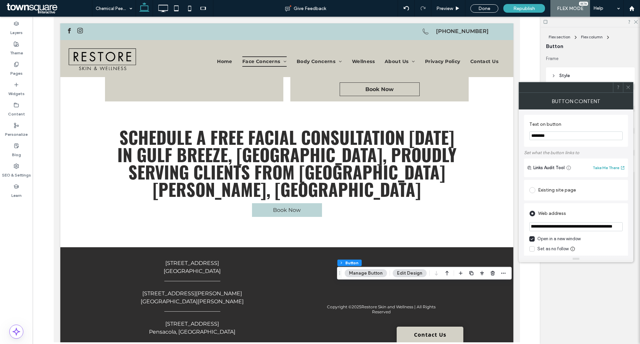
drag, startPoint x: 542, startPoint y: 229, endPoint x: 653, endPoint y: 228, distance: 111.4
click at [640, 228] on html ".wqwq-1{fill:#231f20;} .cls-1q, .cls-2q { fill-rule: evenodd; } .cls-2q { fill:…" at bounding box center [320, 172] width 640 height 344
paste input "url"
type input "**********"
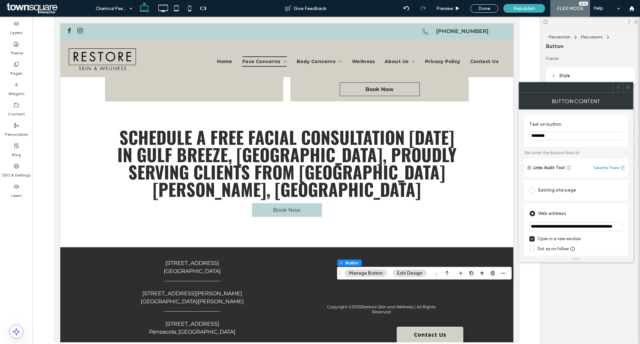
click at [630, 85] on icon at bounding box center [628, 87] width 5 height 5
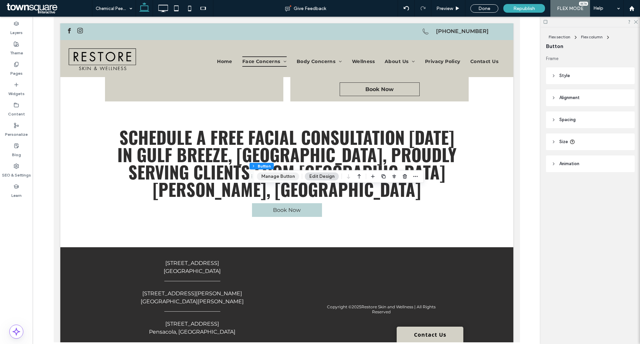
click at [266, 173] on button "Manage Button" at bounding box center [278, 176] width 42 height 8
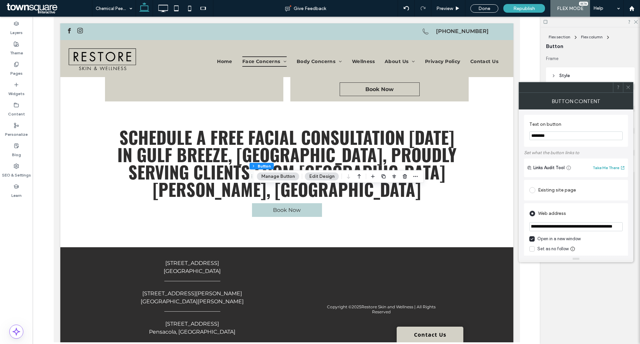
drag, startPoint x: 533, startPoint y: 228, endPoint x: 645, endPoint y: 226, distance: 112.1
click at [640, 226] on html ".wqwq-1{fill:#231f20;} .cls-1q, .cls-2q { fill-rule: evenodd; } .cls-2q { fill:…" at bounding box center [320, 172] width 640 height 344
paste input "url"
type input "**********"
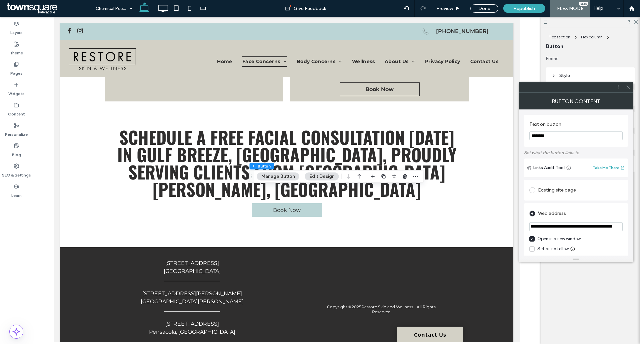
click at [609, 204] on div "**********" at bounding box center [576, 239] width 104 height 72
click at [629, 89] on icon at bounding box center [628, 87] width 5 height 5
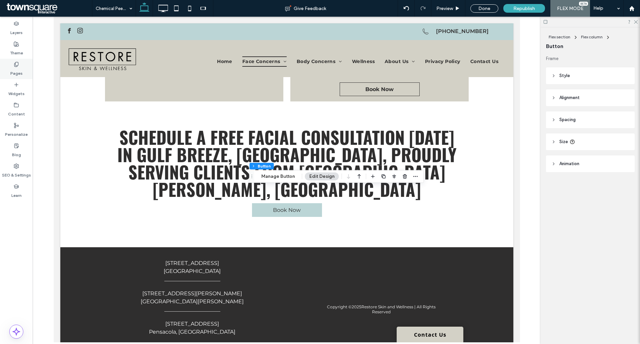
click at [6, 65] on div "Pages" at bounding box center [16, 69] width 33 height 20
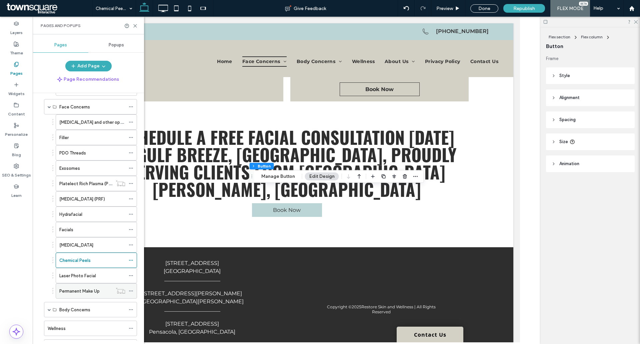
scroll to position [100, 0]
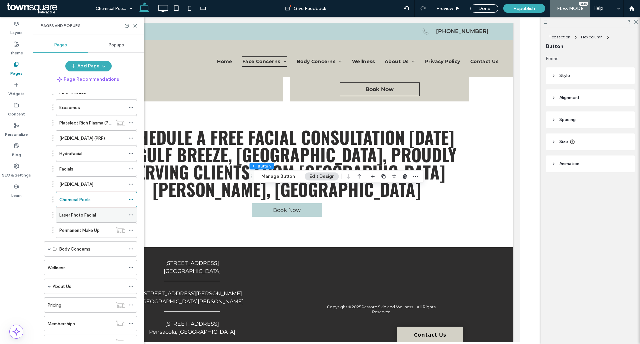
click at [82, 220] on div "Laser Photo Facial" at bounding box center [92, 214] width 66 height 15
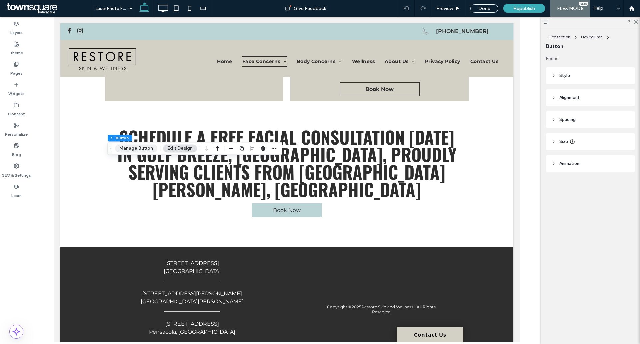
click at [127, 145] on button "Manage Button" at bounding box center [136, 148] width 42 height 8
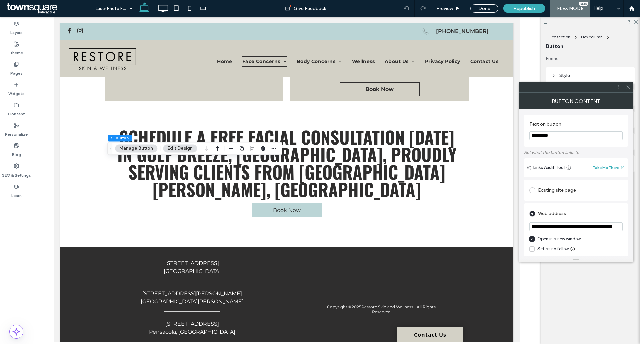
scroll to position [0, 31]
drag, startPoint x: 560, startPoint y: 228, endPoint x: 635, endPoint y: 225, distance: 75.1
click at [635, 225] on body ".wqwq-1{fill:#231f20;} .cls-1q, .cls-2q { fill-rule: evenodd; } .cls-2q { fill:…" at bounding box center [320, 172] width 640 height 344
click at [627, 87] on icon at bounding box center [628, 87] width 5 height 5
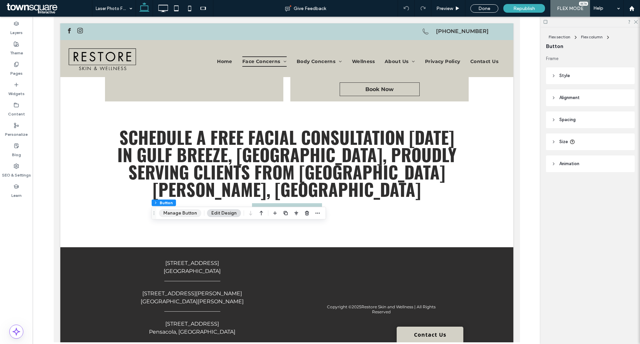
click at [172, 211] on button "Manage Button" at bounding box center [180, 213] width 42 height 8
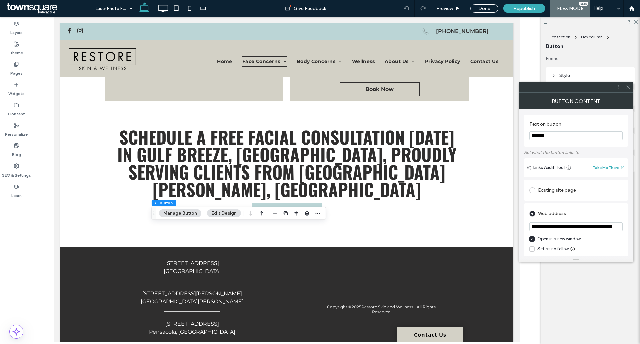
scroll to position [0, 57]
drag, startPoint x: 532, startPoint y: 228, endPoint x: 641, endPoint y: 226, distance: 109.1
click at [640, 226] on html ".wqwq-1{fill:#231f20;} .cls-1q, .cls-2q { fill-rule: evenodd; } .cls-2q { fill:…" at bounding box center [320, 172] width 640 height 344
paste input "url"
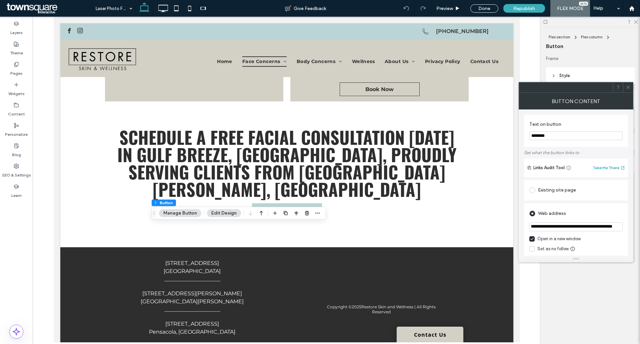
type input "**********"
click at [608, 208] on div "Web address" at bounding box center [576, 212] width 93 height 12
click at [628, 86] on icon at bounding box center [628, 87] width 5 height 5
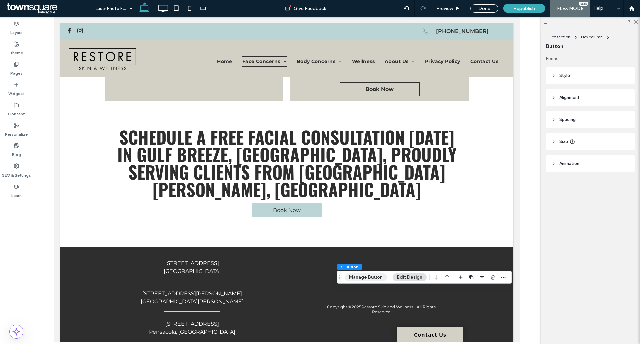
click at [371, 276] on button "Manage Button" at bounding box center [366, 277] width 42 height 8
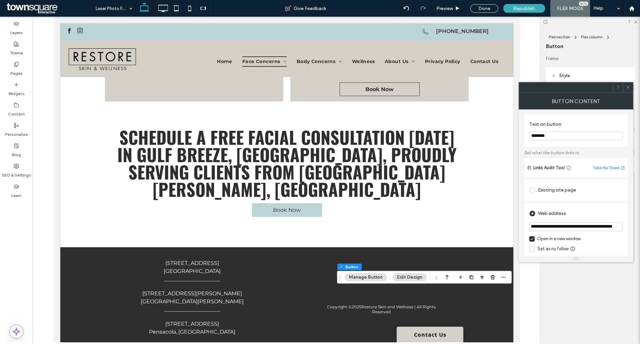
drag, startPoint x: 530, startPoint y: 226, endPoint x: 622, endPoint y: 225, distance: 91.7
click at [622, 225] on input "**********" at bounding box center [576, 226] width 93 height 9
paste input "url"
type input "**********"
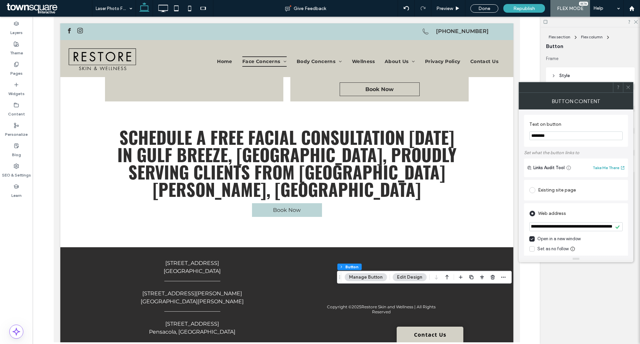
click at [619, 211] on div "Web address" at bounding box center [576, 213] width 93 height 11
click at [626, 82] on div at bounding box center [628, 87] width 10 height 10
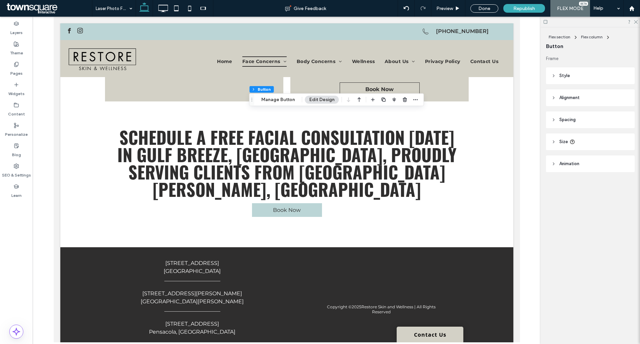
type input "**"
click at [276, 103] on button "Manage Button" at bounding box center [278, 100] width 42 height 8
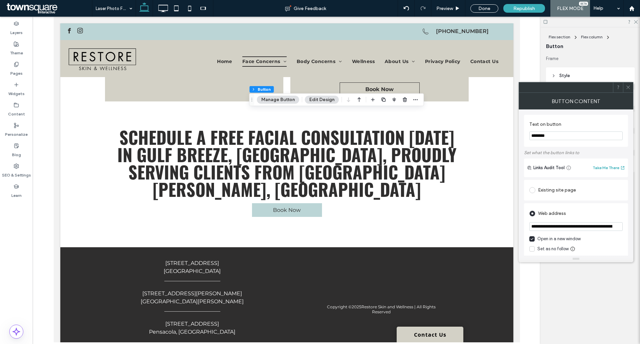
scroll to position [0, 57]
drag, startPoint x: 531, startPoint y: 227, endPoint x: 647, endPoint y: 219, distance: 116.4
click at [640, 219] on html ".wqwq-1{fill:#231f20;} .cls-1q, .cls-2q { fill-rule: evenodd; } .cls-2q { fill:…" at bounding box center [320, 172] width 640 height 344
paste input "url"
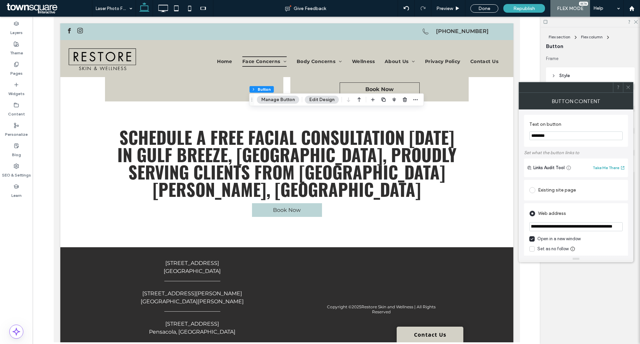
type input "**********"
click at [614, 214] on div "Web address" at bounding box center [576, 213] width 93 height 11
click at [629, 89] on icon at bounding box center [628, 87] width 5 height 5
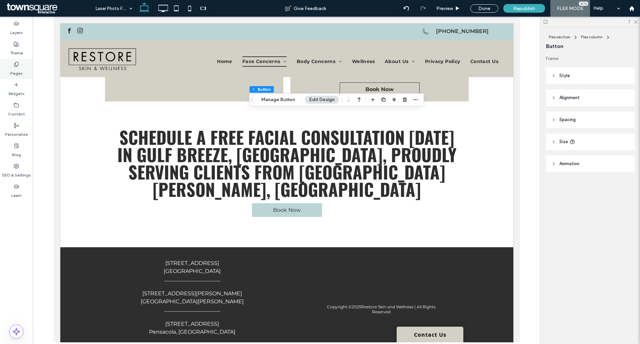
click at [3, 70] on div "Pages" at bounding box center [16, 69] width 33 height 20
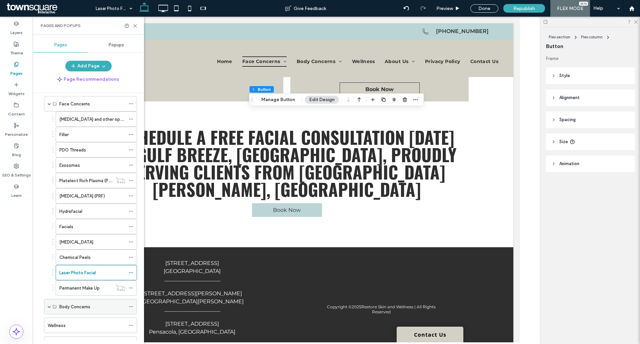
scroll to position [133, 0]
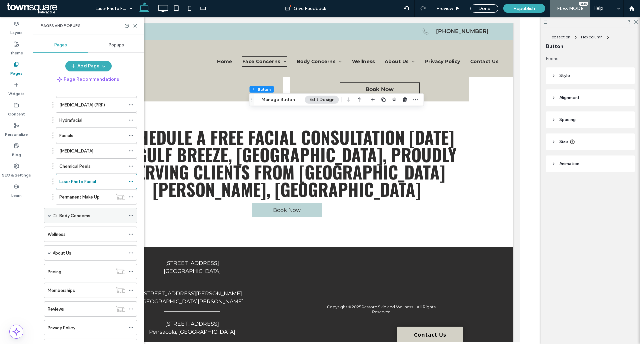
click at [48, 214] on span at bounding box center [49, 215] width 3 height 3
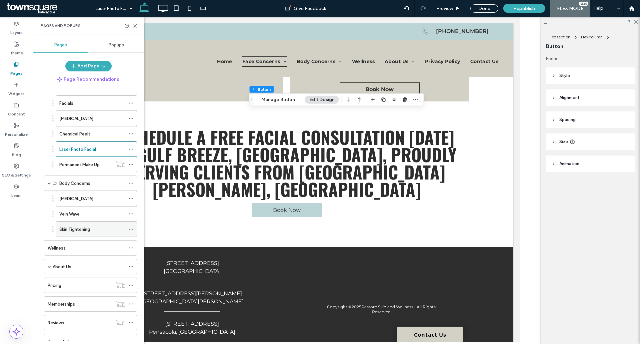
scroll to position [200, 0]
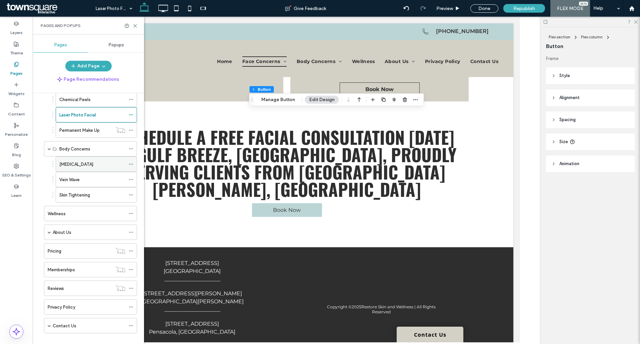
click at [84, 163] on label "[MEDICAL_DATA]" at bounding box center [76, 164] width 34 height 12
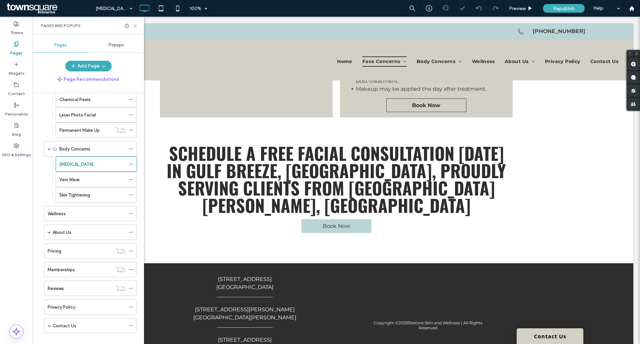
click at [135, 26] on icon at bounding box center [135, 25] width 5 height 5
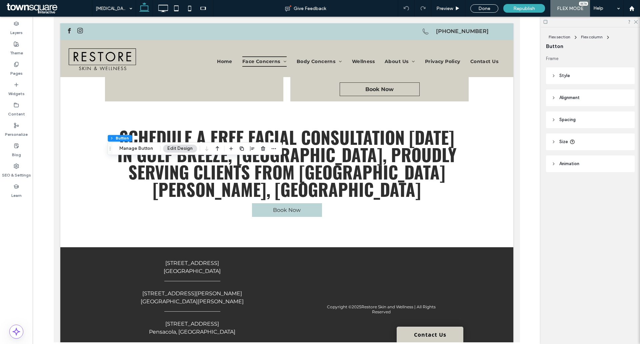
click at [132, 153] on div "Flex section Flex column Button Manage Button Edit Design" at bounding box center [194, 148] width 175 height 13
click at [138, 149] on button "Manage Button" at bounding box center [136, 148] width 42 height 8
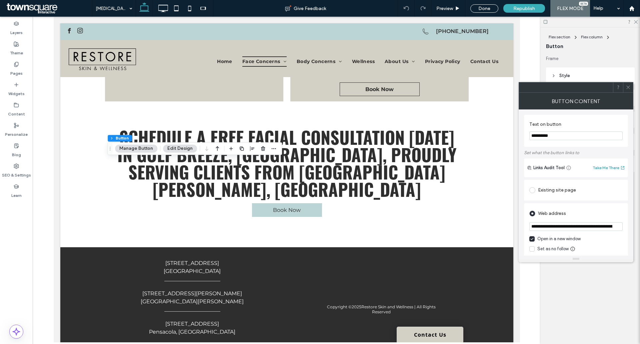
scroll to position [0, 31]
drag, startPoint x: 531, startPoint y: 226, endPoint x: 653, endPoint y: 222, distance: 122.2
click at [640, 222] on html ".wqwq-1{fill:#231f20;} .cls-1q, .cls-2q { fill-rule: evenodd; } .cls-2q { fill:…" at bounding box center [320, 172] width 640 height 344
click at [606, 206] on div "Web address" at bounding box center [576, 212] width 93 height 12
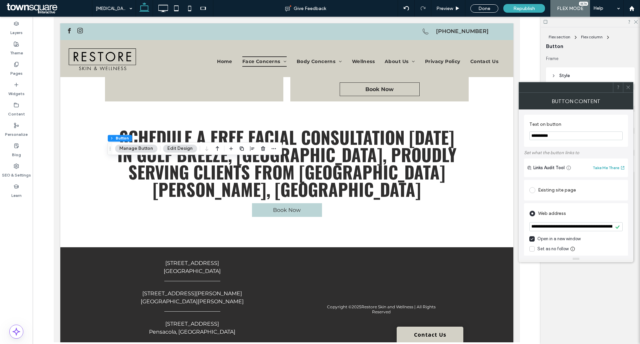
click at [627, 85] on icon at bounding box center [628, 87] width 5 height 5
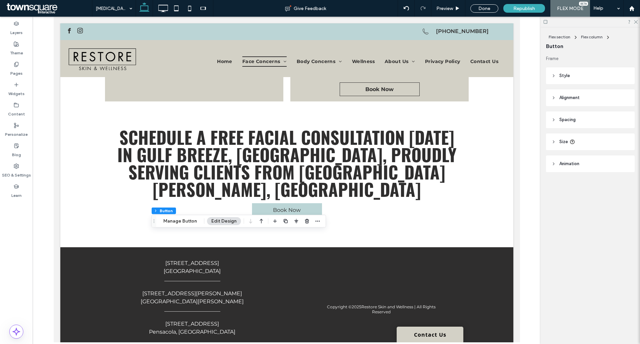
type input "**"
click at [176, 224] on button "Manage Button" at bounding box center [180, 221] width 42 height 8
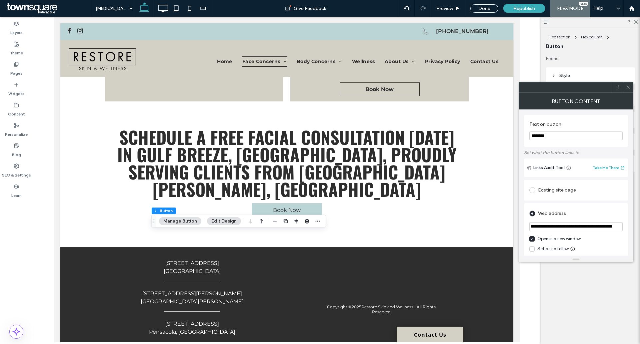
drag, startPoint x: 532, startPoint y: 228, endPoint x: 630, endPoint y: 222, distance: 98.9
click at [630, 222] on div "**********" at bounding box center [576, 182] width 115 height 146
paste input "url"
type input "**********"
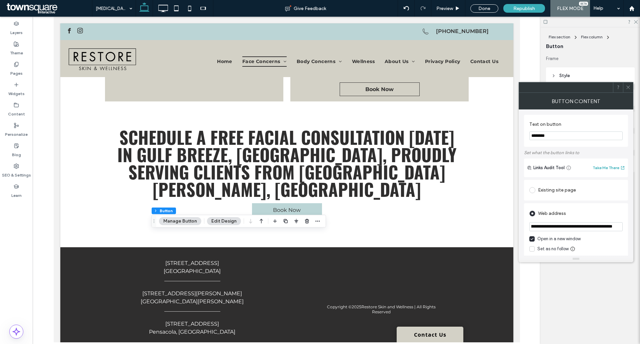
click at [611, 209] on div "Web address" at bounding box center [576, 213] width 93 height 11
click at [630, 87] on icon at bounding box center [628, 87] width 5 height 5
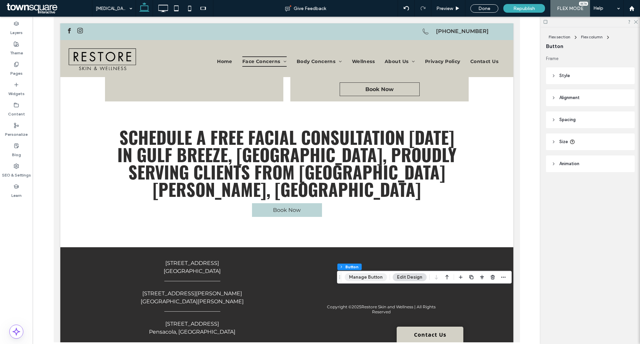
click at [359, 275] on button "Manage Button" at bounding box center [366, 277] width 42 height 8
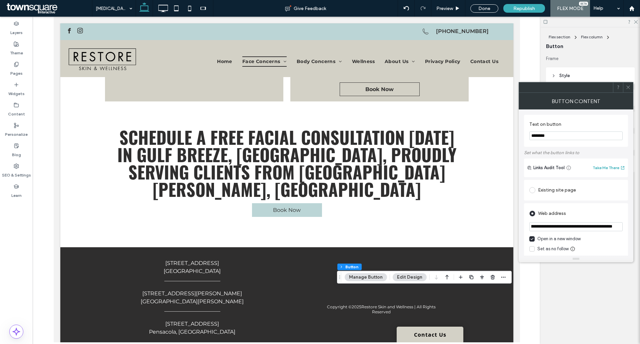
drag, startPoint x: 531, startPoint y: 227, endPoint x: 633, endPoint y: 222, distance: 102.5
click at [633, 222] on div "**********" at bounding box center [576, 182] width 115 height 146
paste input "url"
type input "**********"
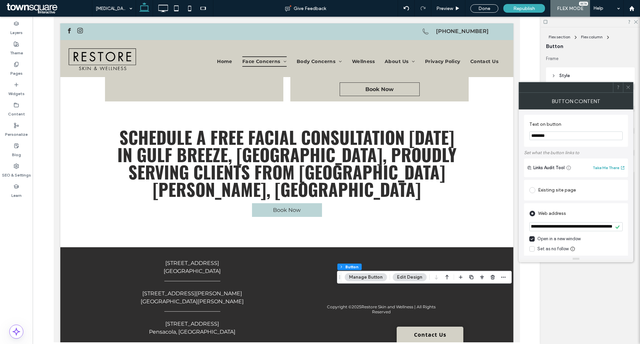
click at [617, 212] on div "Web address" at bounding box center [576, 213] width 93 height 11
click at [627, 90] on span at bounding box center [628, 87] width 5 height 10
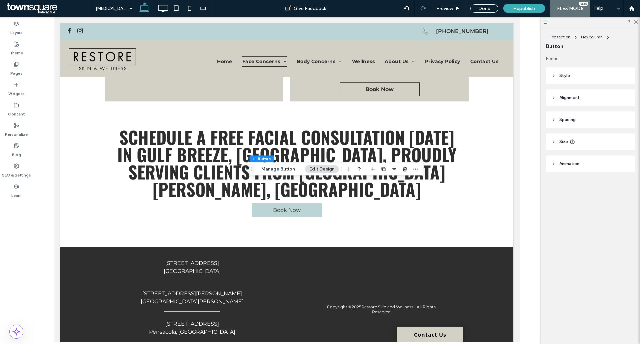
type input "**"
click at [283, 169] on button "Manage Button" at bounding box center [278, 169] width 42 height 8
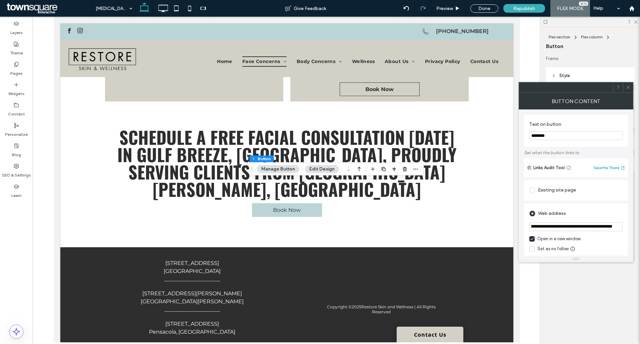
drag, startPoint x: 569, startPoint y: 229, endPoint x: 630, endPoint y: 223, distance: 61.4
click at [630, 223] on div "**********" at bounding box center [576, 182] width 115 height 146
paste input "url"
type input "**********"
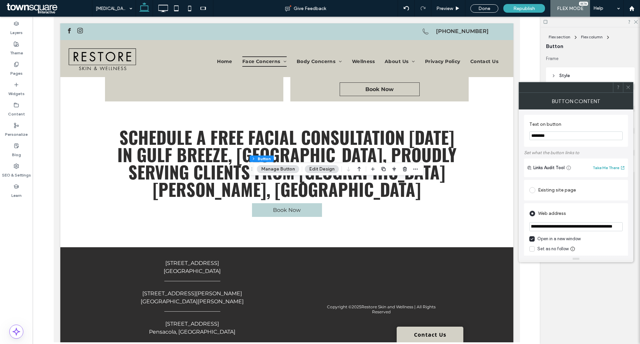
click at [615, 210] on div "Web address" at bounding box center [576, 213] width 93 height 11
click at [627, 88] on icon at bounding box center [628, 87] width 5 height 5
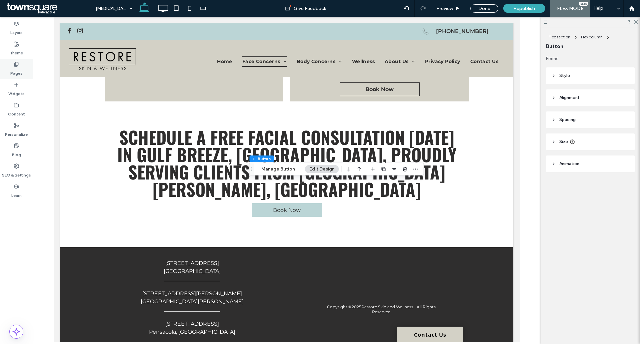
click at [18, 67] on label "Pages" at bounding box center [16, 71] width 12 height 9
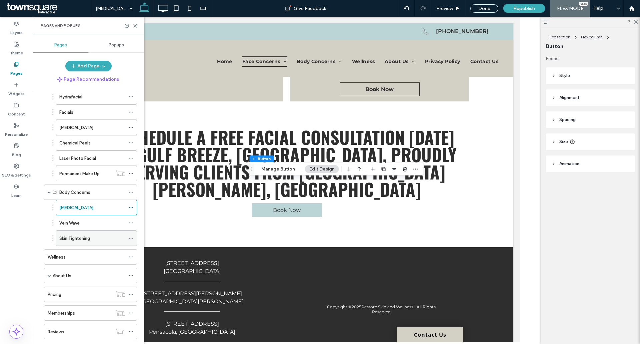
scroll to position [167, 0]
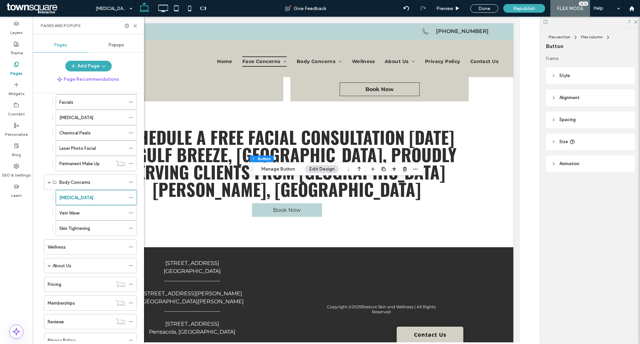
click at [73, 210] on label "Vein Wave" at bounding box center [69, 213] width 20 height 12
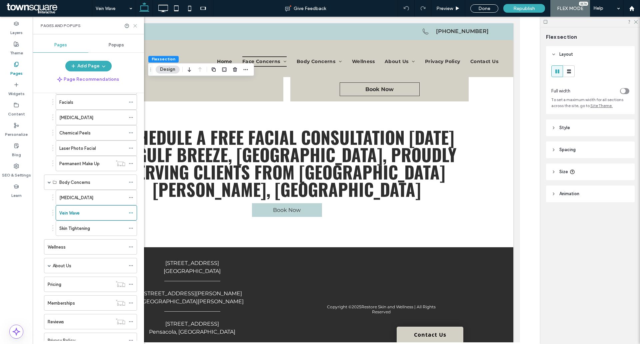
click at [136, 24] on icon at bounding box center [135, 25] width 5 height 5
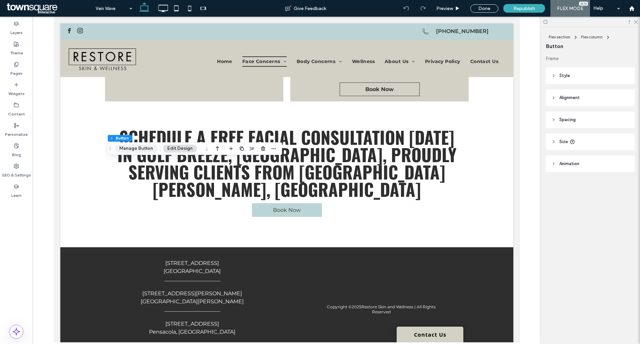
click at [140, 147] on button "Manage Button" at bounding box center [136, 148] width 42 height 8
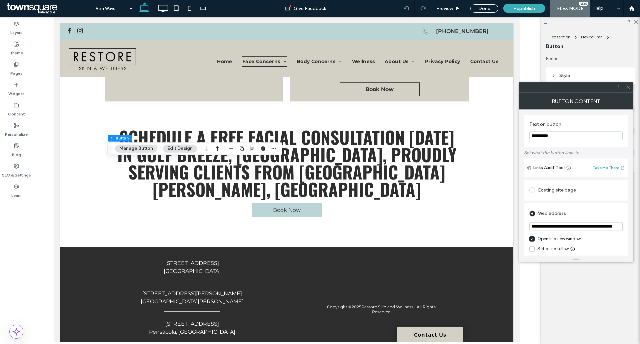
scroll to position [0, 31]
drag, startPoint x: 531, startPoint y: 226, endPoint x: 697, endPoint y: 226, distance: 165.8
click at [640, 226] on html ".wqwq-1{fill:#231f20;} .cls-1q, .cls-2q { fill-rule: evenodd; } .cls-2q { fill:…" at bounding box center [320, 172] width 640 height 344
click at [629, 90] on span at bounding box center [628, 87] width 5 height 10
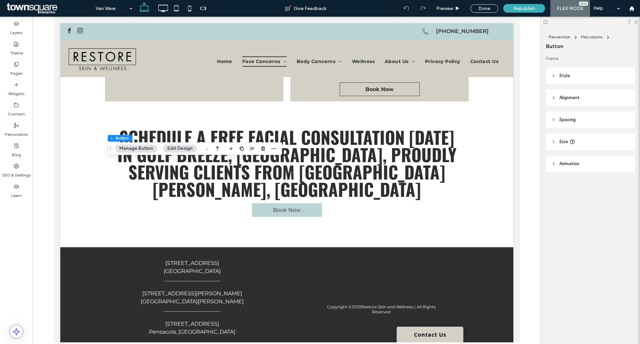
scroll to position [0, 0]
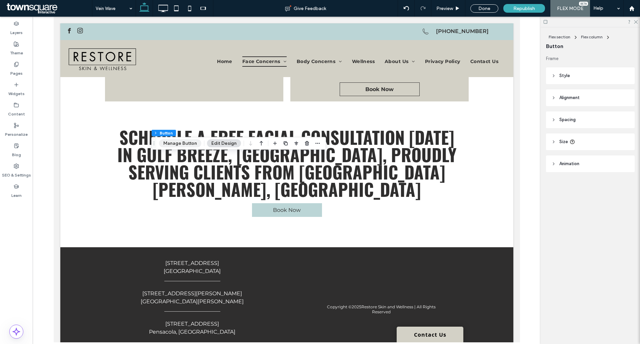
click at [185, 145] on button "Manage Button" at bounding box center [180, 143] width 42 height 8
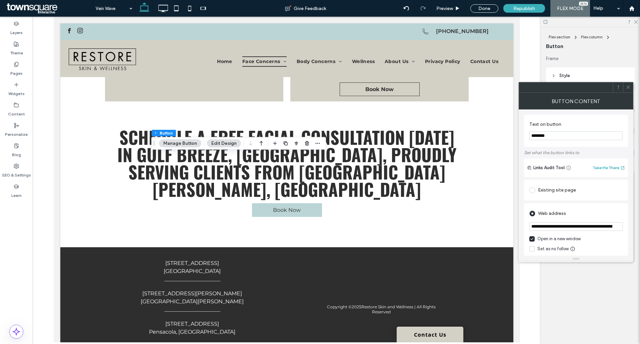
scroll to position [0, 57]
drag, startPoint x: 531, startPoint y: 227, endPoint x: 634, endPoint y: 228, distance: 102.7
click at [634, 228] on body ".wqwq-1{fill:#231f20;} .cls-1q, .cls-2q { fill-rule: evenodd; } .cls-2q { fill:…" at bounding box center [320, 172] width 640 height 344
paste input "url"
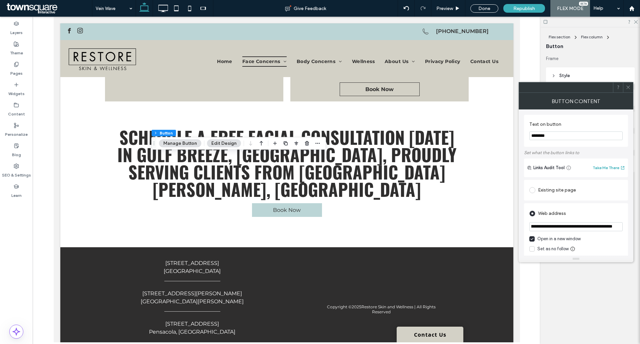
type input "**********"
click at [618, 211] on div "Web address" at bounding box center [576, 213] width 93 height 11
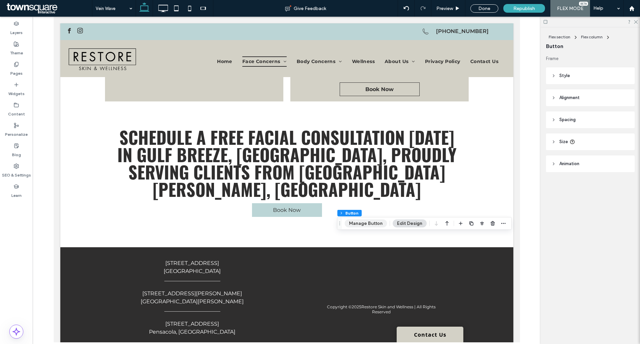
click at [374, 227] on button "Manage Button" at bounding box center [366, 223] width 42 height 8
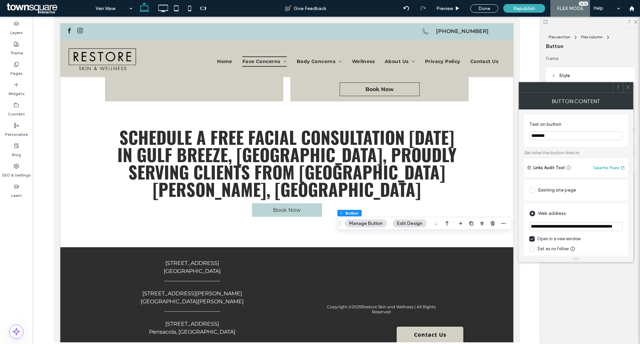
drag, startPoint x: 532, startPoint y: 228, endPoint x: 640, endPoint y: 226, distance: 108.4
click at [640, 226] on html ".wqwq-1{fill:#231f20;} .cls-1q, .cls-2q { fill-rule: evenodd; } .cls-2q { fill:…" at bounding box center [320, 172] width 640 height 344
paste input "url"
type input "**********"
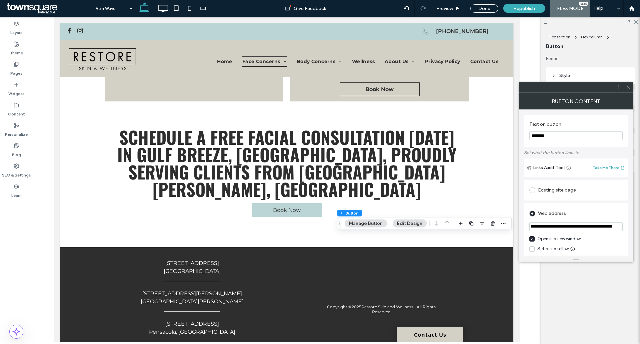
click at [615, 215] on div "Web address" at bounding box center [576, 213] width 93 height 11
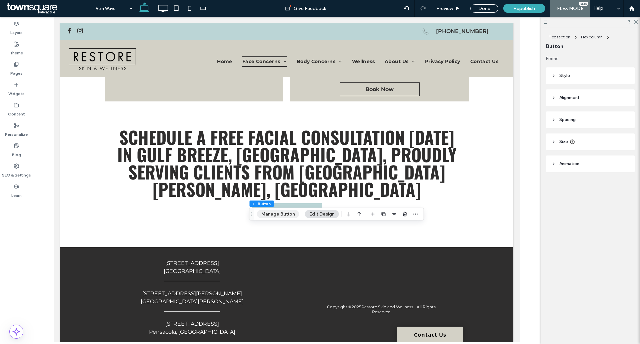
click at [264, 211] on button "Manage Button" at bounding box center [278, 214] width 42 height 8
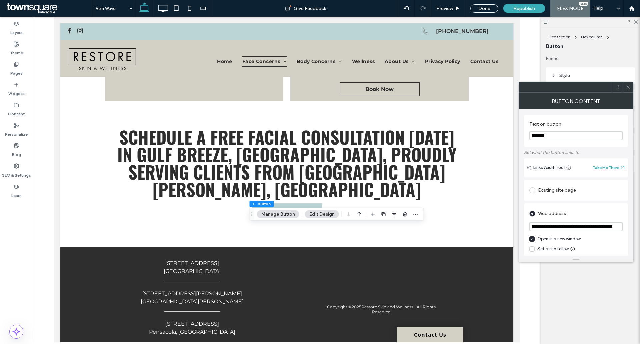
scroll to position [0, 57]
drag, startPoint x: 531, startPoint y: 226, endPoint x: 628, endPoint y: 225, distance: 97.1
click at [628, 225] on div "**********" at bounding box center [576, 182] width 115 height 146
type input "*"
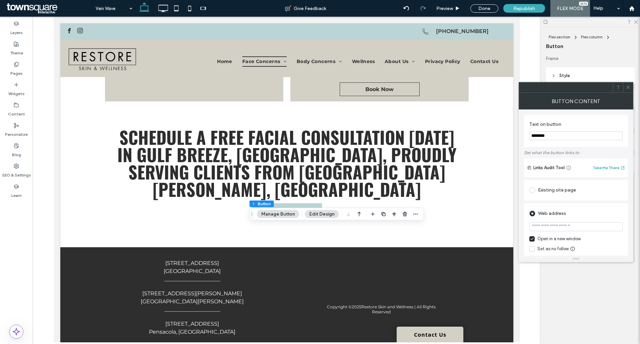
paste input "**********"
type input "**********"
click at [591, 208] on div "Web address" at bounding box center [576, 213] width 93 height 11
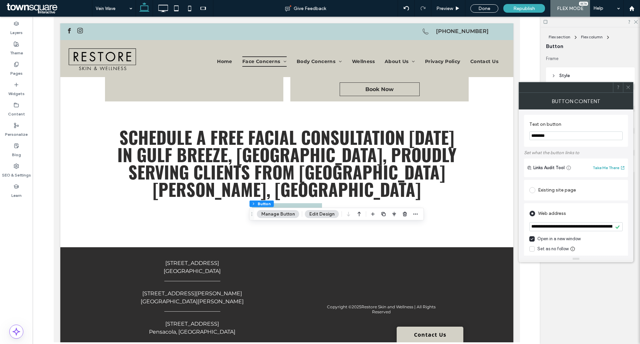
click at [627, 90] on span at bounding box center [628, 87] width 5 height 10
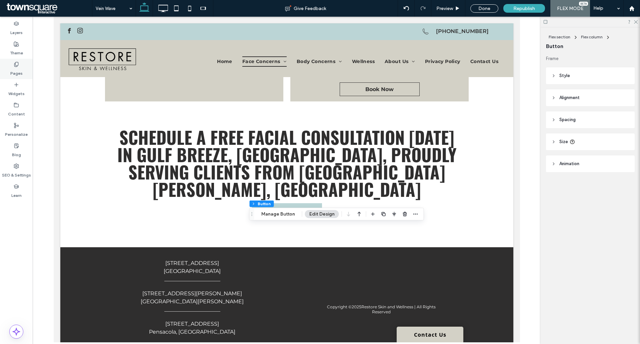
click at [9, 70] on div "Pages" at bounding box center [16, 69] width 33 height 20
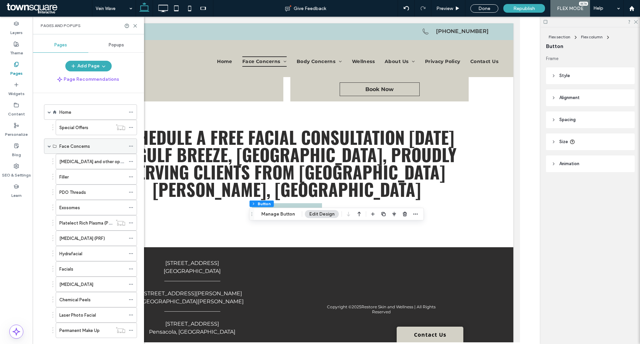
click at [49, 147] on span at bounding box center [49, 145] width 3 height 3
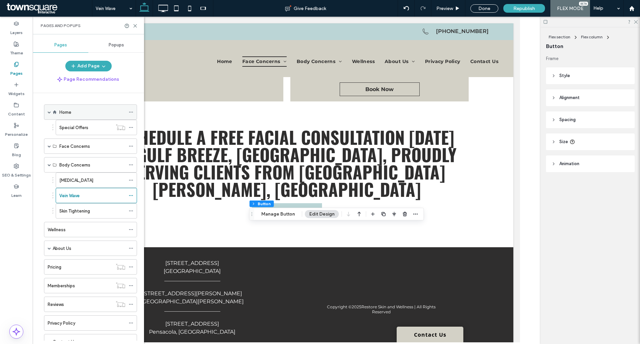
click at [48, 109] on span at bounding box center [49, 112] width 3 height 15
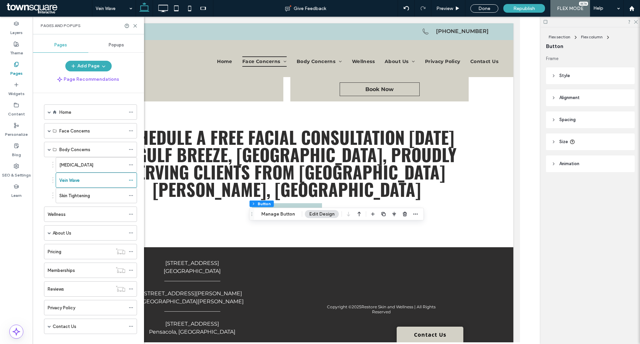
click at [68, 192] on label "Skin Tightening" at bounding box center [74, 196] width 31 height 12
click at [0, 0] on div at bounding box center [0, 0] width 0 height 0
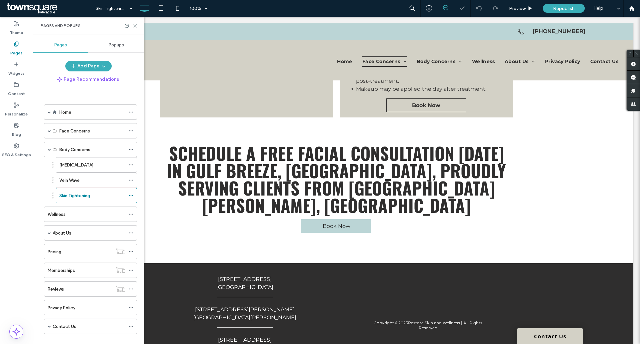
click at [134, 24] on use at bounding box center [135, 25] width 3 height 3
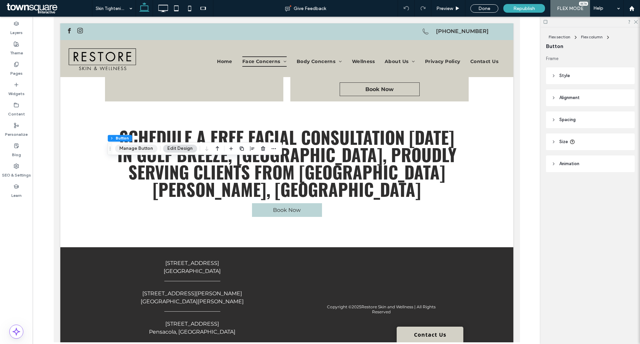
click at [138, 145] on button "Manage Button" at bounding box center [136, 148] width 42 height 8
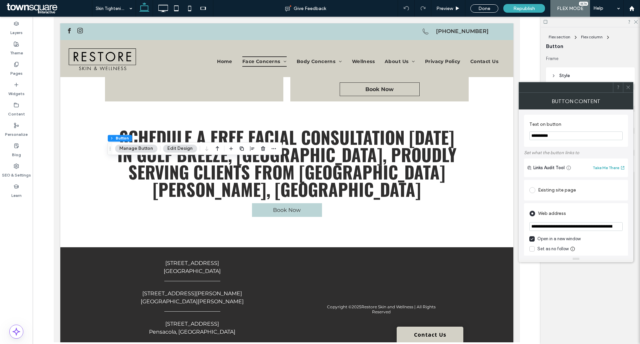
scroll to position [0, 31]
drag, startPoint x: 531, startPoint y: 228, endPoint x: 626, endPoint y: 227, distance: 95.4
click at [626, 227] on div "**********" at bounding box center [576, 239] width 104 height 72
click at [629, 90] on span at bounding box center [628, 87] width 5 height 10
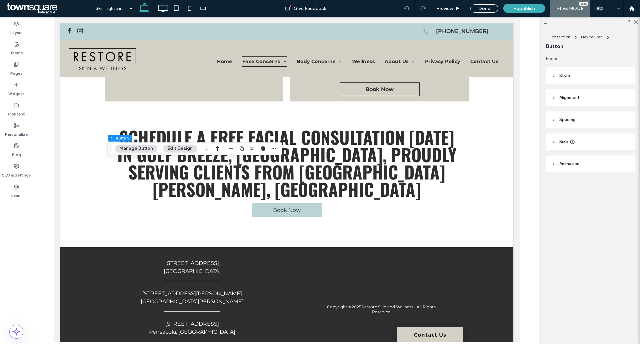
scroll to position [0, 0]
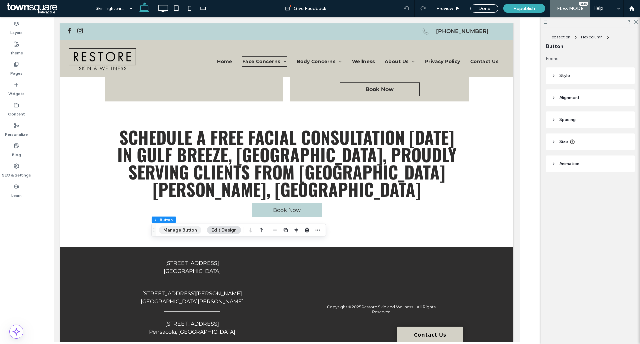
click at [184, 233] on button "Manage Button" at bounding box center [180, 230] width 42 height 8
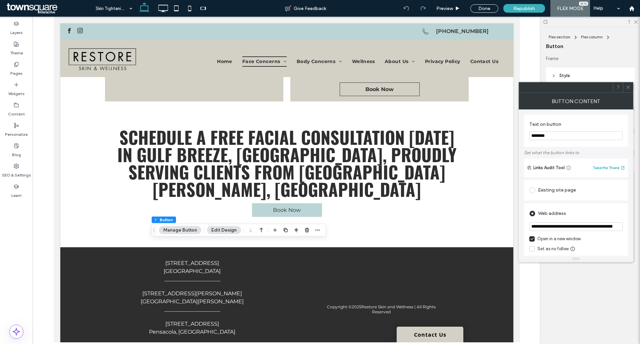
scroll to position [0, 57]
drag, startPoint x: 531, startPoint y: 226, endPoint x: 628, endPoint y: 225, distance: 96.4
click at [628, 225] on div "**********" at bounding box center [576, 239] width 104 height 72
paste input "url"
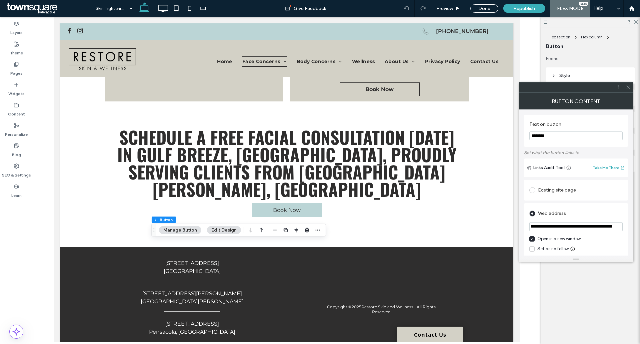
type input "**********"
click at [629, 86] on icon at bounding box center [628, 87] width 5 height 5
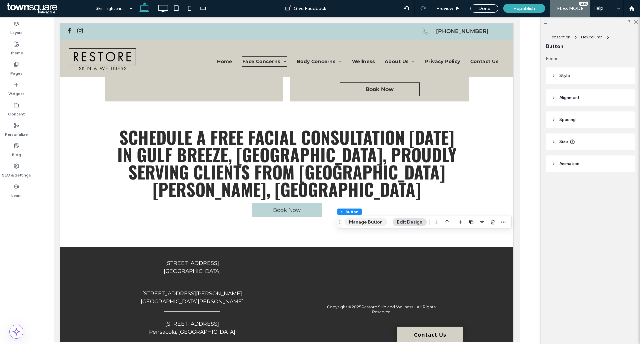
click at [365, 223] on button "Manage Button" at bounding box center [366, 222] width 42 height 8
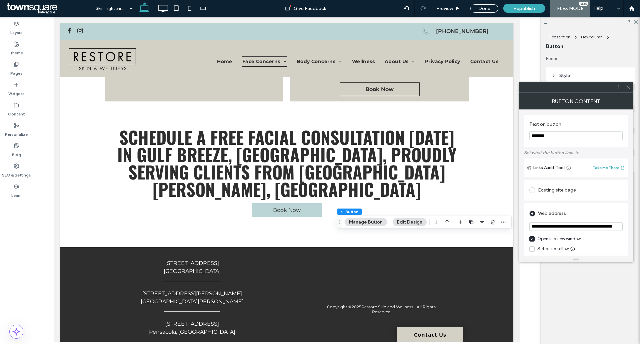
scroll to position [0, 57]
drag, startPoint x: 533, startPoint y: 228, endPoint x: 637, endPoint y: 227, distance: 104.4
click at [637, 227] on body ".wqwq-1{fill:#231f20;} .cls-1q, .cls-2q { fill-rule: evenodd; } .cls-2q { fill:…" at bounding box center [320, 172] width 640 height 344
paste input "url"
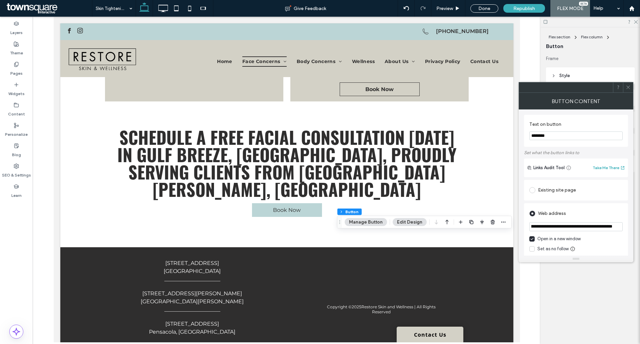
type input "**********"
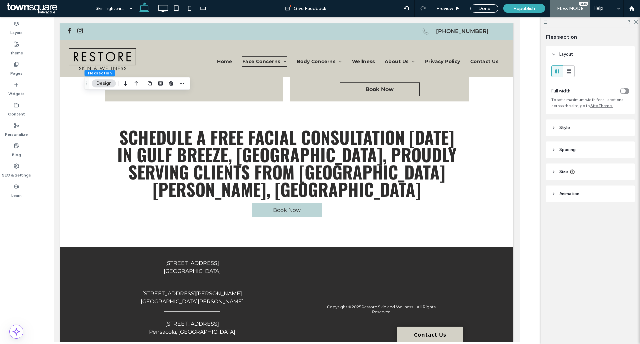
scroll to position [0, 0]
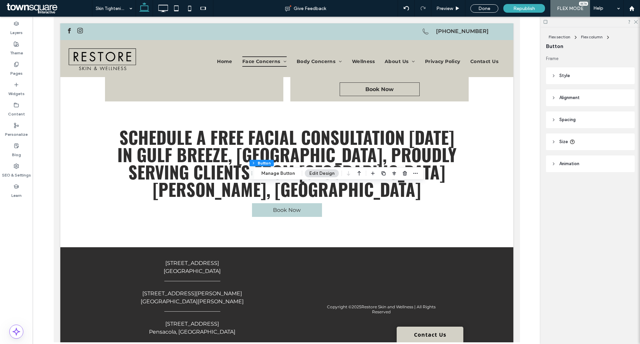
type input "**"
click at [277, 170] on button "Manage Button" at bounding box center [278, 173] width 42 height 8
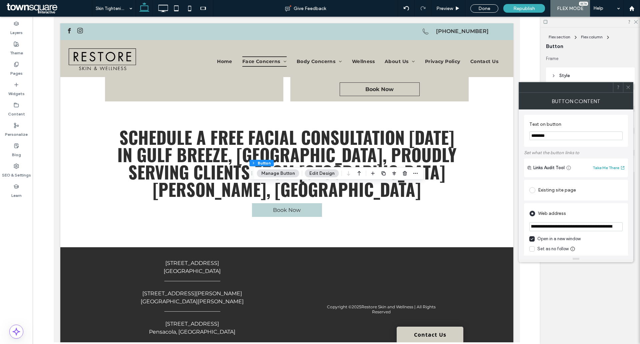
scroll to position [0, 57]
drag, startPoint x: 532, startPoint y: 227, endPoint x: 626, endPoint y: 225, distance: 94.4
click at [626, 225] on div "**********" at bounding box center [576, 239] width 104 height 72
paste input "url"
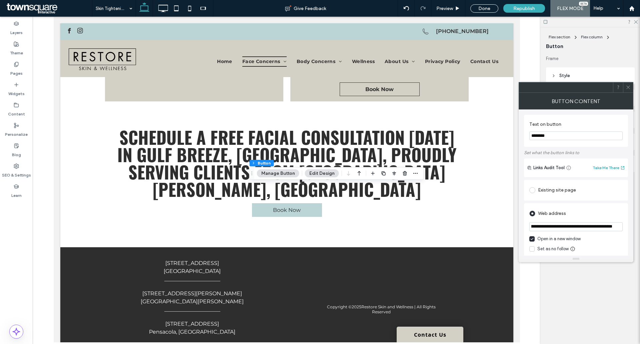
type input "**********"
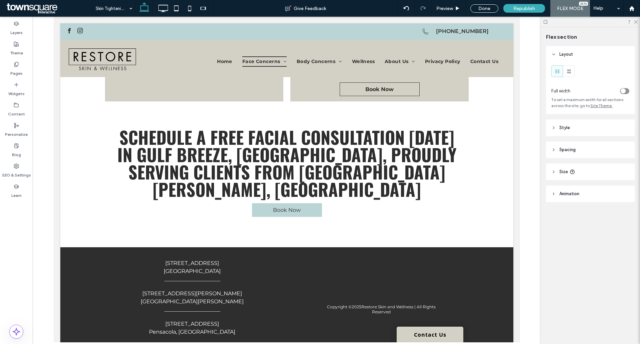
scroll to position [0, 0]
click at [19, 75] on label "Pages" at bounding box center [16, 71] width 12 height 9
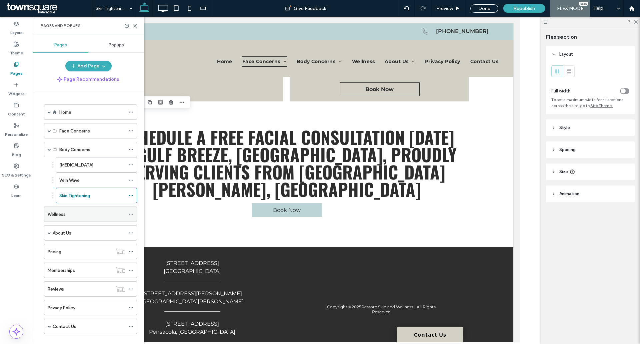
click at [68, 218] on div "Wellness" at bounding box center [87, 214] width 78 height 15
click at [0, 0] on div at bounding box center [0, 0] width 0 height 0
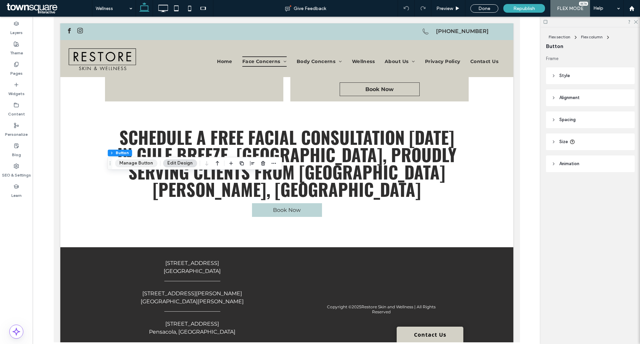
click at [140, 164] on button "Manage Button" at bounding box center [136, 163] width 42 height 8
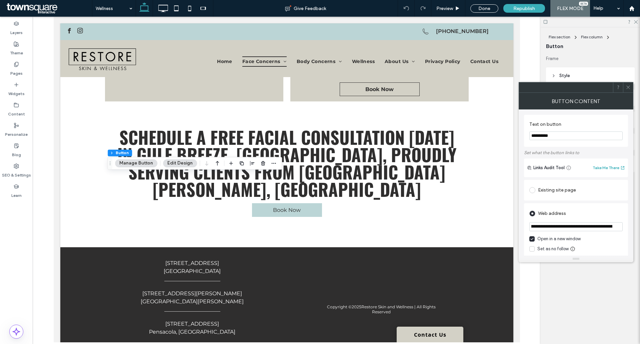
scroll to position [0, 83]
drag, startPoint x: 532, startPoint y: 225, endPoint x: 621, endPoint y: 227, distance: 89.4
click at [621, 227] on input "**********" at bounding box center [576, 226] width 93 height 9
paste input "url"
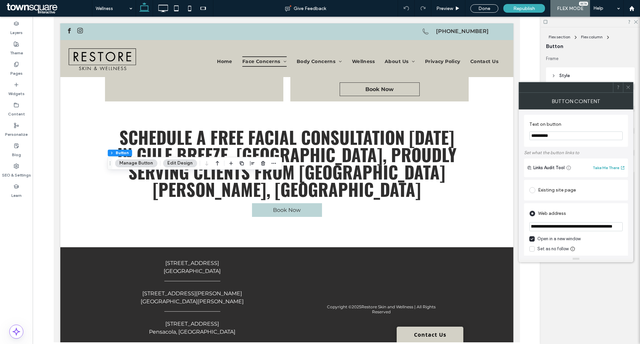
type input "**********"
click at [614, 210] on div "Web address" at bounding box center [576, 213] width 93 height 11
click at [630, 90] on span at bounding box center [628, 87] width 5 height 10
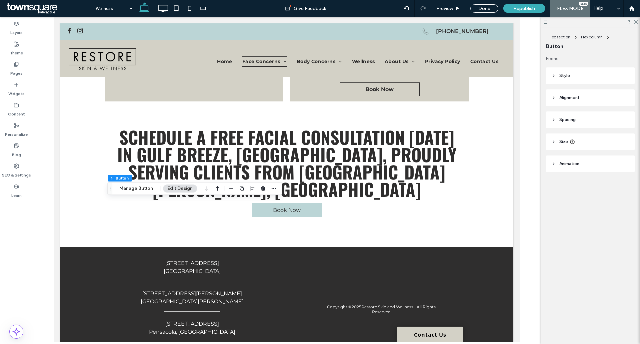
type input "**"
click at [144, 190] on button "Manage Button" at bounding box center [136, 188] width 42 height 8
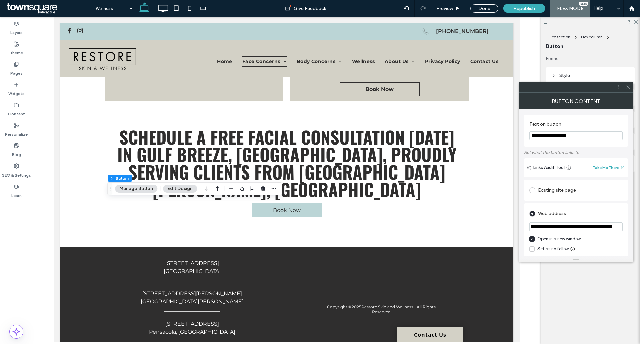
scroll to position [0, 31]
drag, startPoint x: 550, startPoint y: 226, endPoint x: 625, endPoint y: 225, distance: 75.1
click at [625, 225] on div "**********" at bounding box center [576, 239] width 104 height 72
click at [616, 210] on div "Web address" at bounding box center [576, 213] width 93 height 11
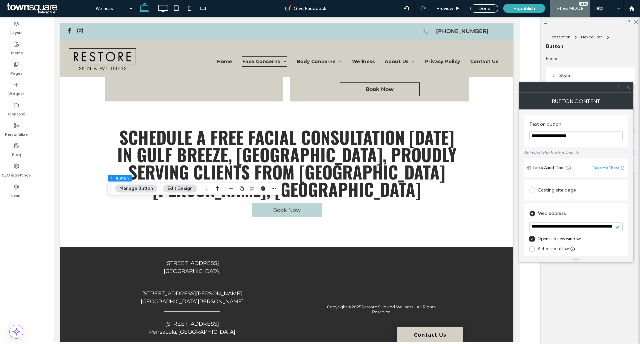
click at [631, 86] on div at bounding box center [628, 87] width 10 height 10
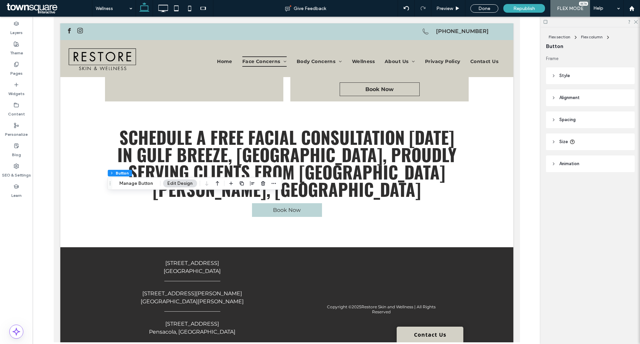
type input "**"
drag, startPoint x: 142, startPoint y: 184, endPoint x: 161, endPoint y: 184, distance: 18.7
click at [142, 184] on button "Manage Button" at bounding box center [136, 183] width 42 height 8
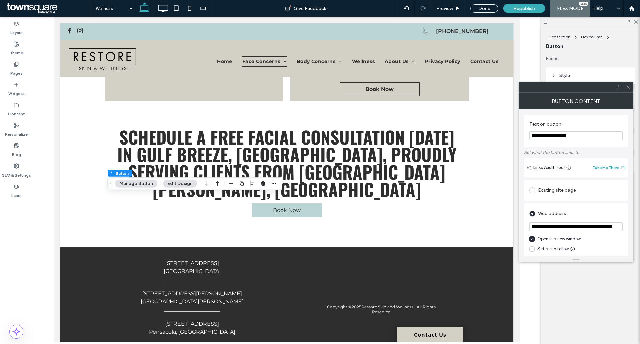
scroll to position [0, 31]
drag, startPoint x: 532, startPoint y: 226, endPoint x: 631, endPoint y: 225, distance: 99.4
click at [631, 225] on div "**********" at bounding box center [576, 182] width 115 height 146
click at [622, 206] on div "**********" at bounding box center [576, 239] width 104 height 72
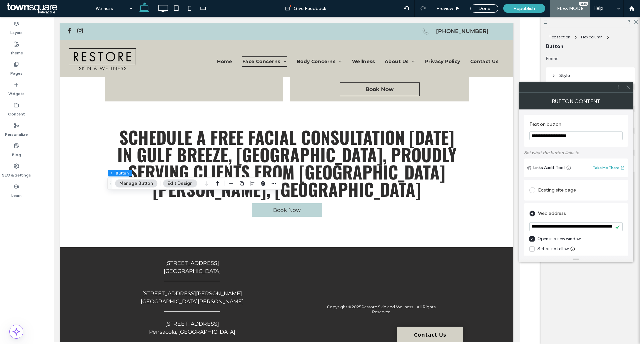
click at [629, 91] on span at bounding box center [628, 87] width 5 height 10
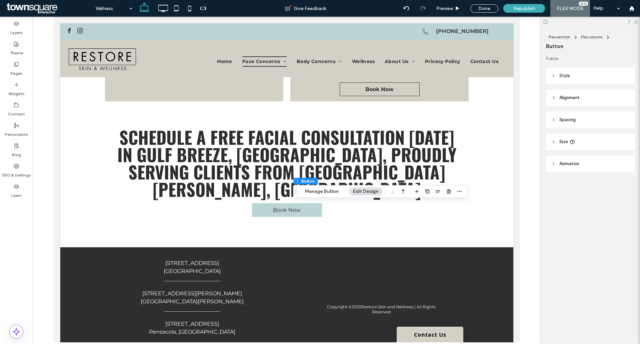
type input "**"
click at [325, 192] on button "Manage Button" at bounding box center [322, 191] width 42 height 8
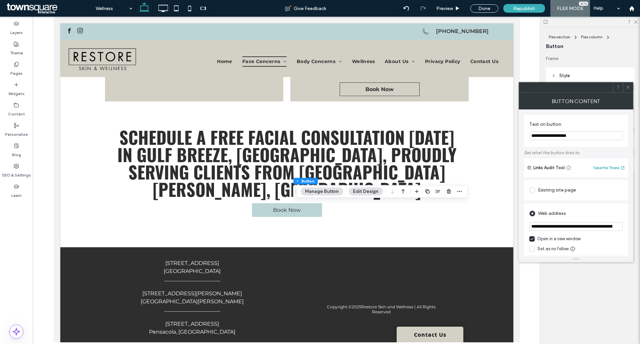
scroll to position [0, 31]
drag, startPoint x: 530, startPoint y: 226, endPoint x: 653, endPoint y: 230, distance: 122.5
click at [640, 230] on html ".wqwq-1{fill:#231f20;} .cls-1q, .cls-2q { fill-rule: evenodd; } .cls-2q { fill:…" at bounding box center [320, 172] width 640 height 344
click at [617, 206] on div "Web address" at bounding box center [576, 212] width 93 height 12
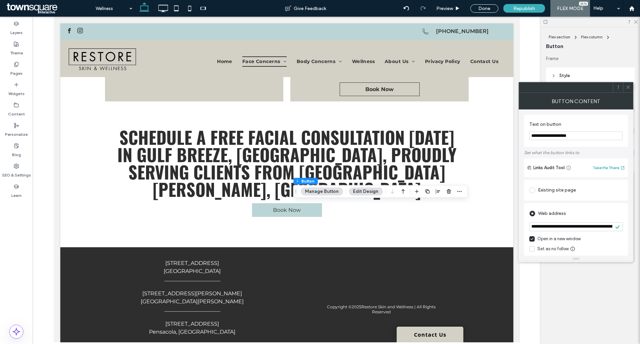
click at [626, 87] on icon at bounding box center [628, 87] width 5 height 5
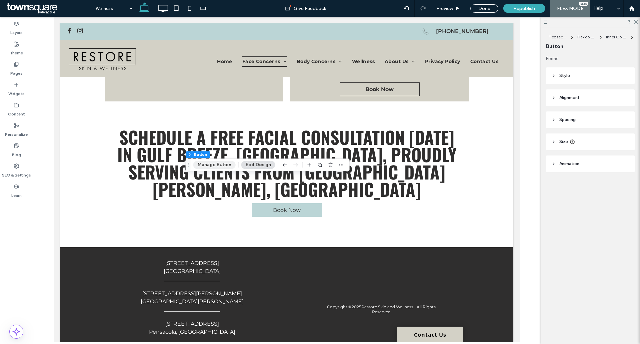
click at [213, 168] on button "Manage Button" at bounding box center [214, 165] width 42 height 8
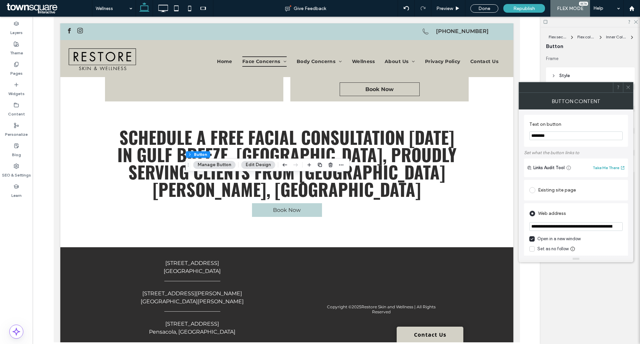
scroll to position [0, 31]
drag, startPoint x: 531, startPoint y: 227, endPoint x: 656, endPoint y: 227, distance: 124.7
click at [640, 227] on html ".wqwq-1{fill:#231f20;} .cls-1q, .cls-2q { fill-rule: evenodd; } .cls-2q { fill:…" at bounding box center [320, 172] width 640 height 344
click at [615, 209] on div "Web address" at bounding box center [576, 213] width 93 height 11
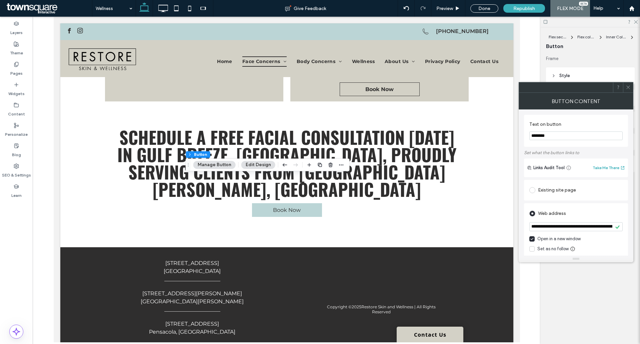
click at [627, 90] on span at bounding box center [628, 87] width 5 height 10
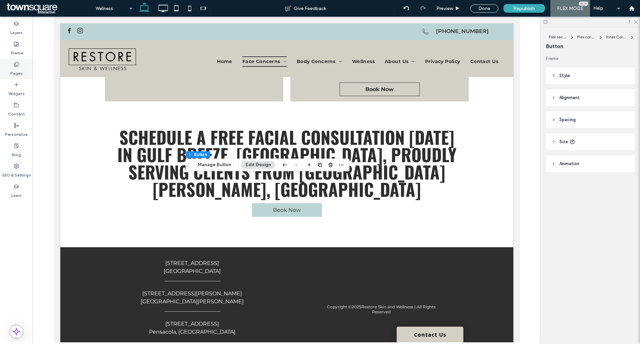
click at [19, 68] on label "Pages" at bounding box center [16, 71] width 12 height 9
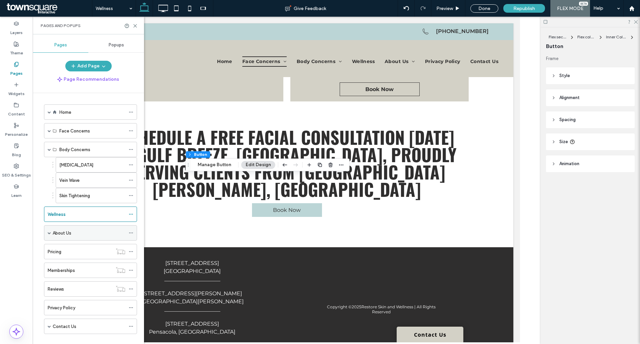
click at [49, 232] on span at bounding box center [49, 232] width 3 height 3
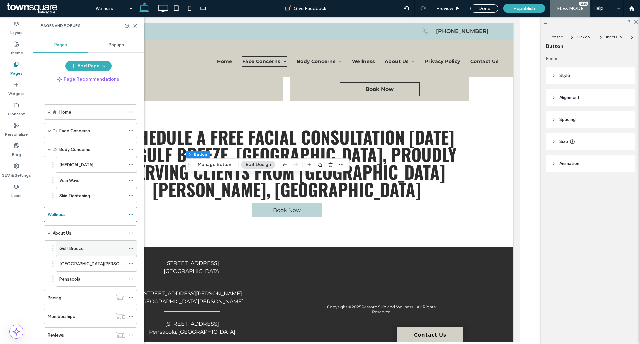
click at [69, 246] on label "Gulf Breeze" at bounding box center [71, 248] width 24 height 12
click at [0, 0] on div at bounding box center [0, 0] width 0 height 0
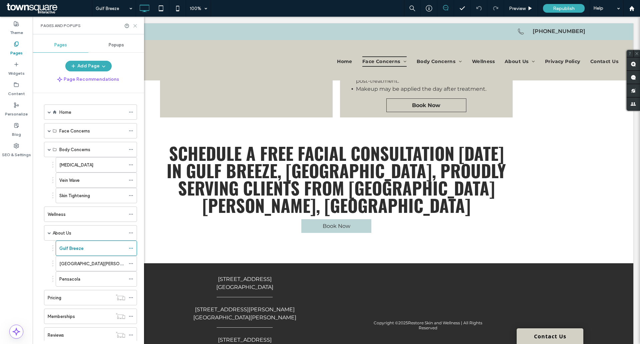
click at [135, 26] on use at bounding box center [135, 25] width 3 height 3
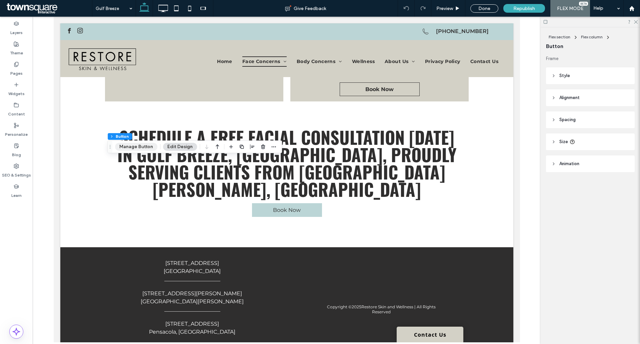
click at [143, 145] on button "Manage Button" at bounding box center [136, 147] width 42 height 8
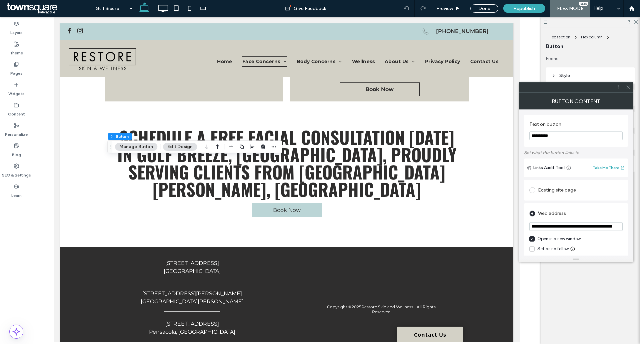
scroll to position [0, 31]
drag, startPoint x: 531, startPoint y: 227, endPoint x: 620, endPoint y: 230, distance: 89.1
click at [620, 230] on input "**********" at bounding box center [576, 226] width 93 height 9
click at [628, 89] on icon at bounding box center [628, 87] width 5 height 5
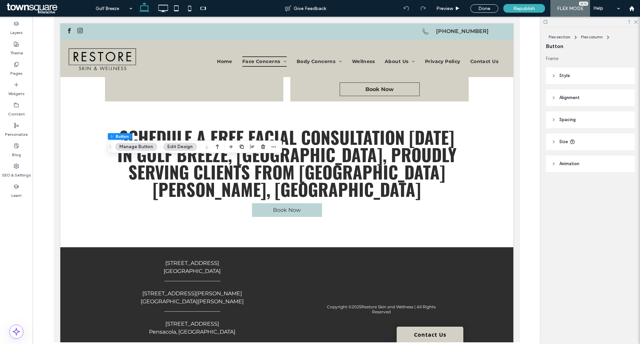
scroll to position [0, 0]
click at [7, 61] on div "Pages" at bounding box center [16, 69] width 33 height 20
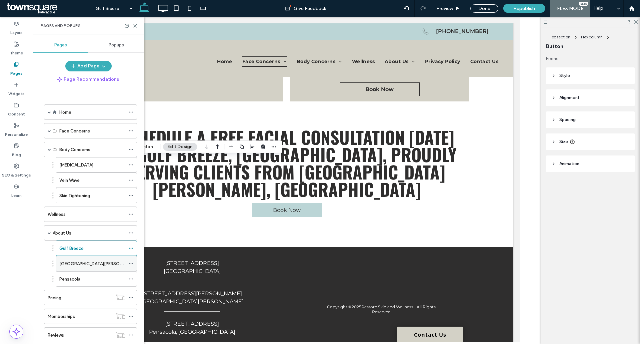
click at [72, 259] on div "[GEOGRAPHIC_DATA][PERSON_NAME]" at bounding box center [92, 263] width 66 height 15
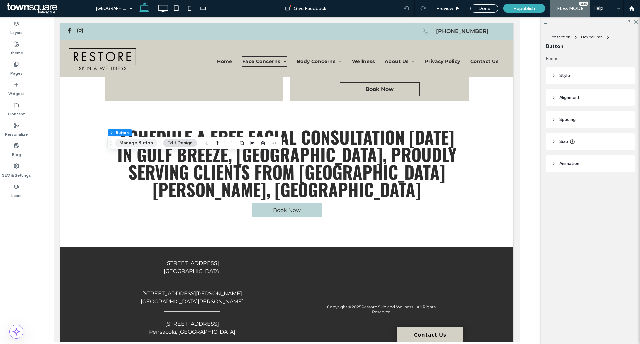
click at [141, 146] on button "Manage Button" at bounding box center [136, 143] width 42 height 8
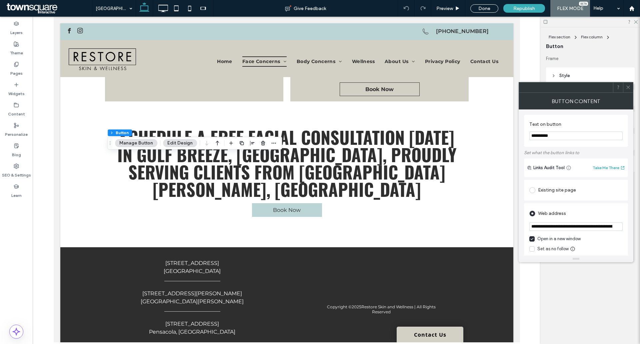
scroll to position [0, 31]
drag, startPoint x: 531, startPoint y: 225, endPoint x: 671, endPoint y: 223, distance: 140.1
click at [640, 223] on html ".wqwq-1{fill:#231f20;} .cls-1q, .cls-2q { fill-rule: evenodd; } .cls-2q { fill:…" at bounding box center [320, 172] width 640 height 344
click at [628, 88] on icon at bounding box center [628, 87] width 5 height 5
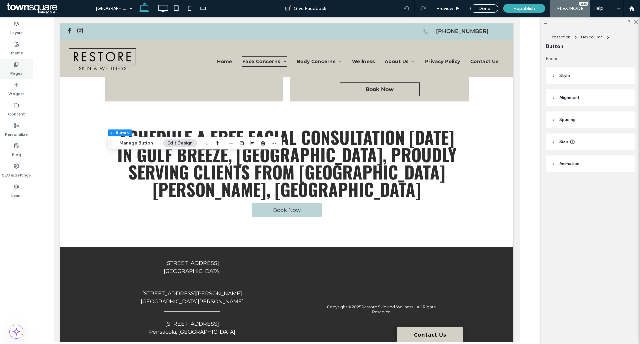
click at [14, 71] on label "Pages" at bounding box center [16, 71] width 12 height 9
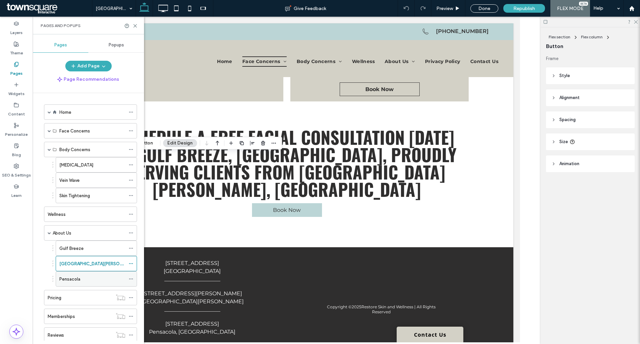
click at [81, 277] on div "Pensacola" at bounding box center [92, 278] width 66 height 7
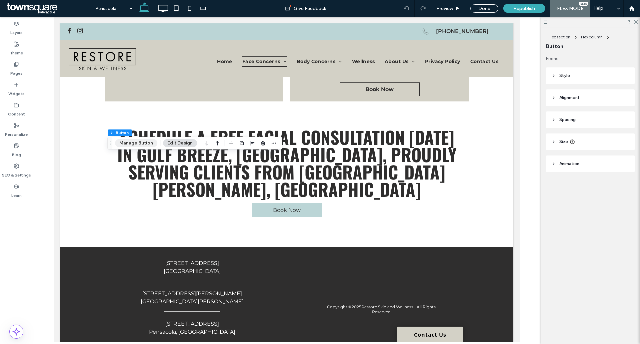
click at [136, 143] on button "Manage Button" at bounding box center [136, 143] width 42 height 8
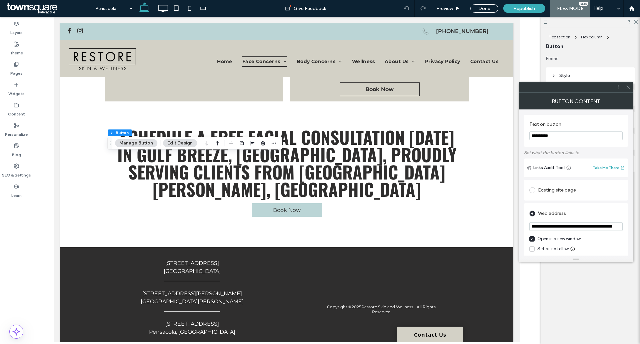
drag, startPoint x: 529, startPoint y: 227, endPoint x: 593, endPoint y: 227, distance: 64.4
click at [593, 227] on div "**********" at bounding box center [576, 239] width 104 height 72
drag, startPoint x: 531, startPoint y: 227, endPoint x: 630, endPoint y: 227, distance: 98.7
click at [630, 227] on div "**********" at bounding box center [576, 182] width 115 height 146
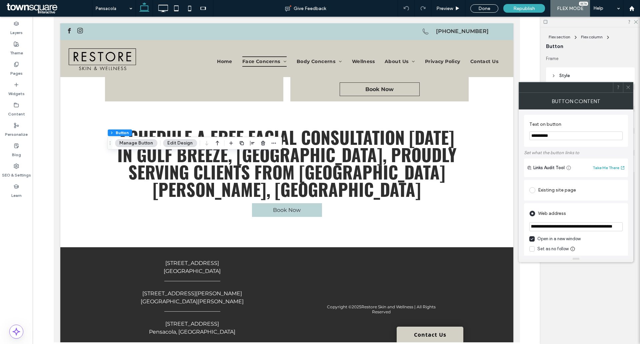
click at [608, 214] on div "Web address" at bounding box center [576, 213] width 93 height 11
click at [628, 86] on icon at bounding box center [628, 87] width 5 height 5
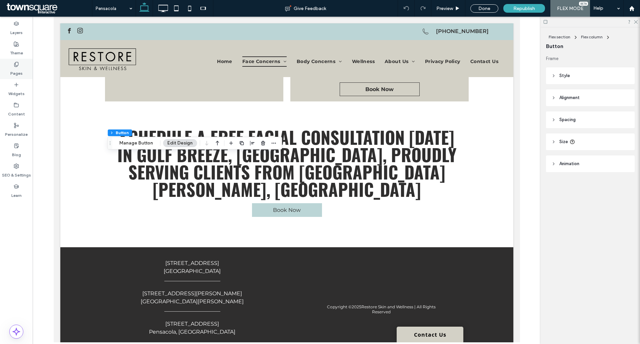
click at [14, 66] on icon at bounding box center [16, 64] width 5 height 5
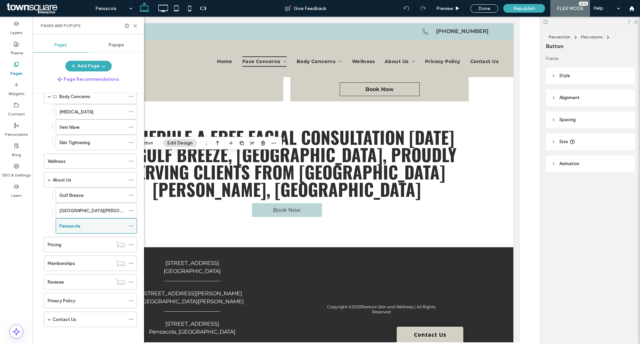
scroll to position [56, 0]
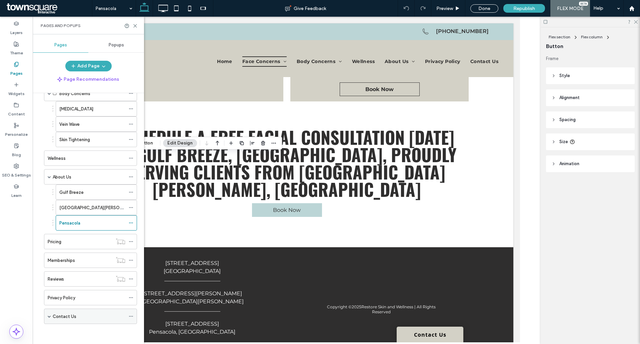
click at [49, 315] on span at bounding box center [49, 316] width 3 height 3
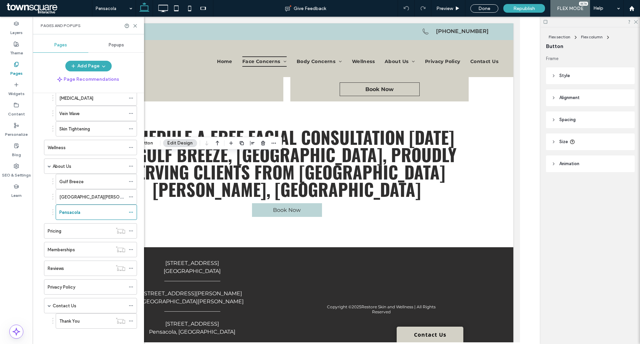
scroll to position [71, 0]
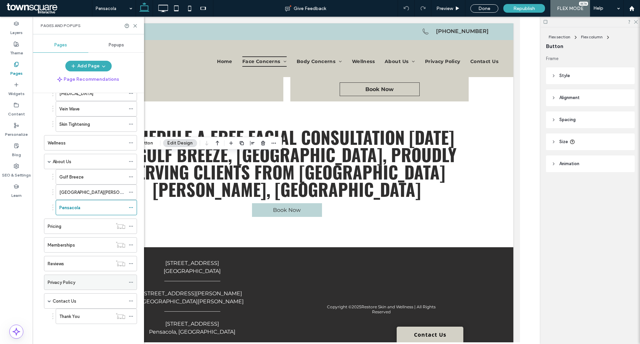
click at [73, 283] on label "Privacy Policy" at bounding box center [62, 282] width 28 height 12
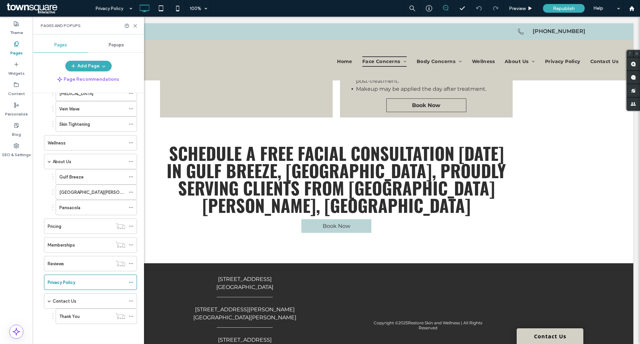
click at [78, 281] on div at bounding box center [320, 172] width 640 height 344
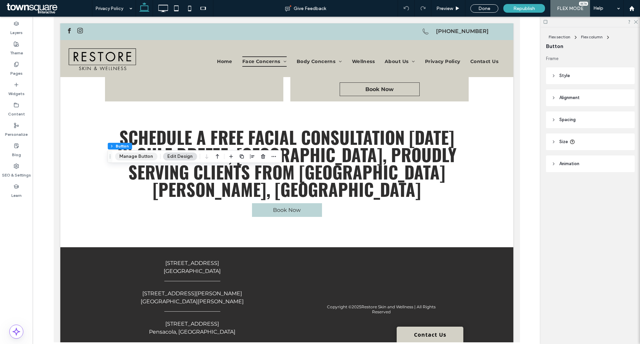
click at [129, 156] on button "Manage Button" at bounding box center [136, 156] width 42 height 8
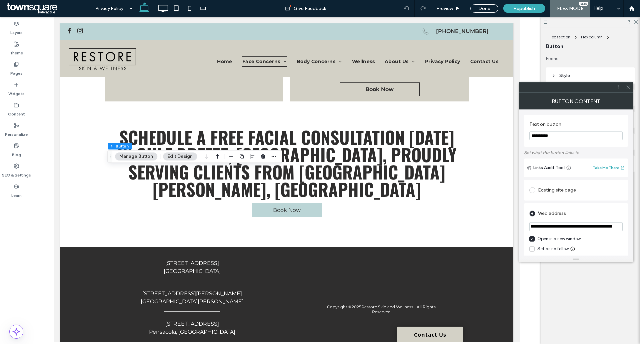
scroll to position [0, 57]
drag, startPoint x: 530, startPoint y: 226, endPoint x: 627, endPoint y: 230, distance: 96.5
click at [627, 230] on div "**********" at bounding box center [576, 239] width 104 height 72
paste input "url"
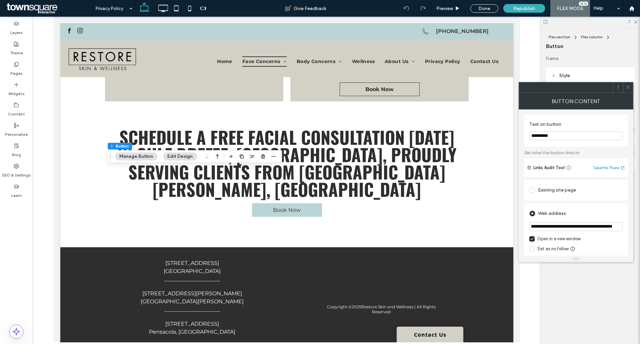
type input "**********"
click at [626, 86] on icon at bounding box center [628, 87] width 5 height 5
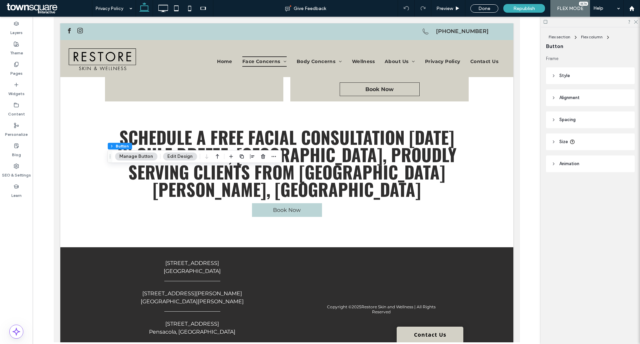
scroll to position [0, 0]
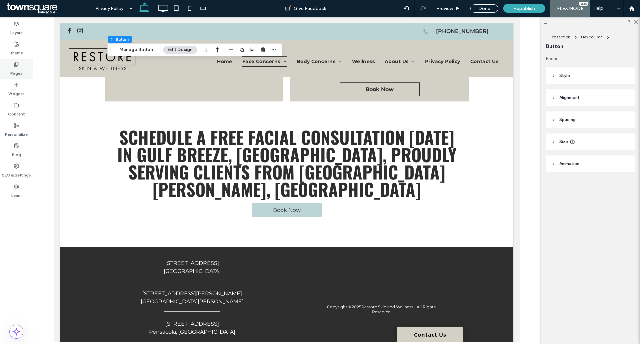
click at [21, 61] on div "Pages" at bounding box center [16, 69] width 33 height 20
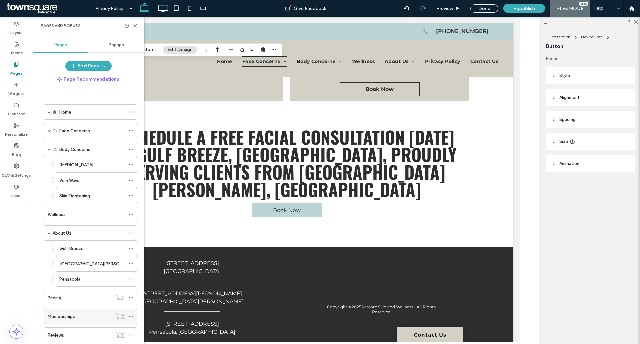
scroll to position [71, 0]
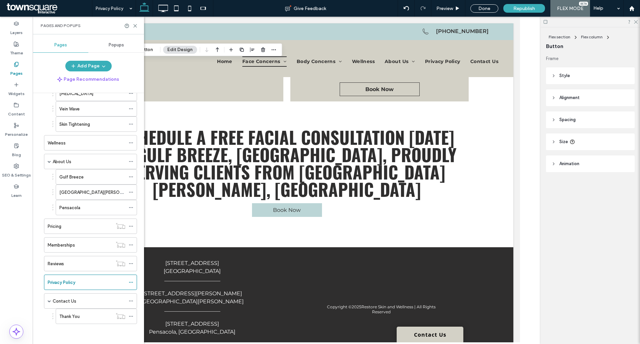
click at [62, 299] on label "Contact Us" at bounding box center [65, 301] width 24 height 12
click at [0, 0] on div at bounding box center [0, 0] width 0 height 0
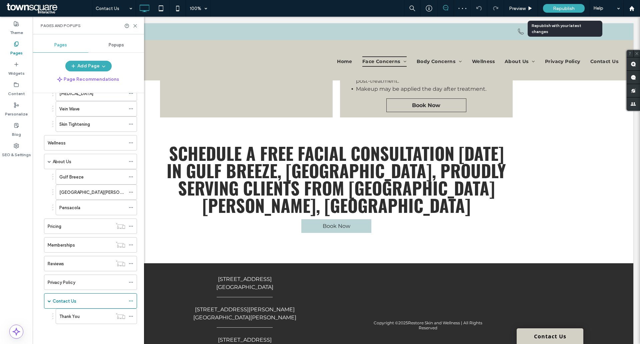
click at [577, 7] on div "Republish" at bounding box center [564, 8] width 42 height 9
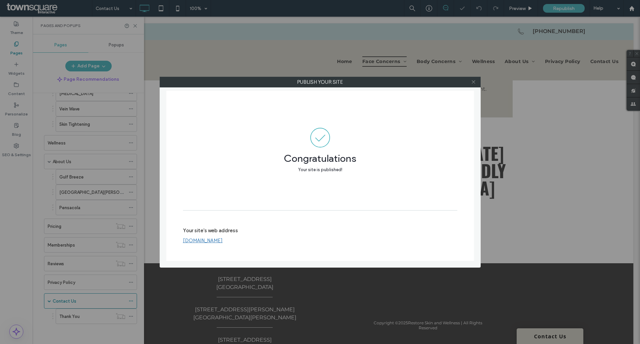
click at [474, 82] on use at bounding box center [473, 81] width 3 height 3
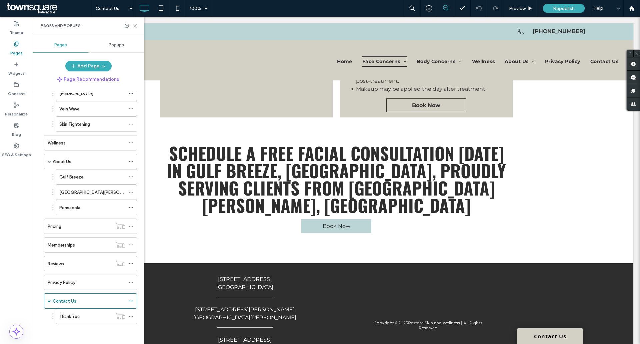
click at [136, 23] on icon at bounding box center [135, 25] width 5 height 5
